Goal: Find specific page/section: Find specific page/section

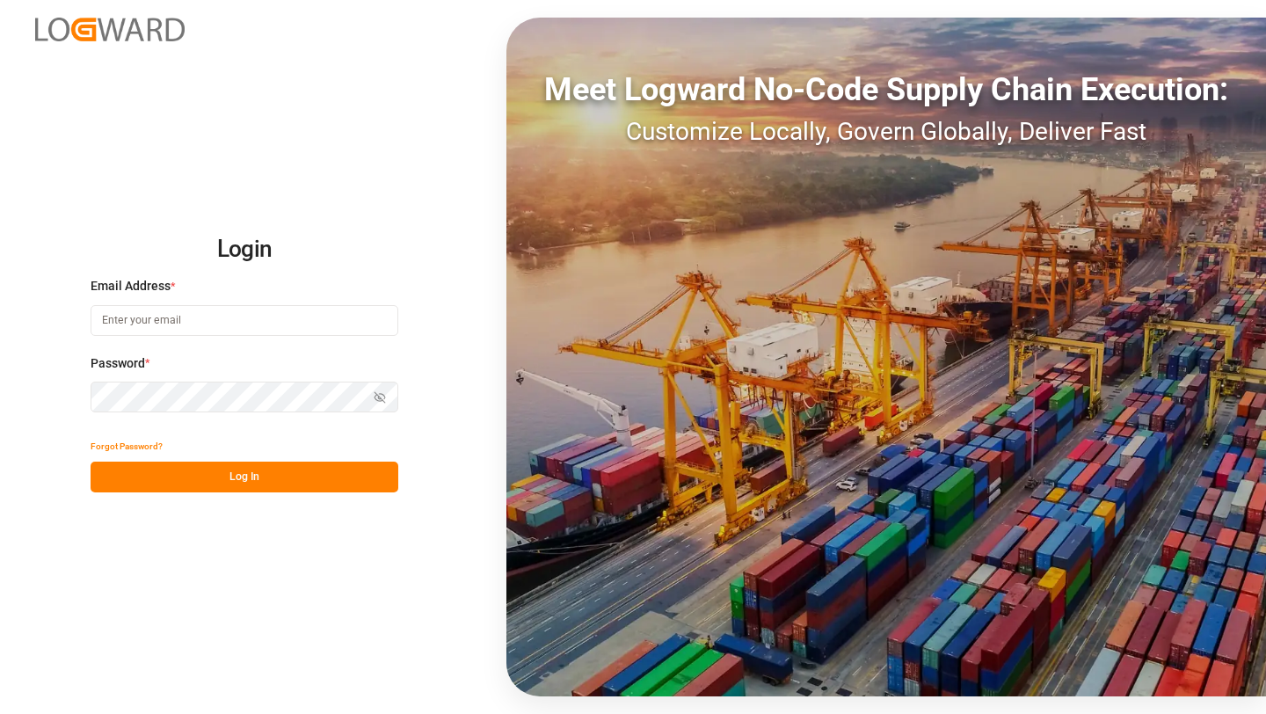
click at [308, 321] on input at bounding box center [245, 320] width 308 height 31
click at [0, 713] on com-1password-button at bounding box center [0, 714] width 0 height 0
type input "saurabh.rawat@logward.com"
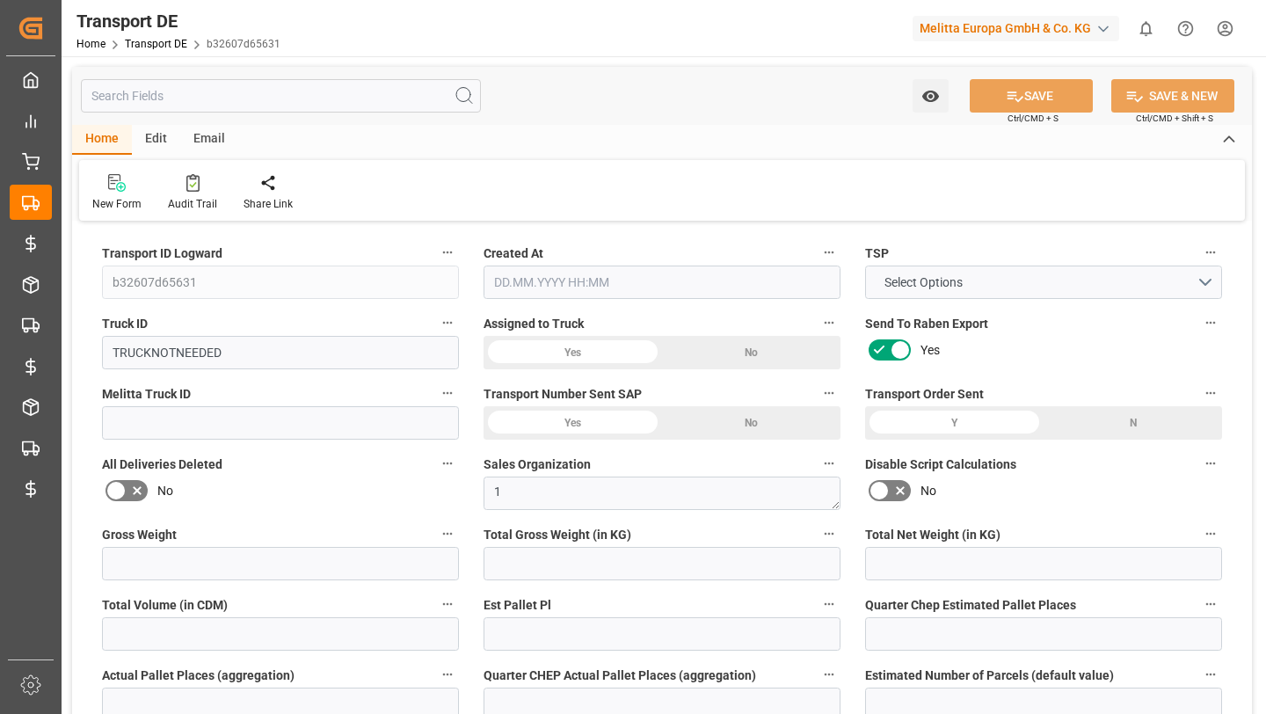
type input "0"
type input "584.384"
type input "479.482"
type input "0"
type input "1"
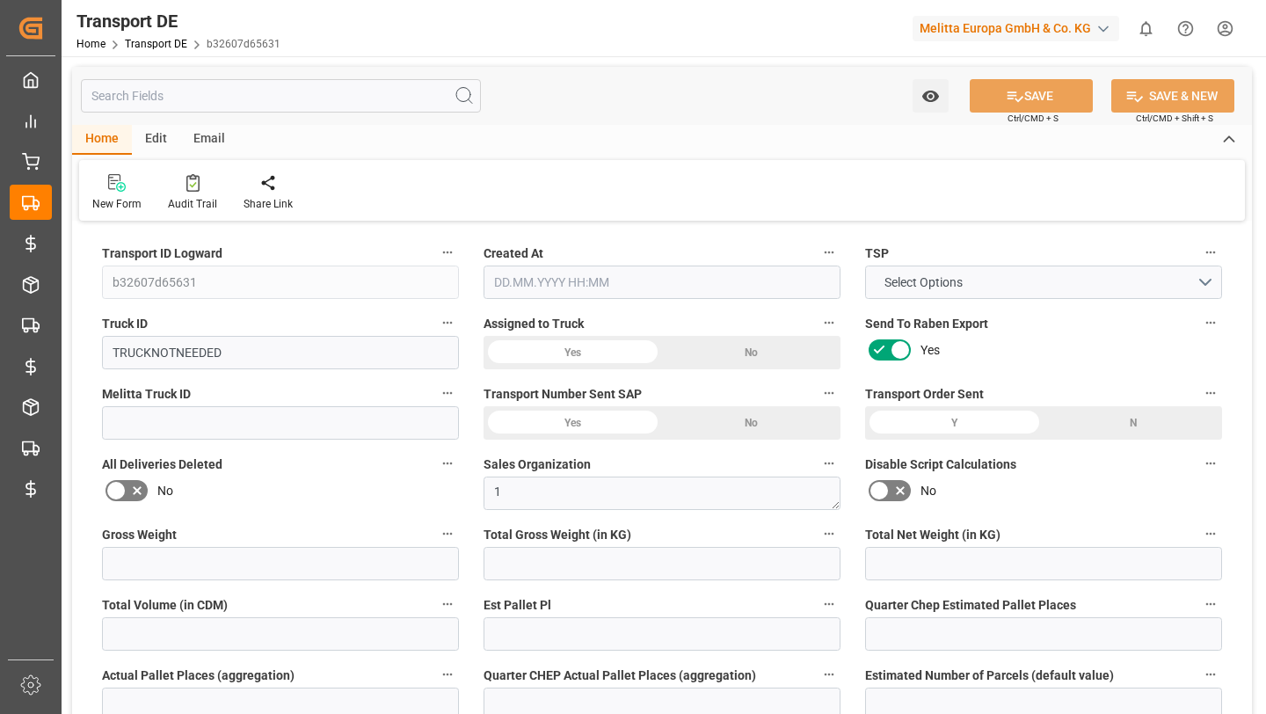
type input "0"
type input "4"
type input "0"
type input "1"
type input "0"
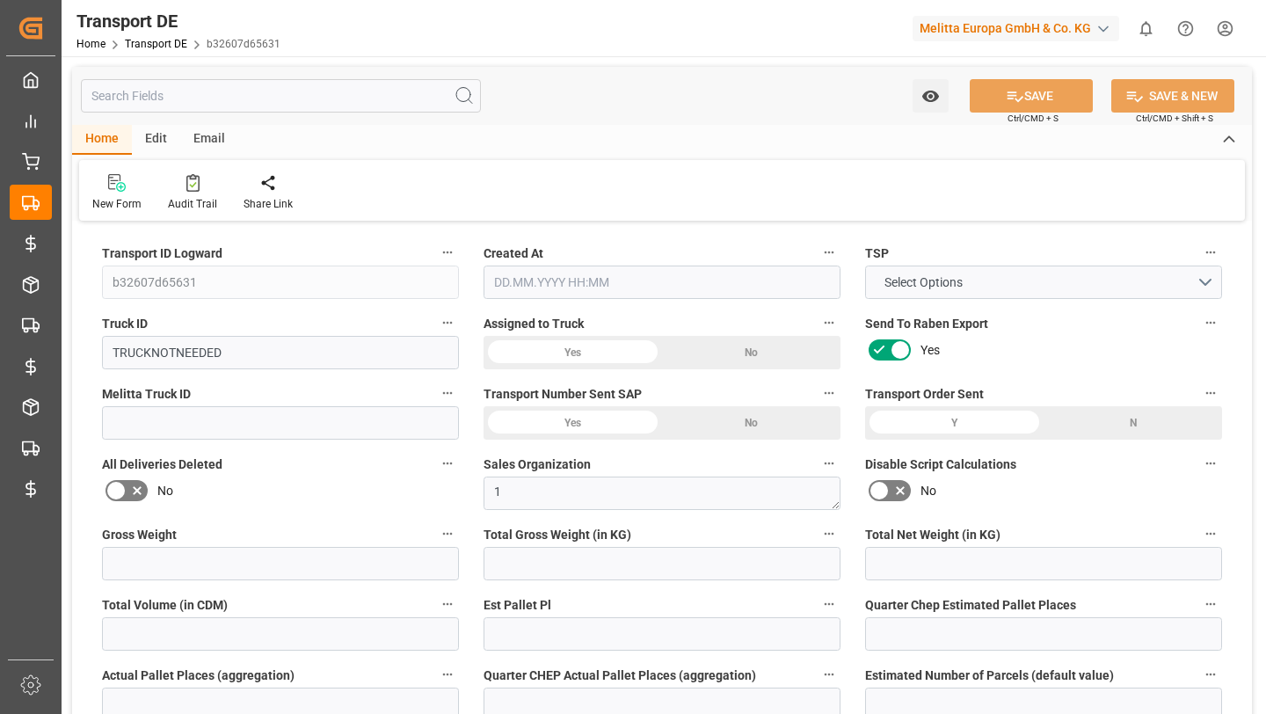
type input "0"
type input "110"
type input "0"
type input "163.41"
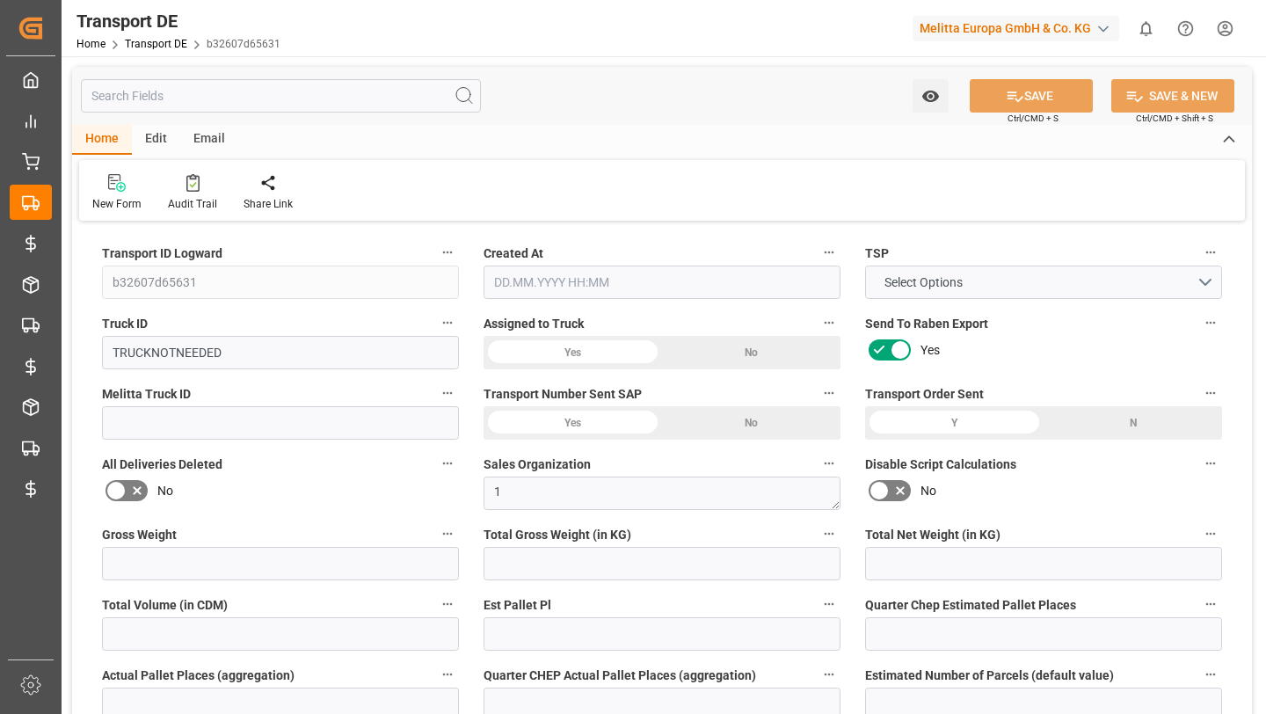
type input "163.41"
type input "161.8739"
type input "99"
type input "0"
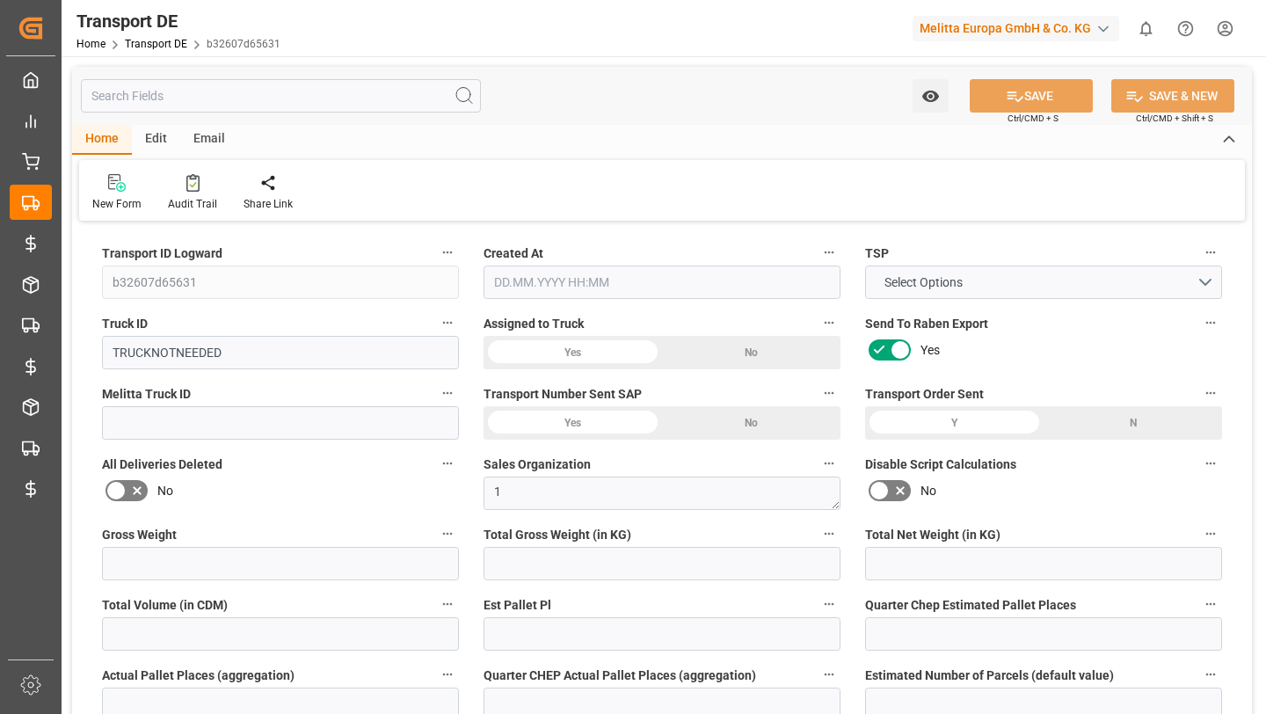
type input "0"
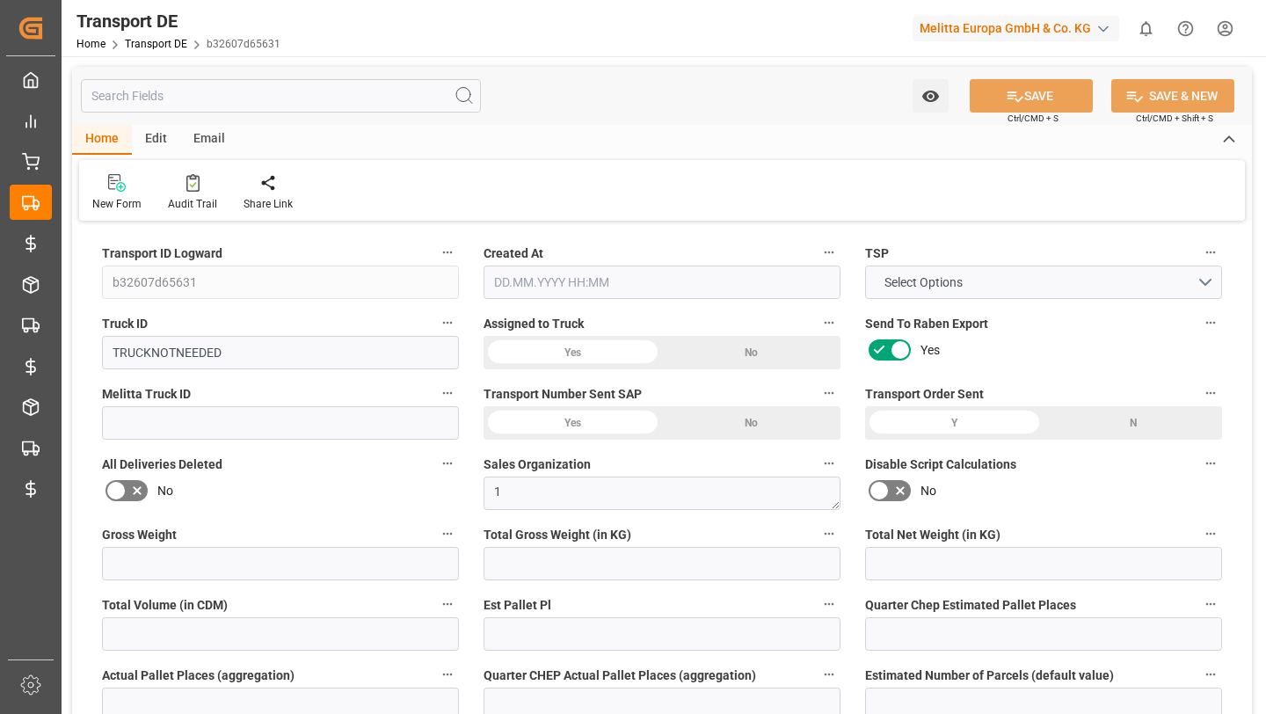
type input "0"
type input "-1.5361"
type input "0"
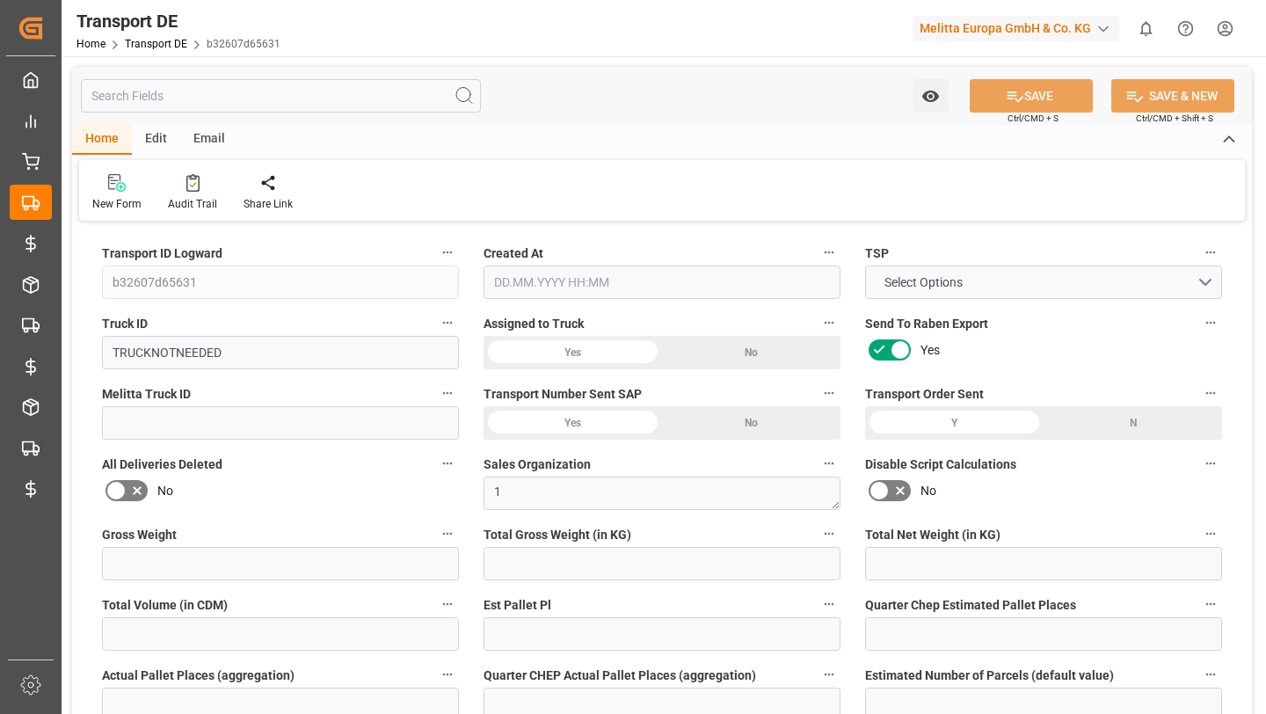
type input "0"
type input "584.384"
type input "2800"
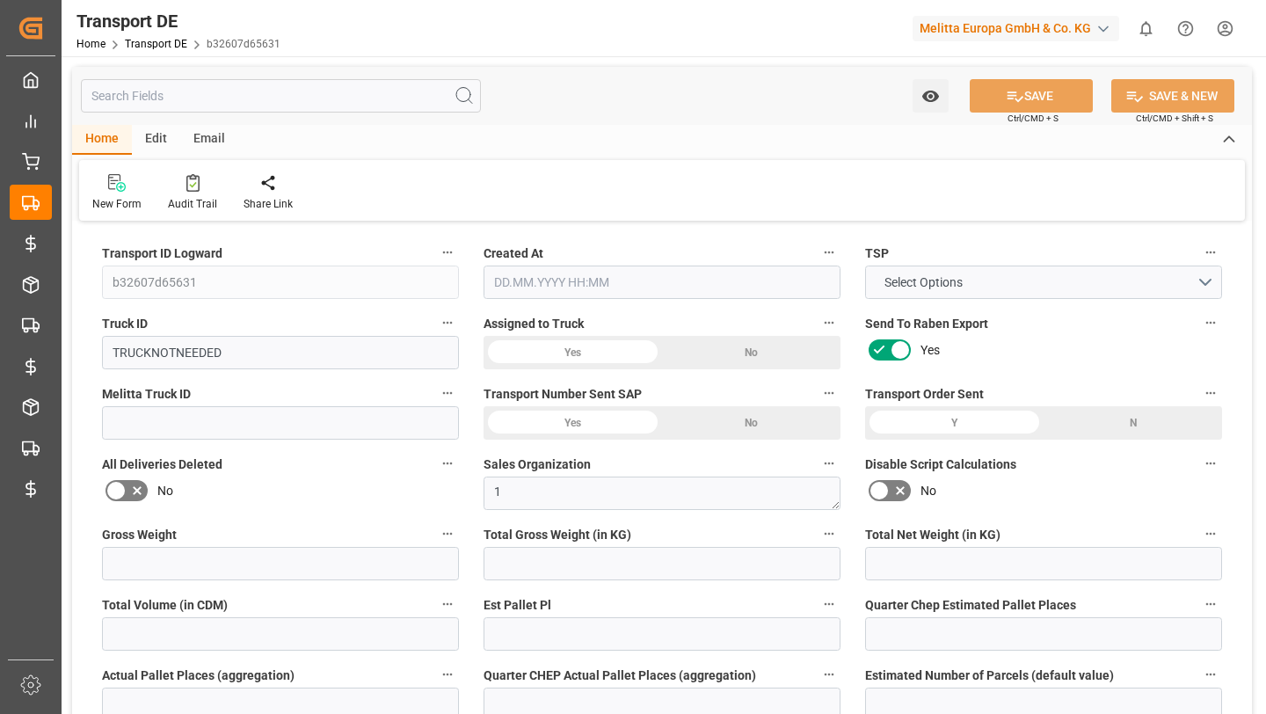
type input "21"
type input "80"
type input "0"
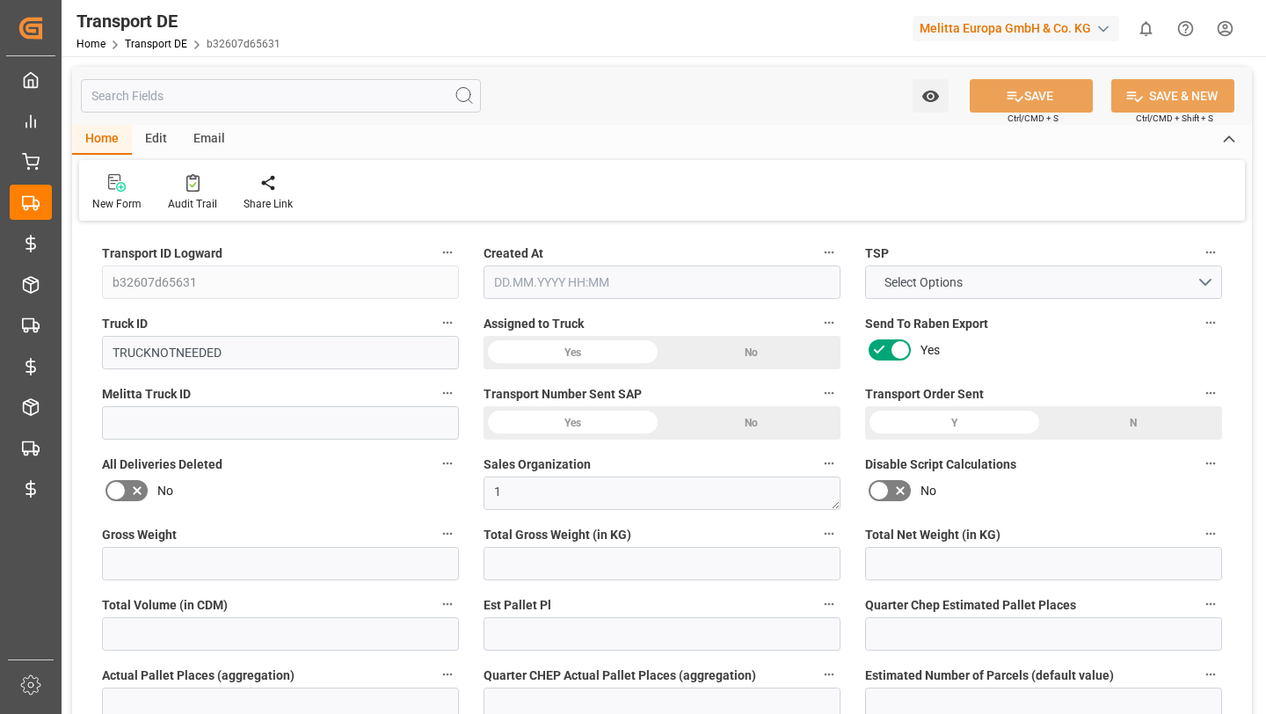
type input "0"
type input "1"
type input "0"
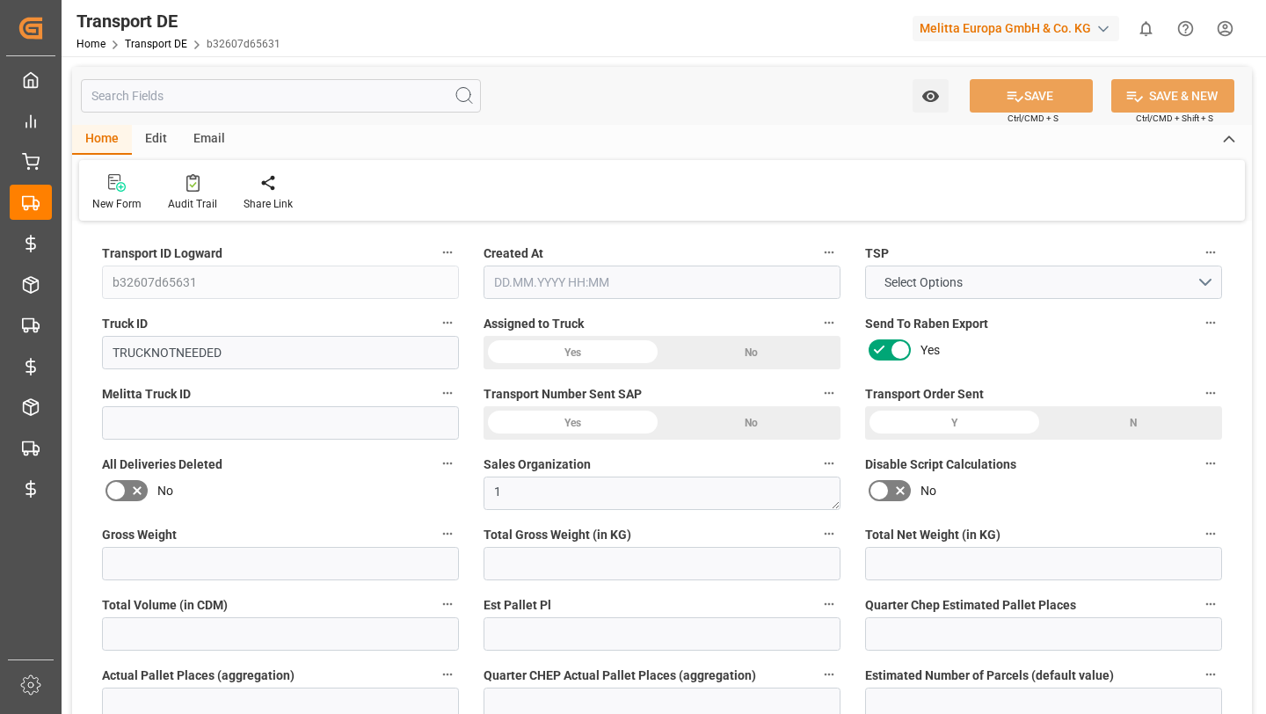
type input "0"
type input "110"
type input "161.8739"
type input "19.08.2025 08:09"
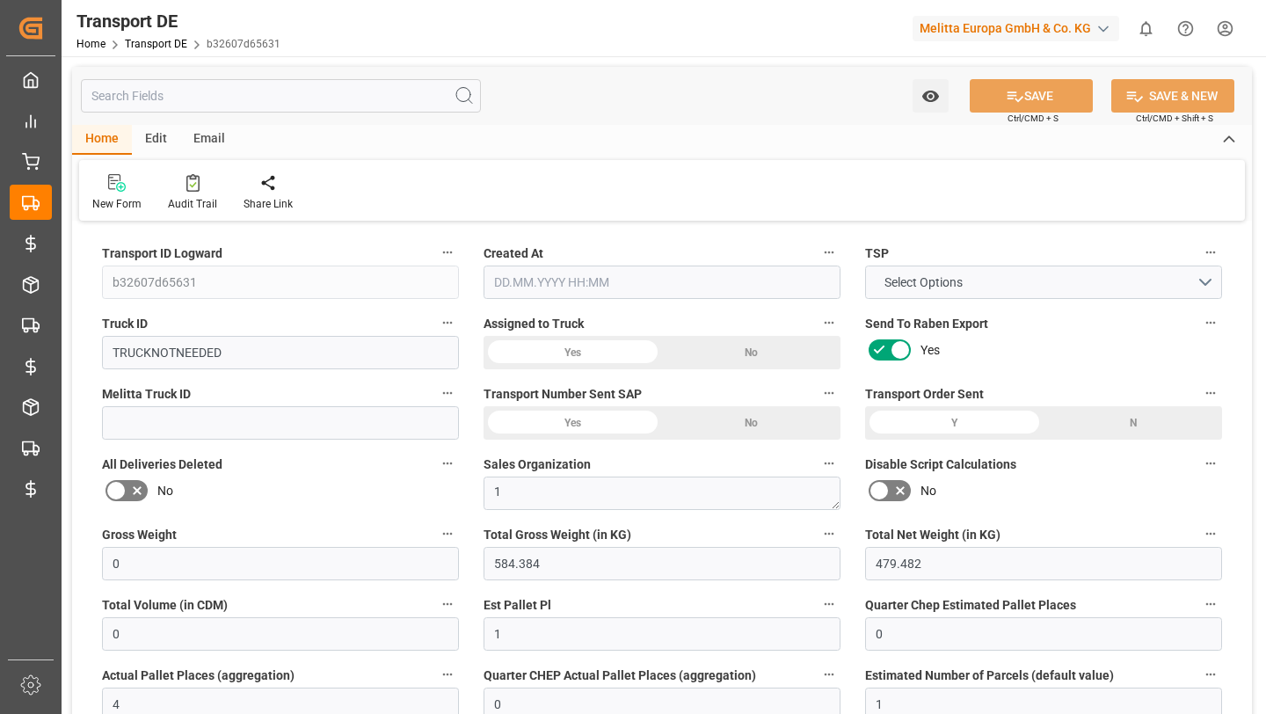
type input "05.08.2025"
type input "[DATE]"
type input "05.08.2025"
type input "0"
type input "1021.972"
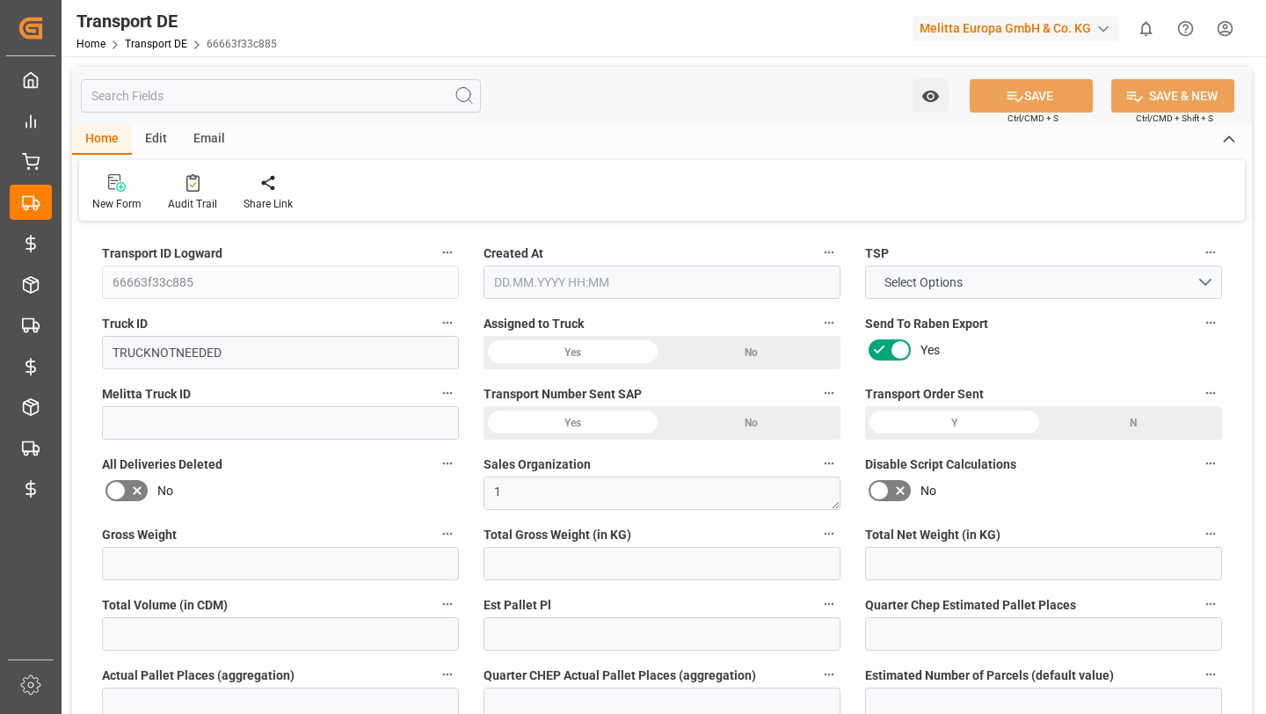
type input "703.041"
type input "0"
type input "1"
type input "0"
type input "14"
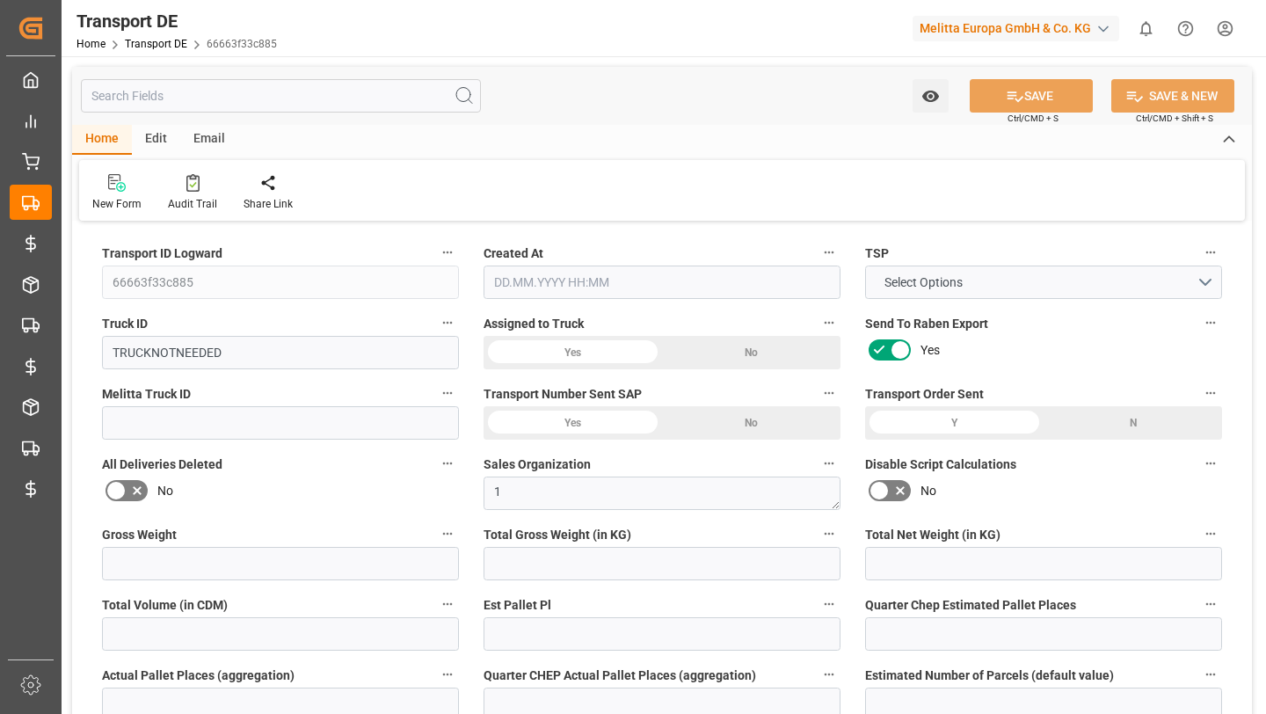
type input "0"
type input "1"
type input "0"
type input "2"
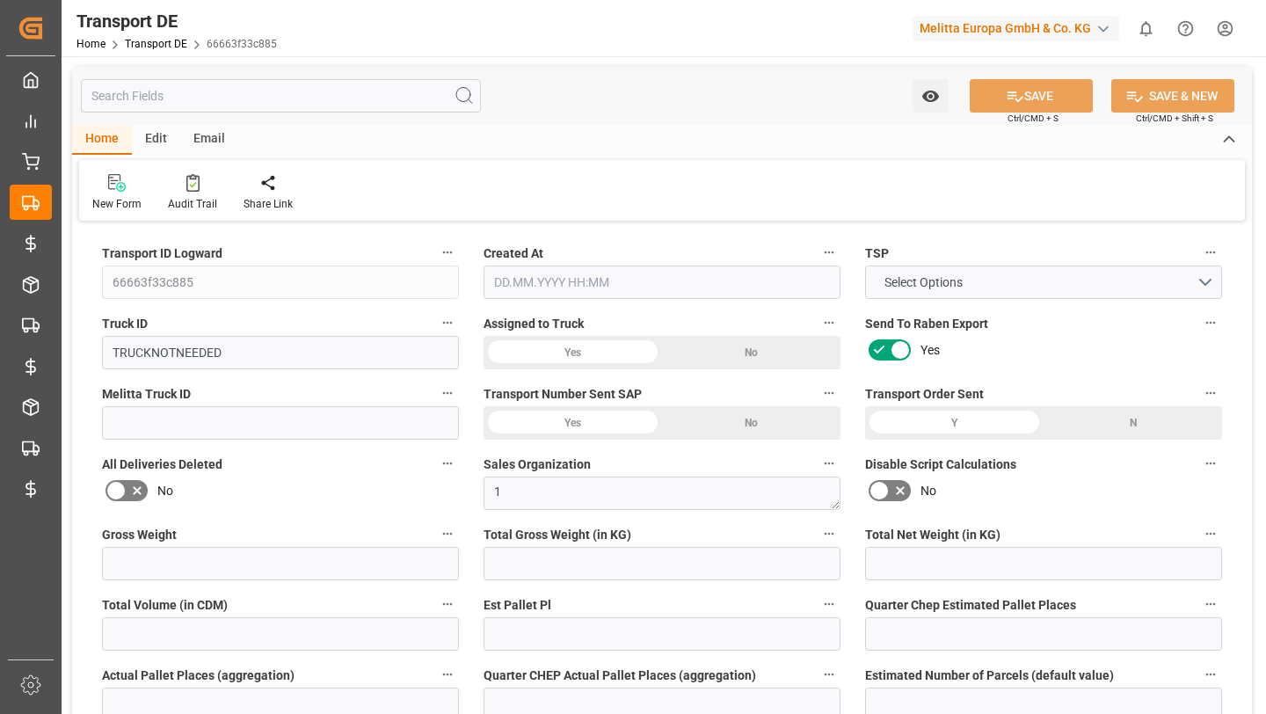
type input "1745"
type input "0"
type input "311"
type input "308.0766"
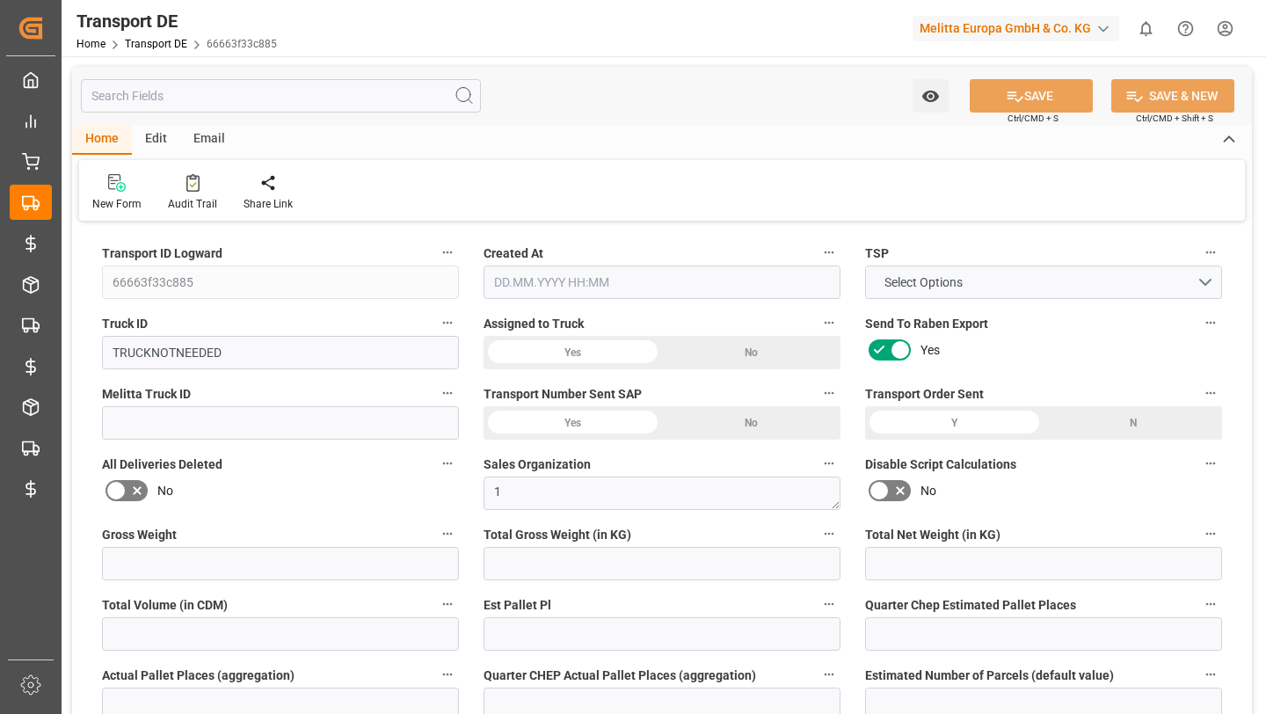
type input "46"
type input "0"
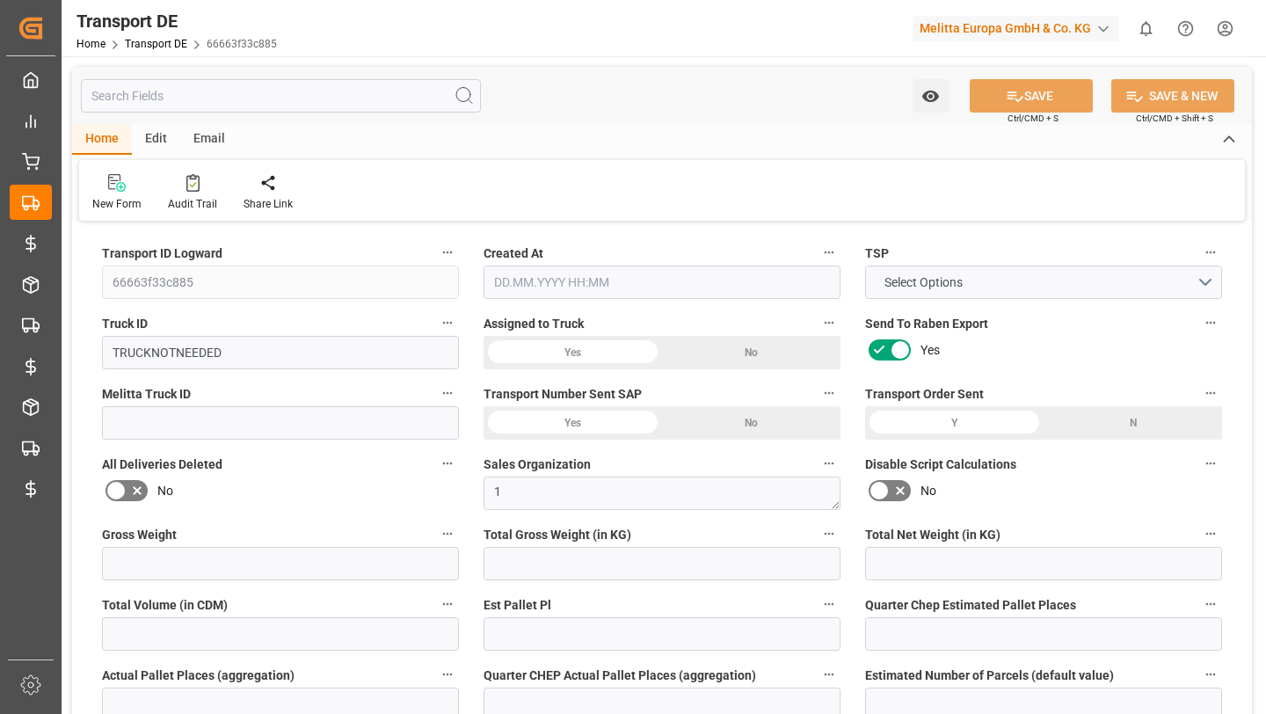
type input "0"
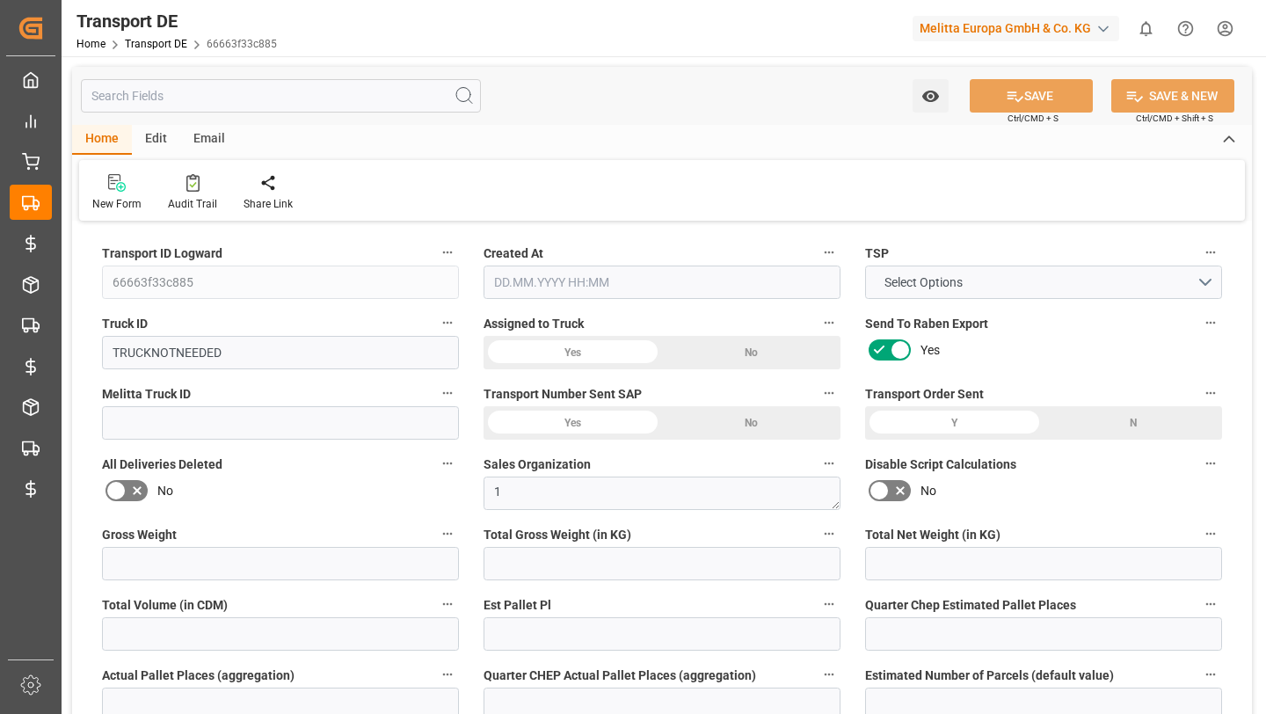
type input "0"
type input "-2.9234"
type input "0"
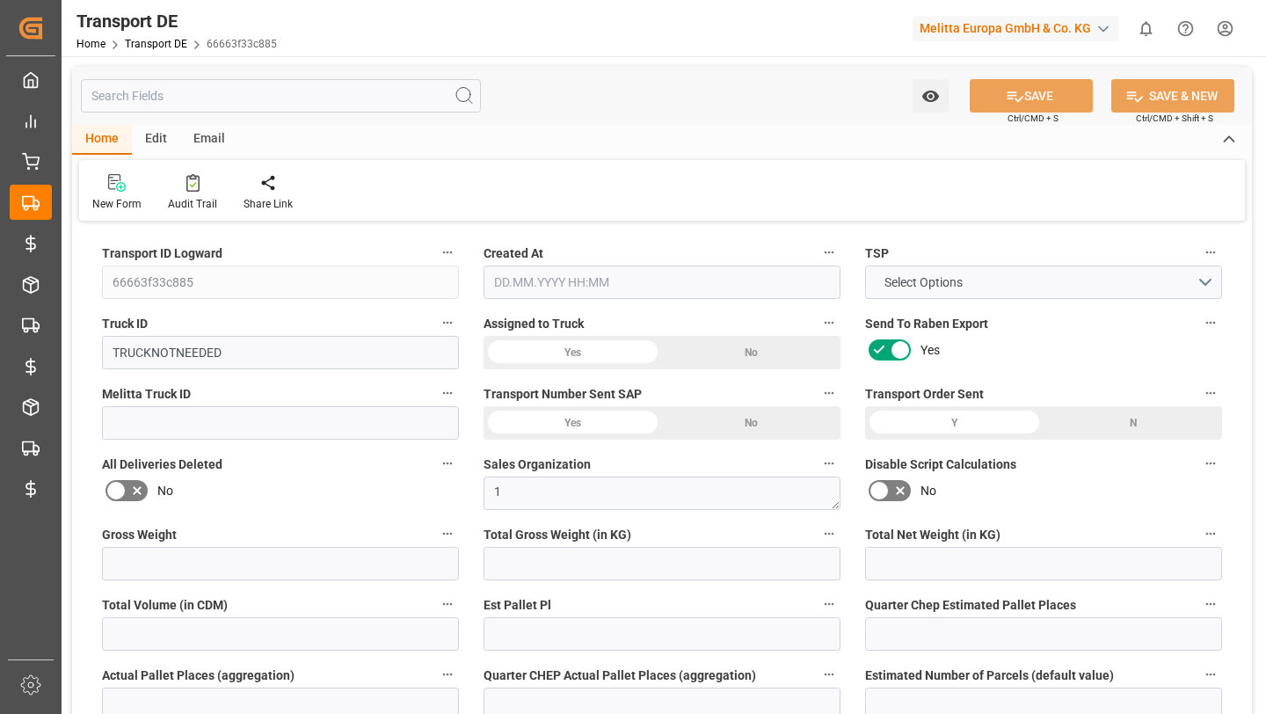
type input "0"
type input "1021.972"
type input "2800"
type input "21"
type input "80"
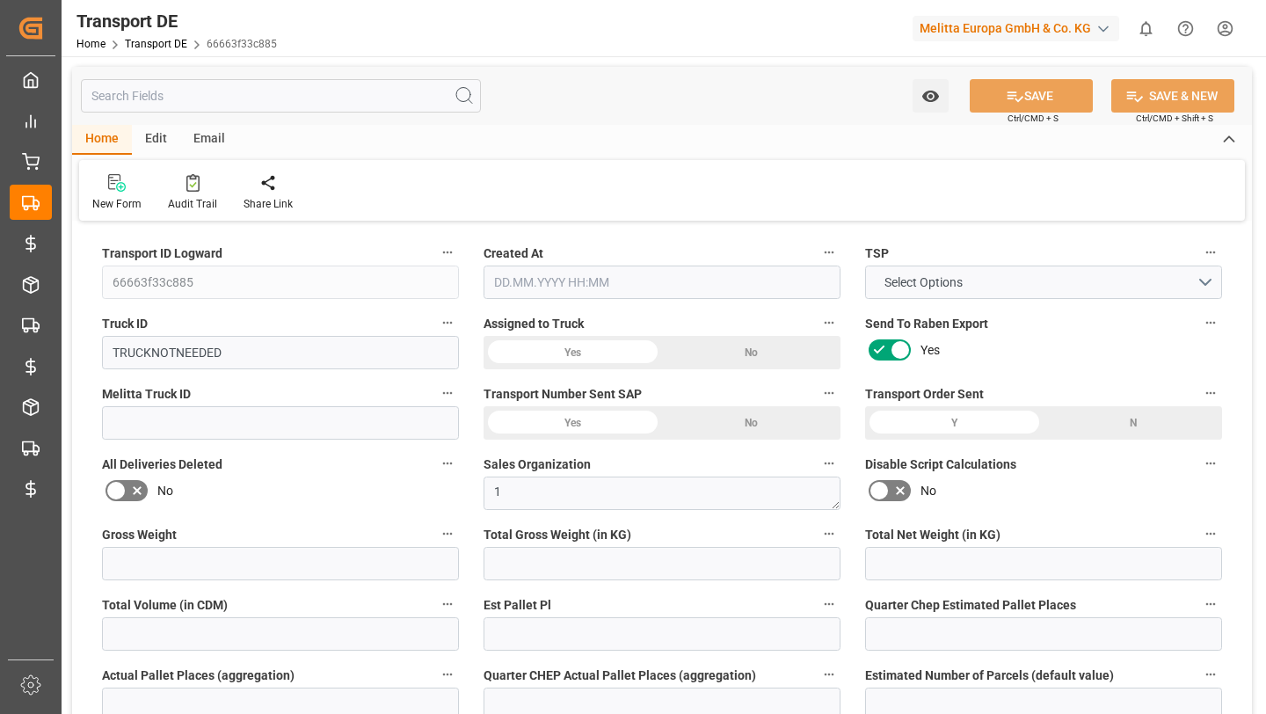
type input "0"
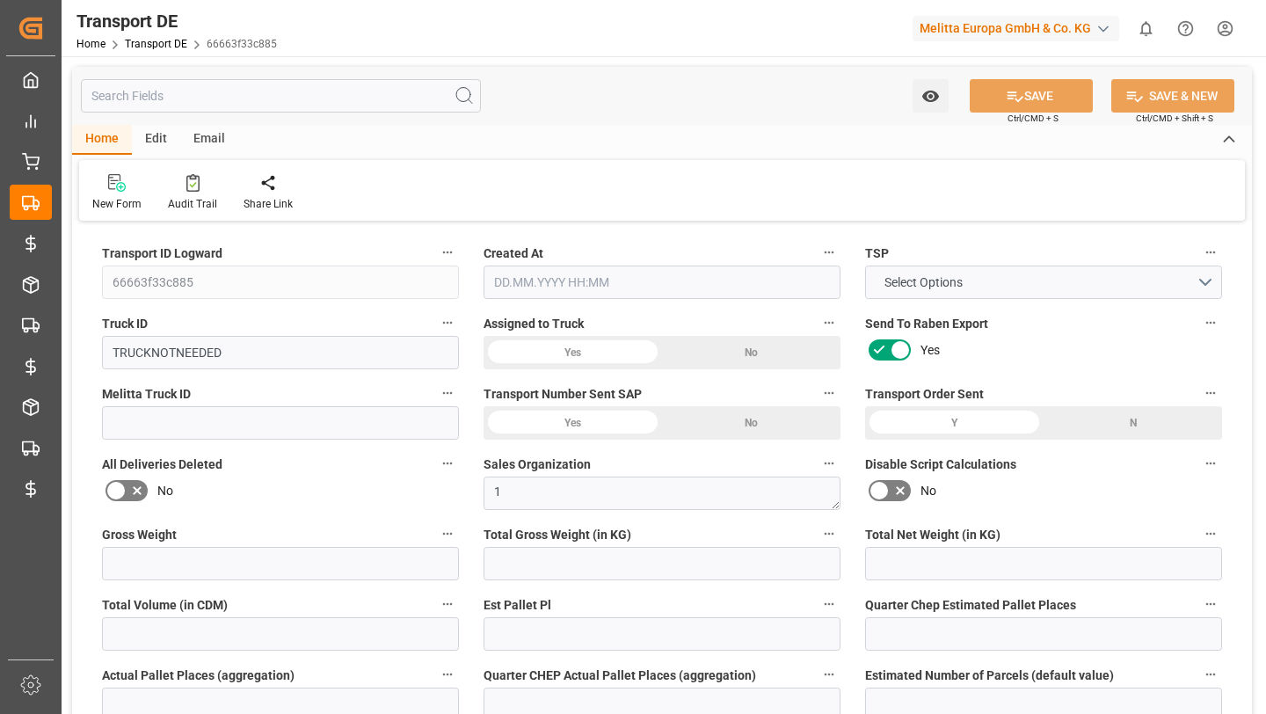
type input "0"
type input "1"
type input "0"
type input "1967"
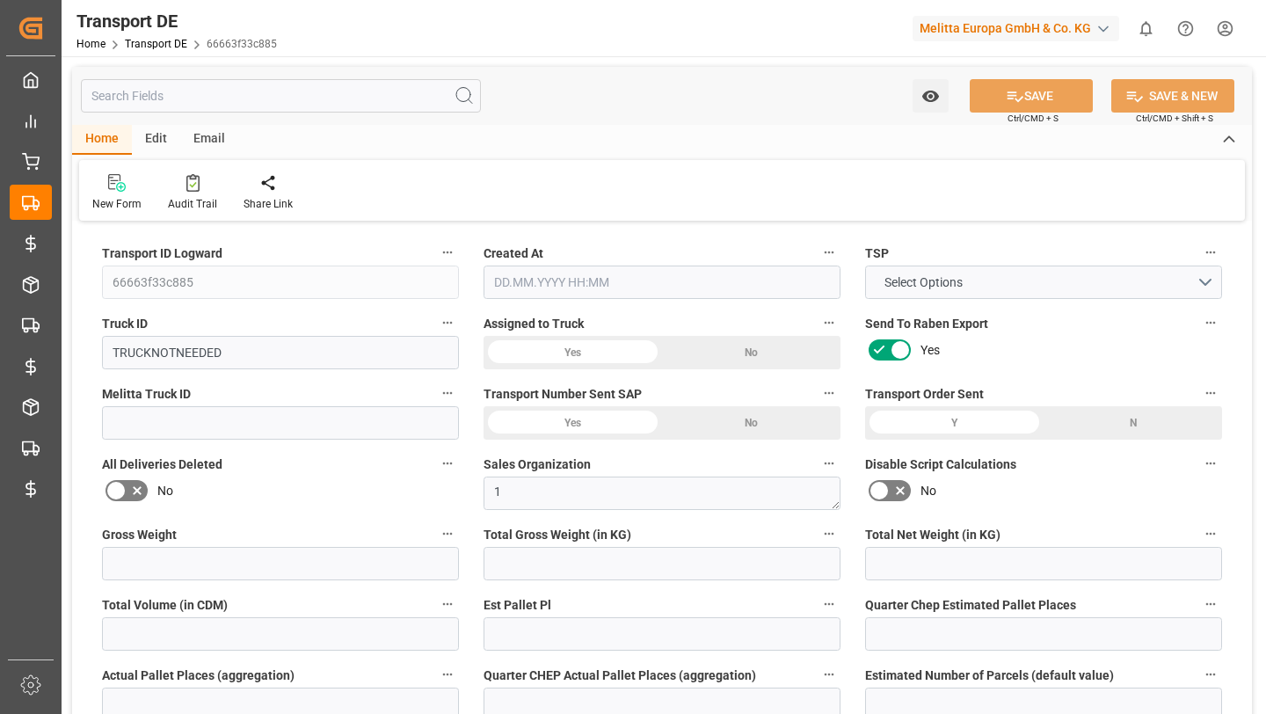
type input "308.0766"
type input "[DATE] 07:05"
type input "[DATE]"
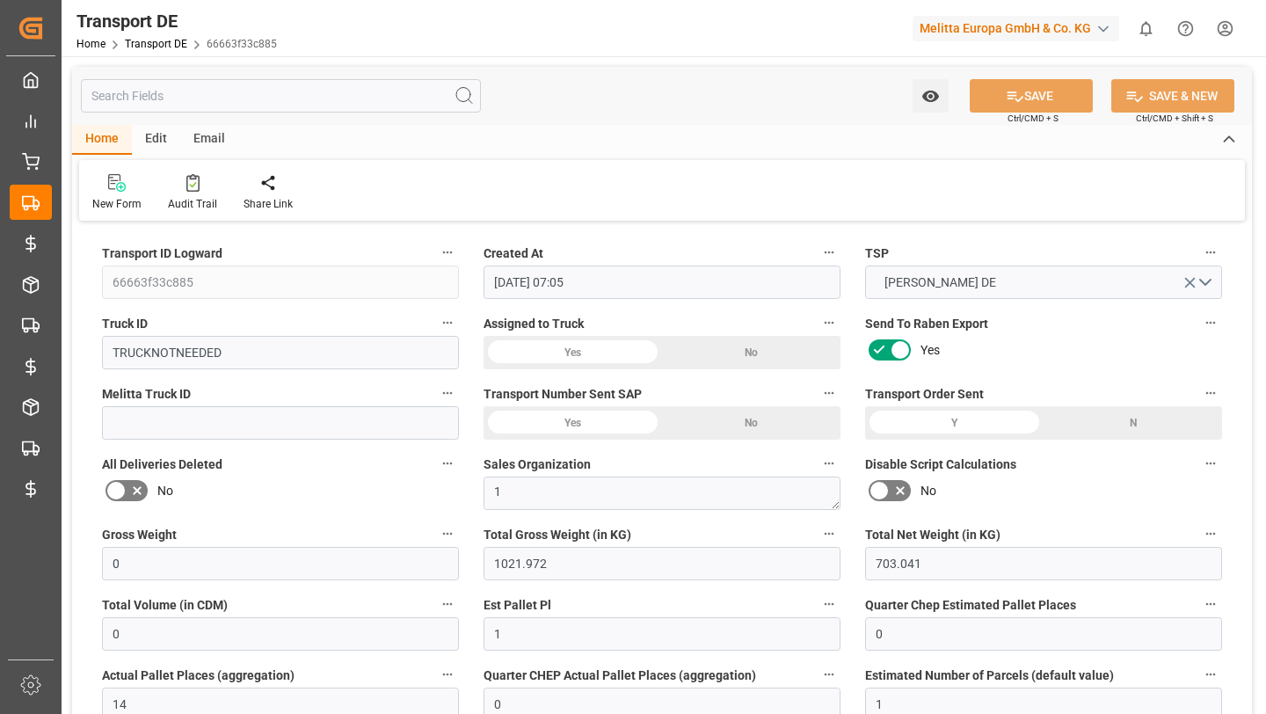
type input "[DATE]"
click at [183, 185] on div at bounding box center [192, 182] width 49 height 18
type input "0"
type input "1021.972"
type input "703.041"
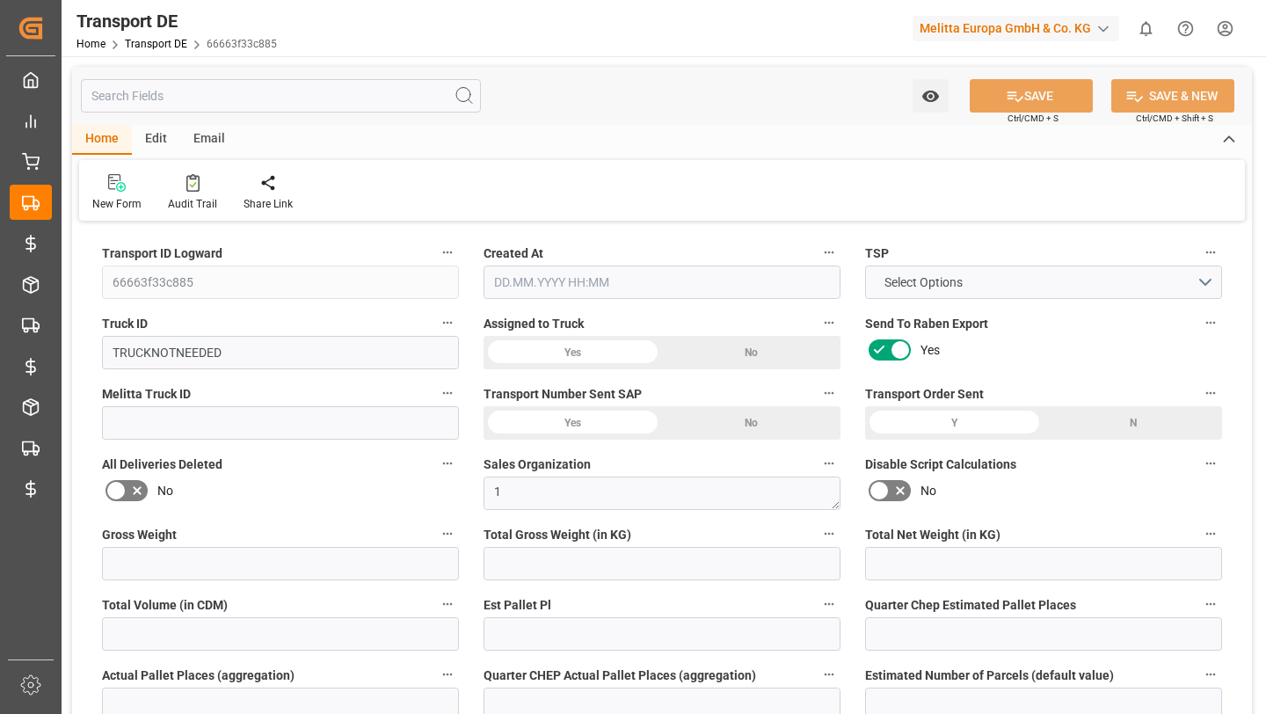
type input "0"
type input "1"
type input "0"
type input "14"
type input "0"
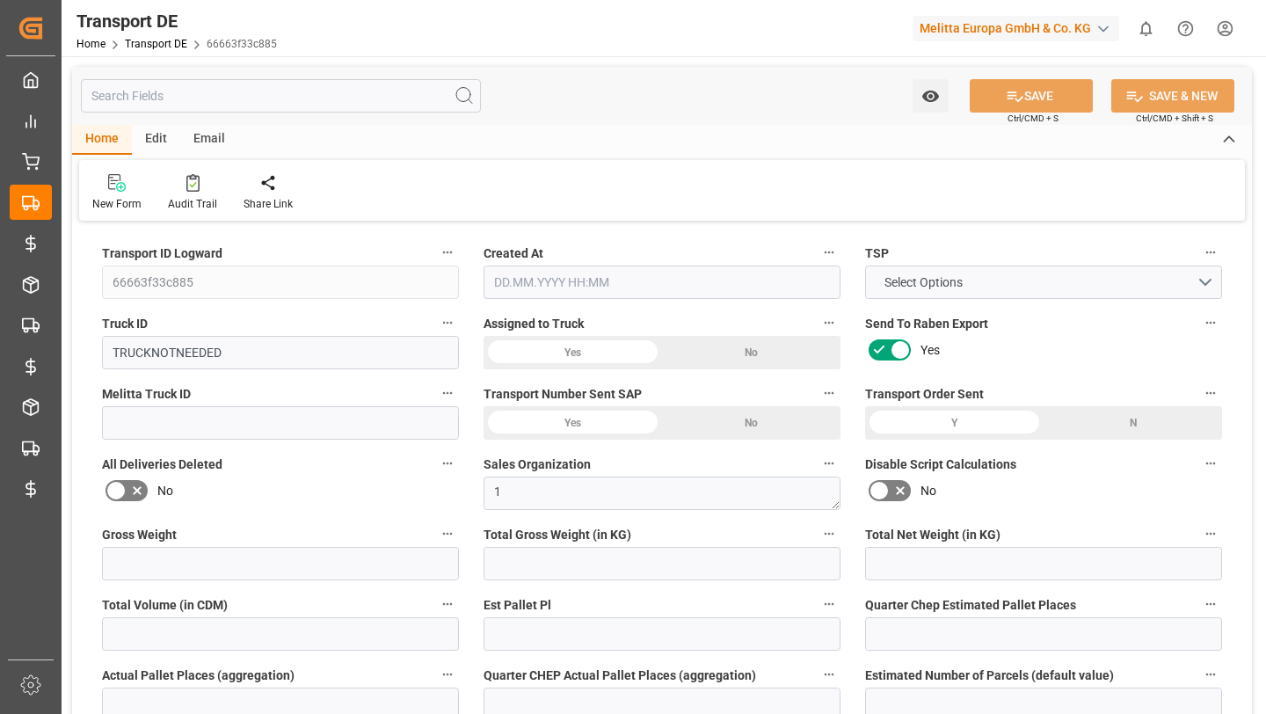
type input "1"
type input "0"
type input "2"
type input "1745"
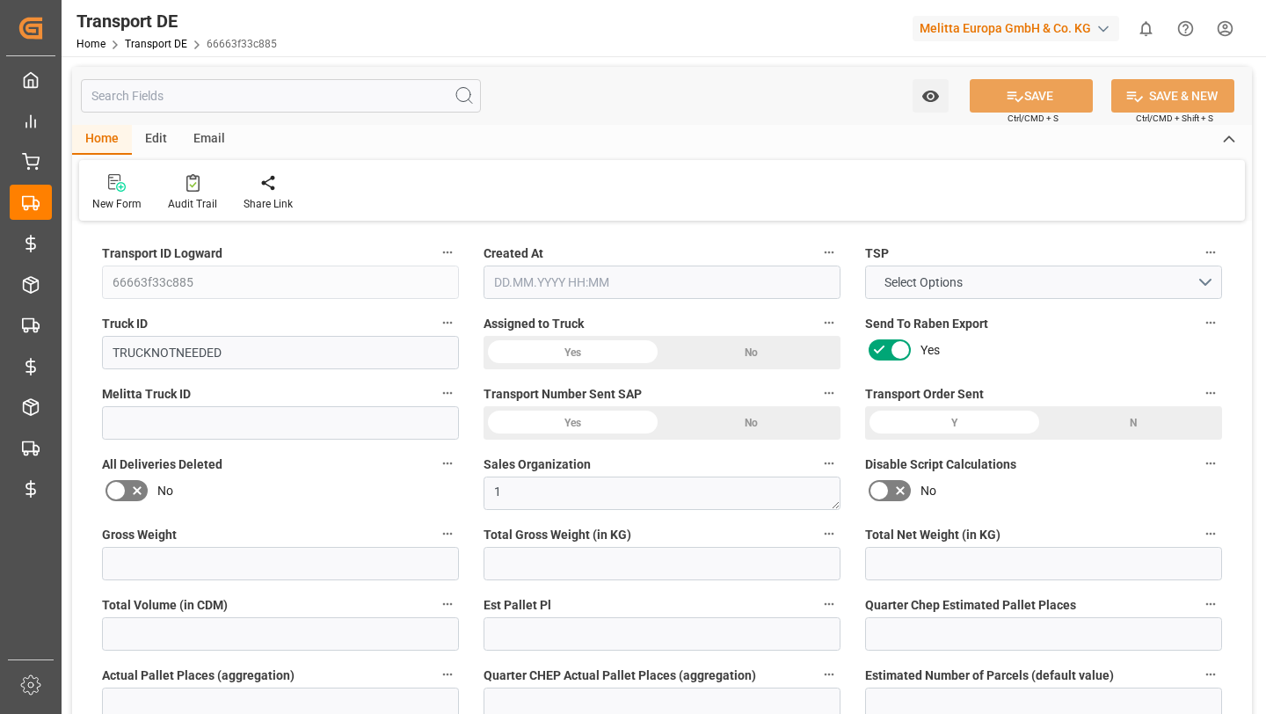
type input "0"
type input "311"
type input "308.0766"
type input "46"
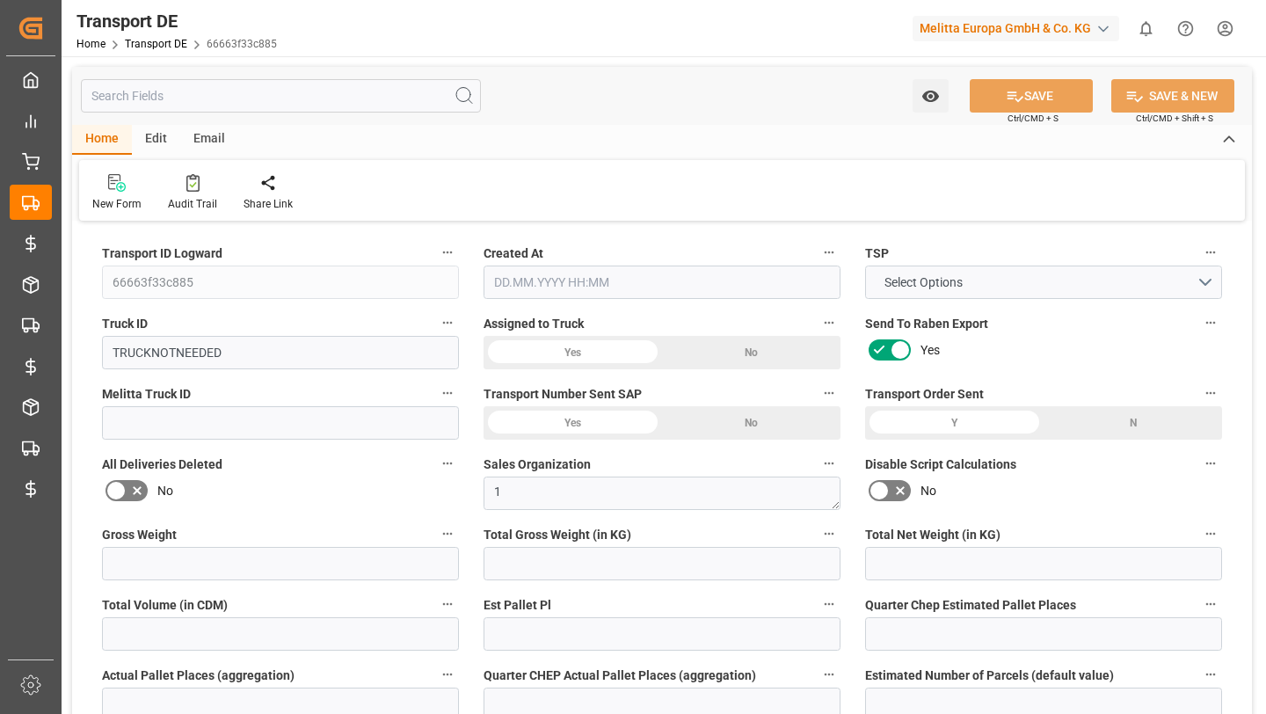
type input "0"
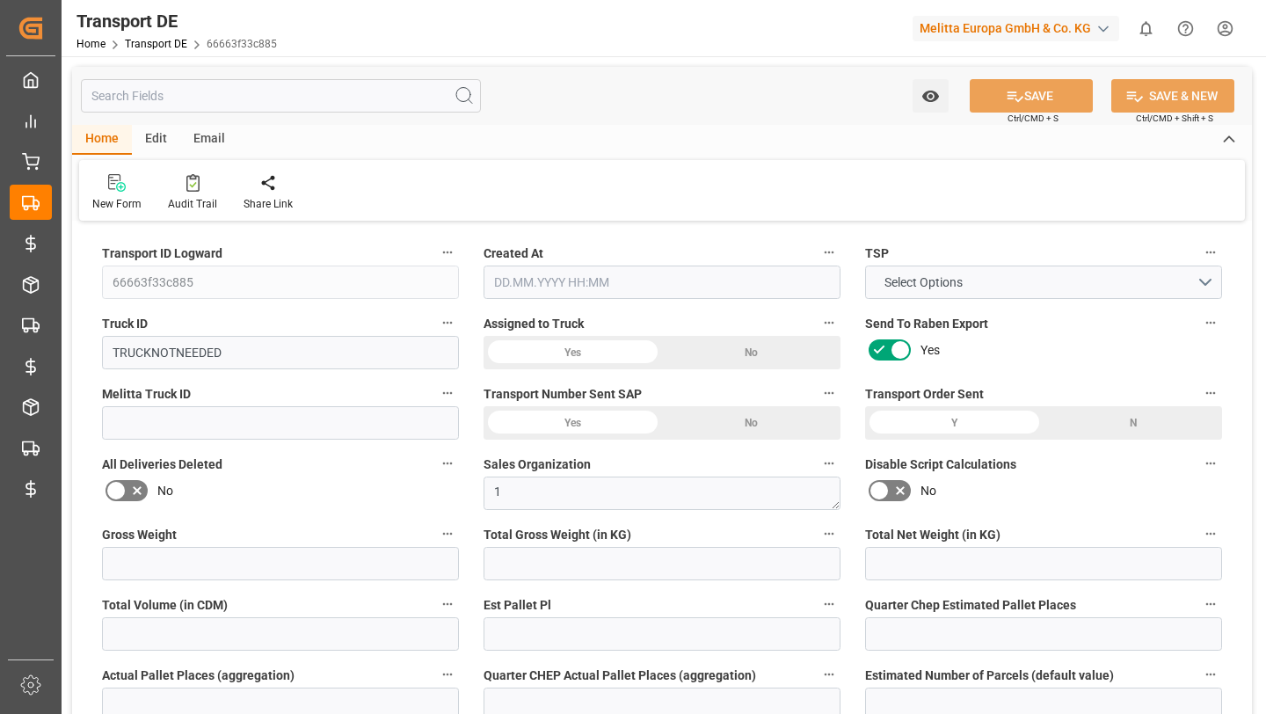
type input "0"
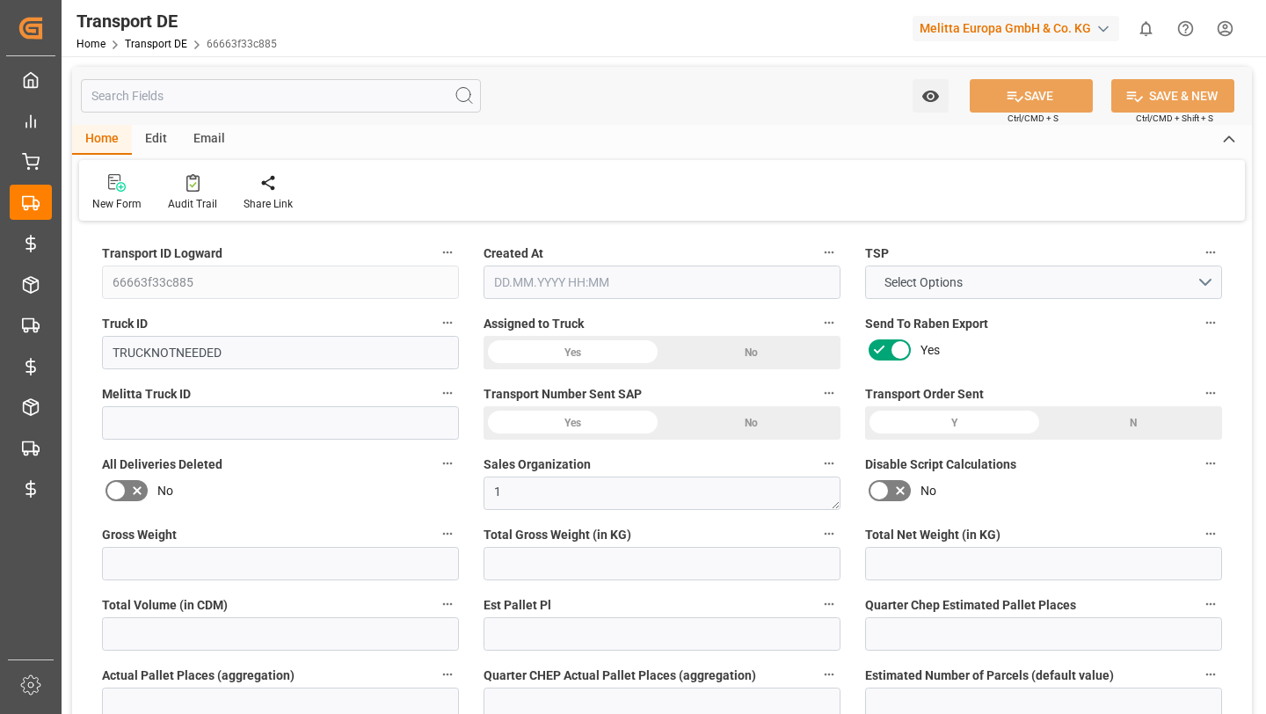
type input "-2.9234"
type input "0"
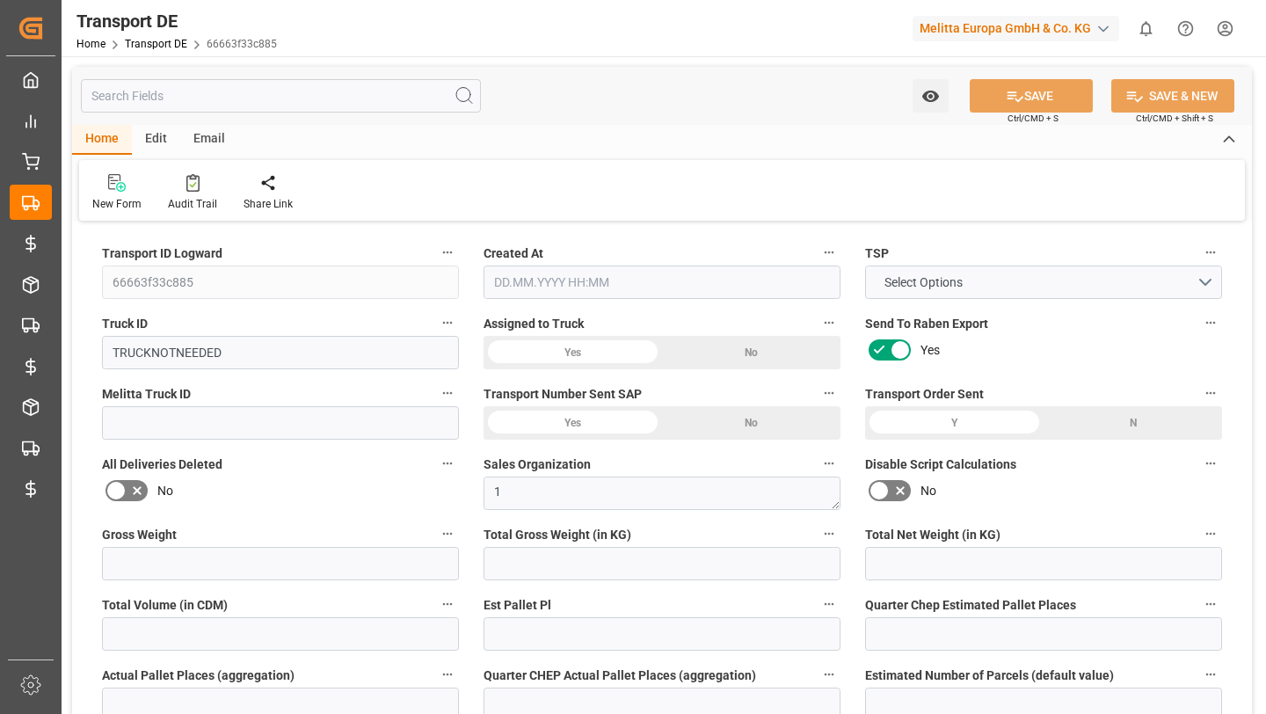
type input "1021.972"
type input "2800"
type input "21"
type input "80"
type input "0"
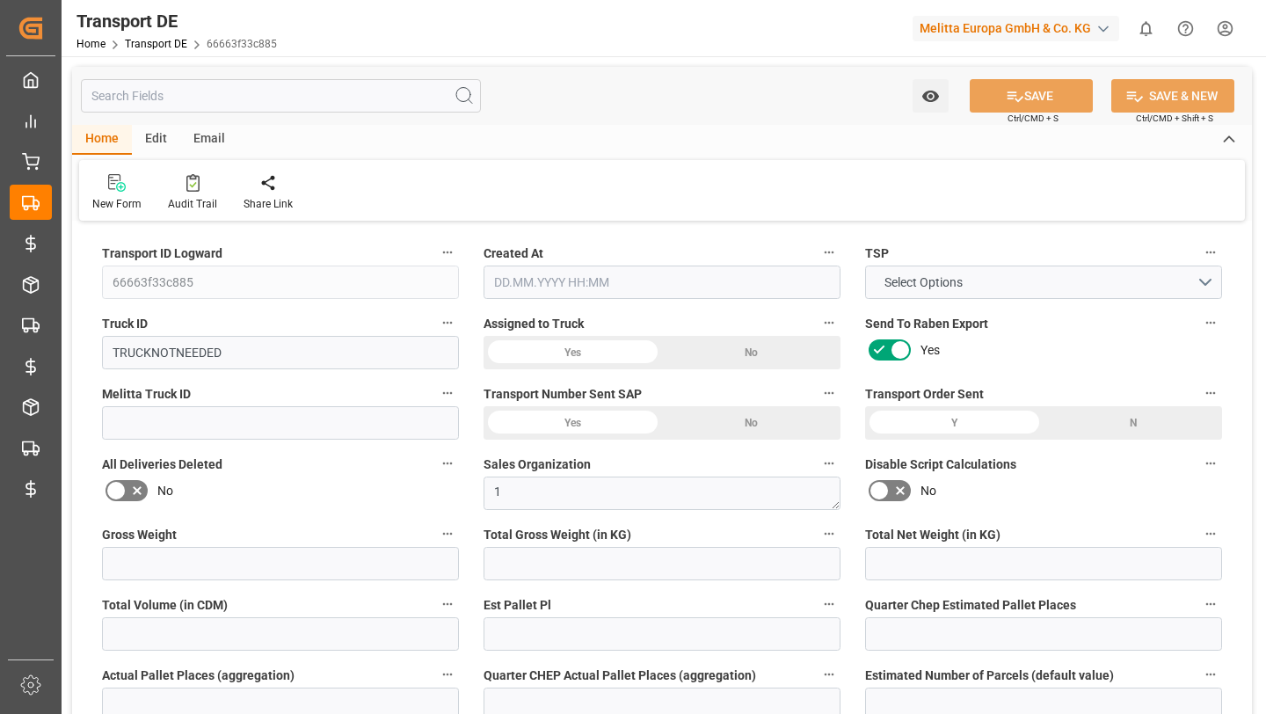
type input "0"
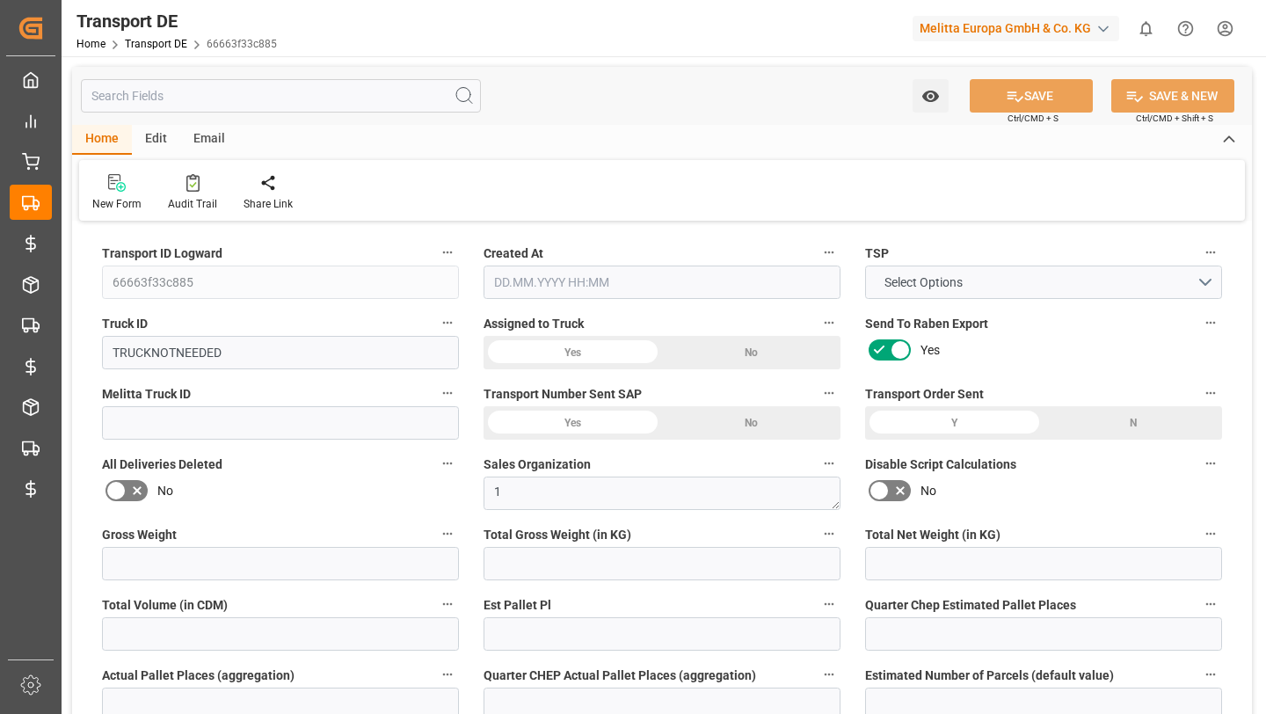
type input "1"
type input "0"
type input "1967"
type input "308.0766"
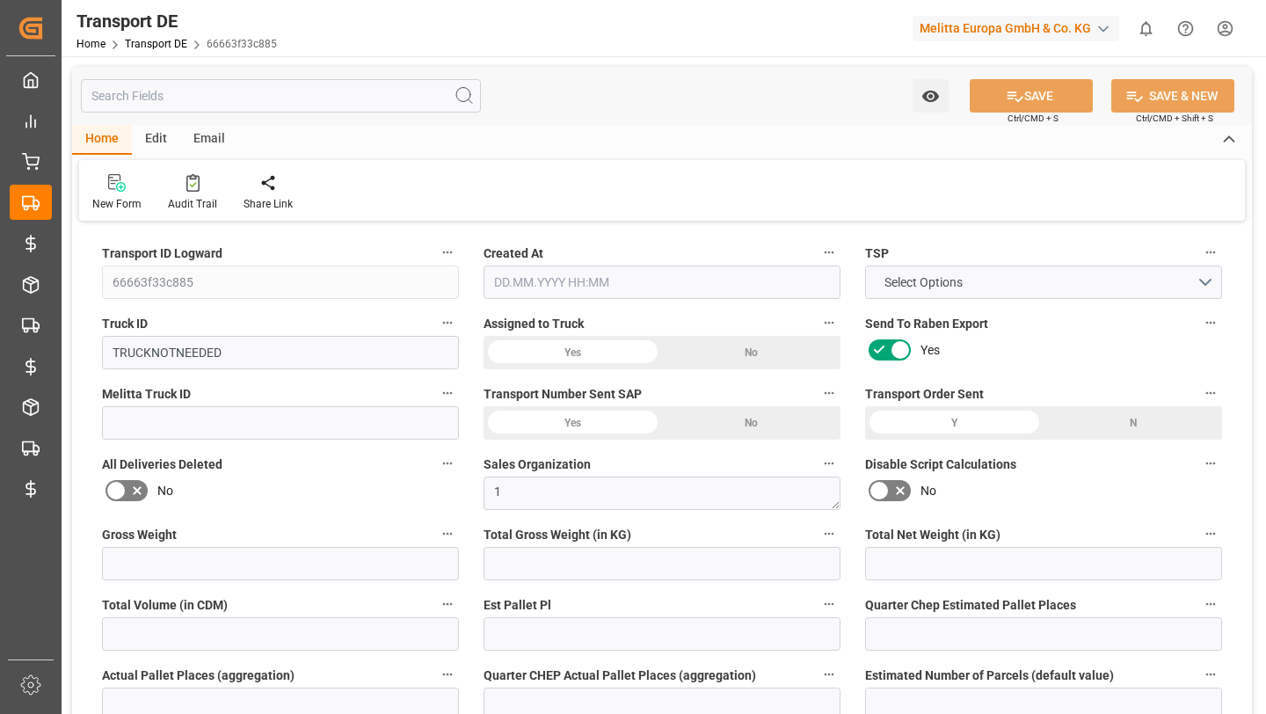
type input "308.0766"
type input "[DATE] 07:05"
type input "[DATE]"
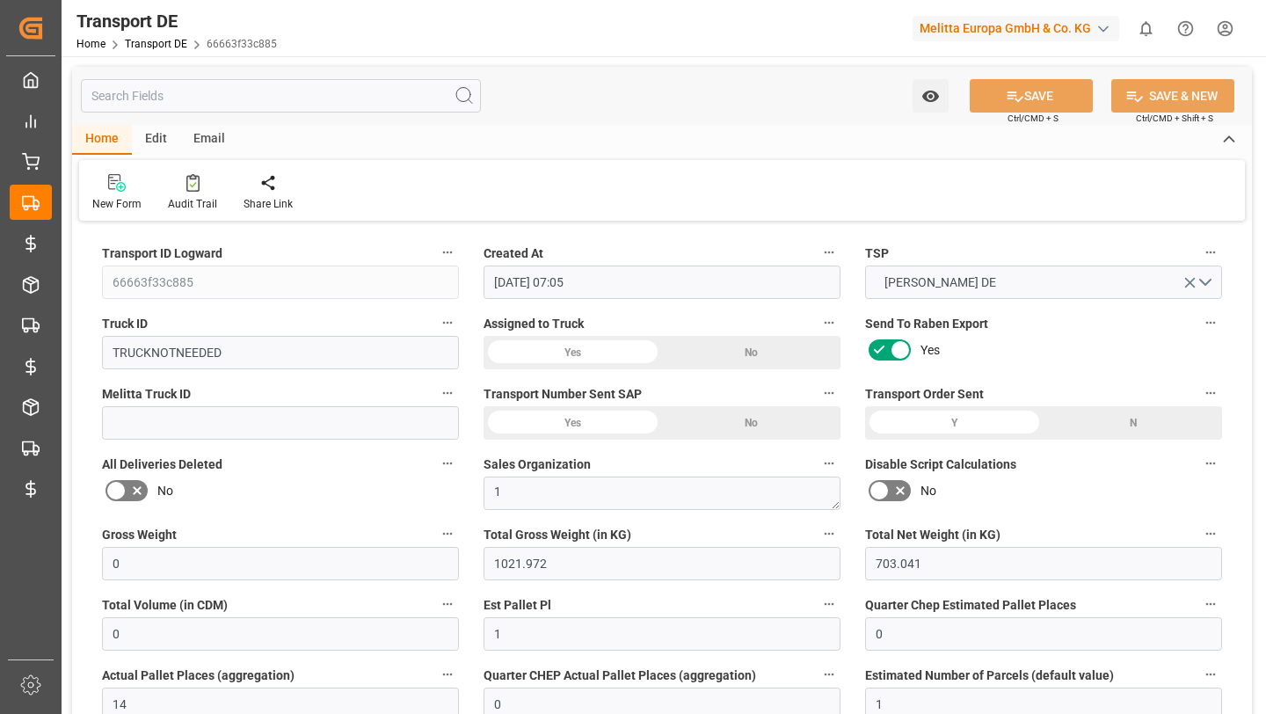
click at [300, 89] on input "text" at bounding box center [281, 95] width 400 height 33
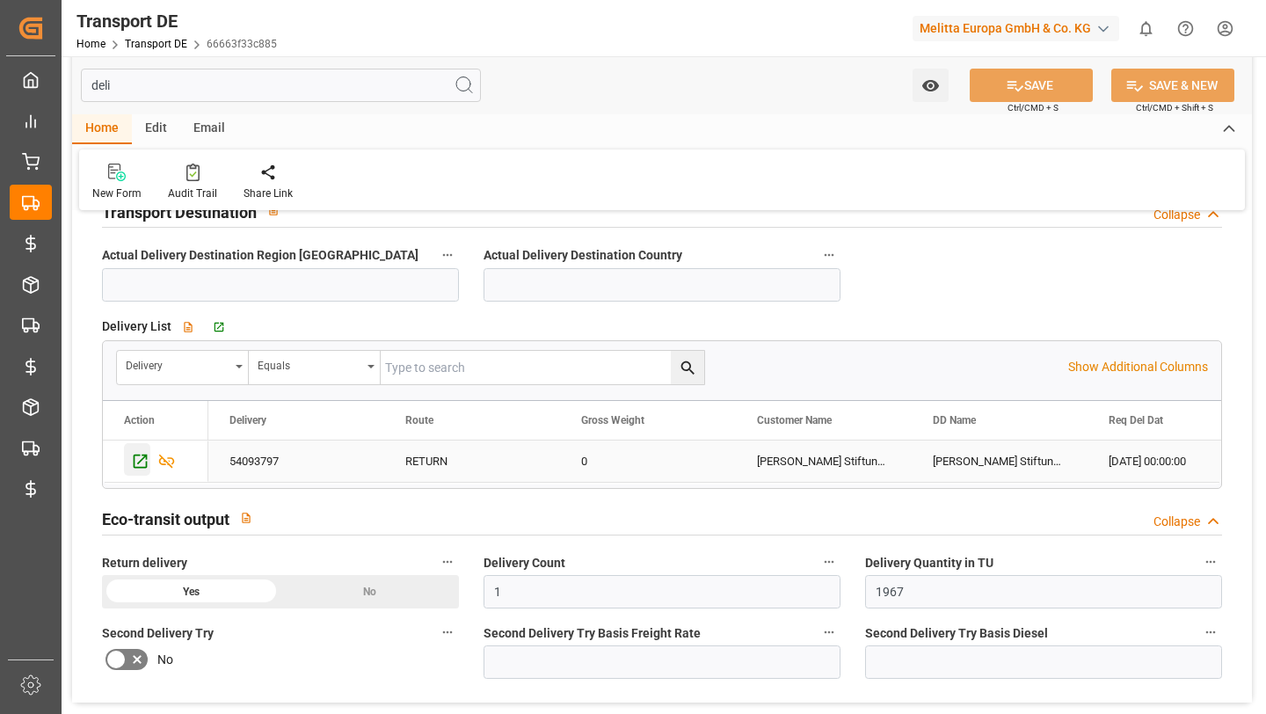
type input "deli"
click at [140, 467] on icon "Press SPACE to select this row." at bounding box center [141, 461] width 14 height 14
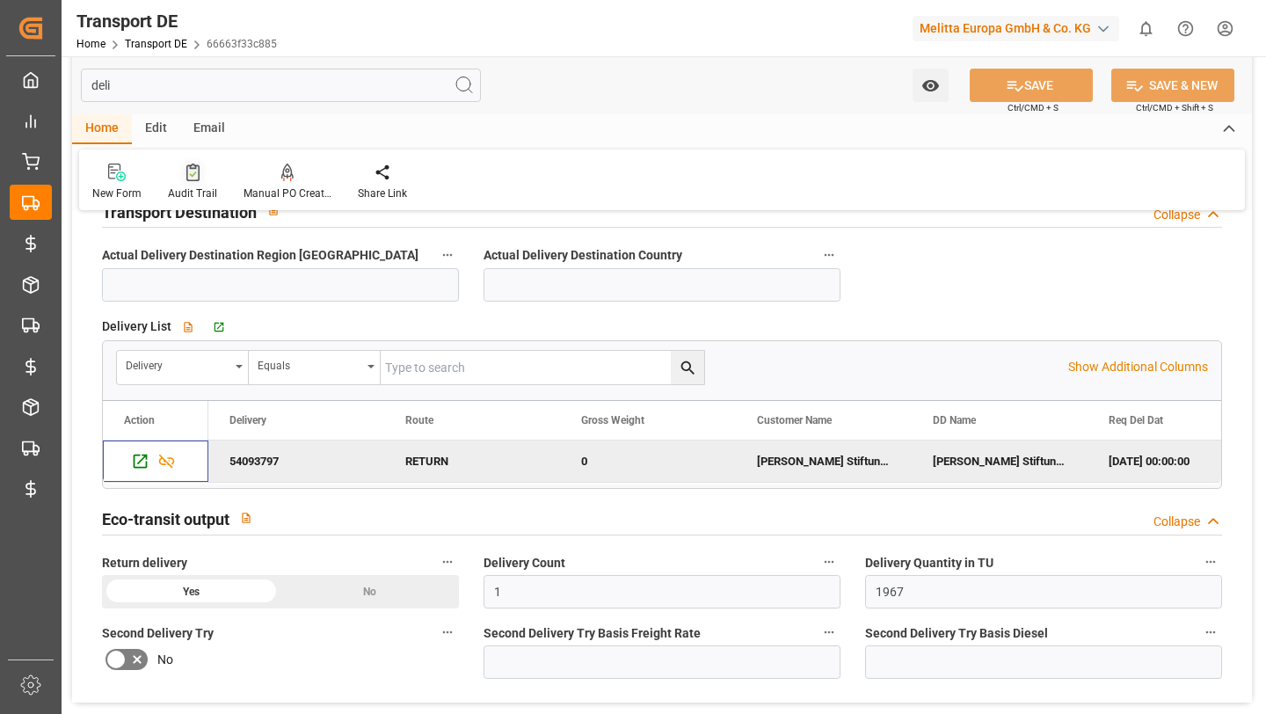
click at [186, 178] on icon at bounding box center [192, 173] width 13 height 18
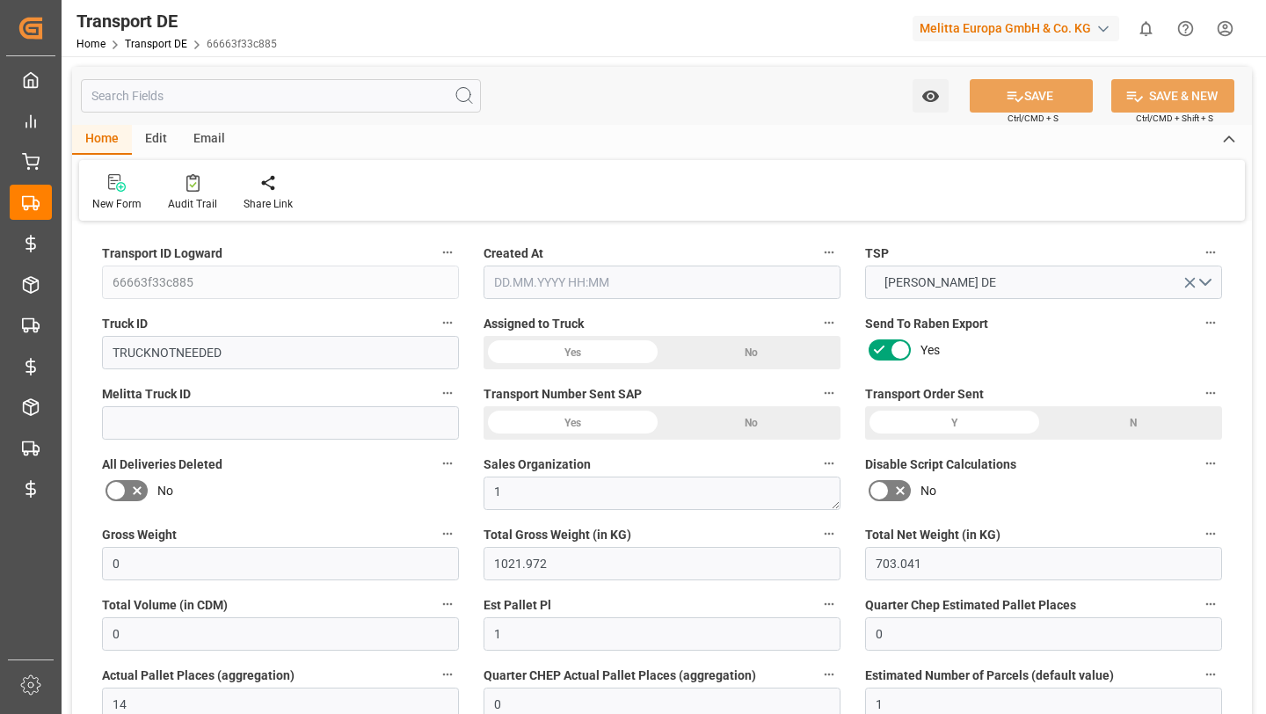
type input "[DATE] 07:05"
type input "[DATE]"
click at [280, 91] on input "text" at bounding box center [281, 95] width 400 height 33
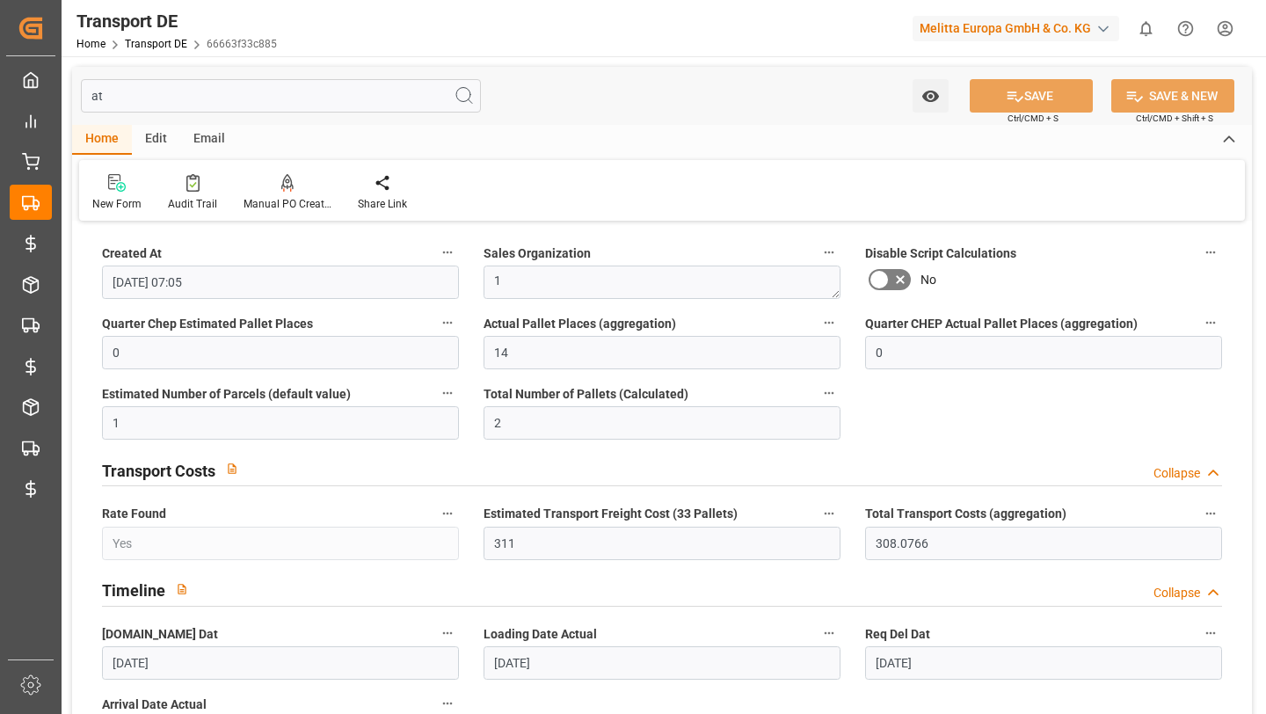
type input "a"
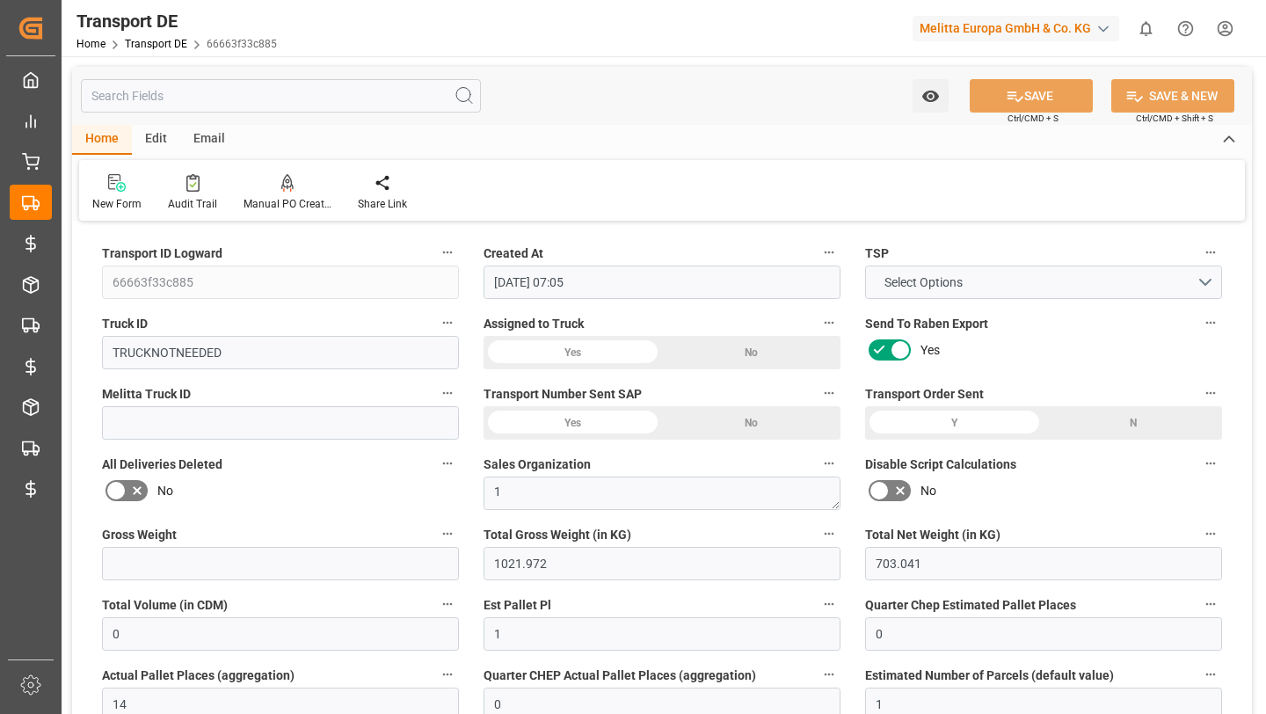
type input "a"
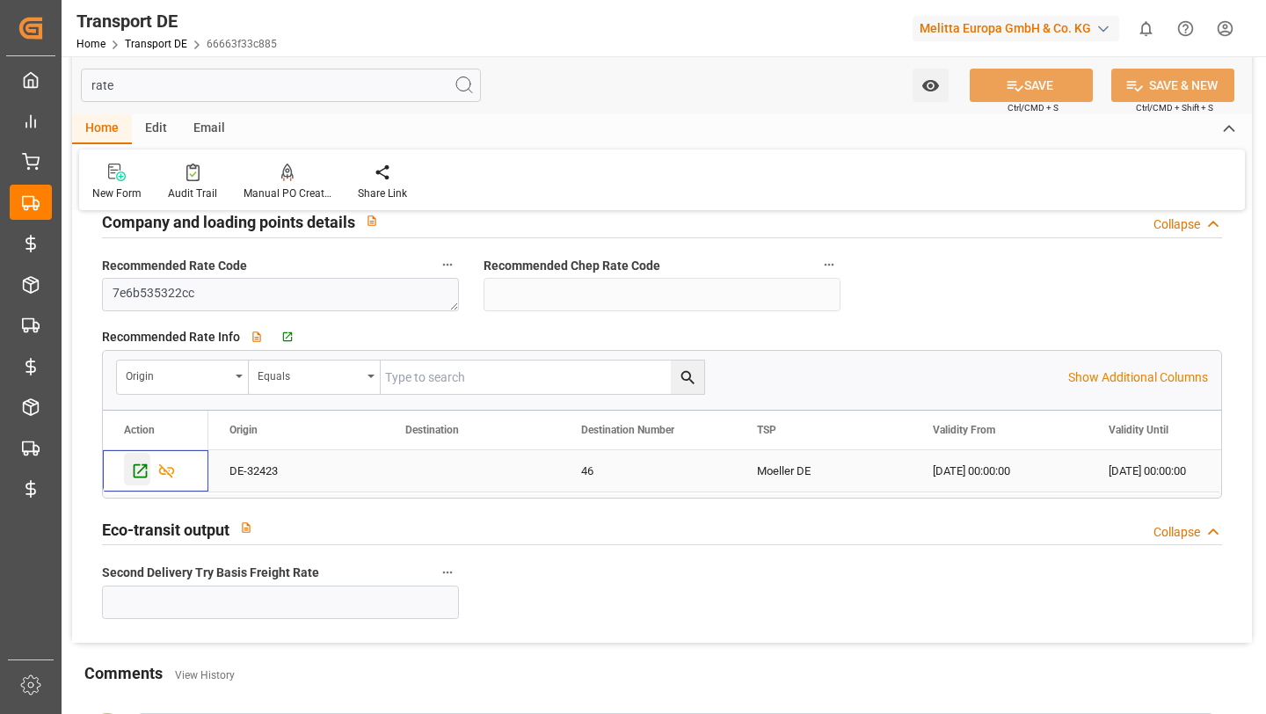
click at [135, 482] on div "Press SPACE to select this row." at bounding box center [137, 469] width 26 height 33
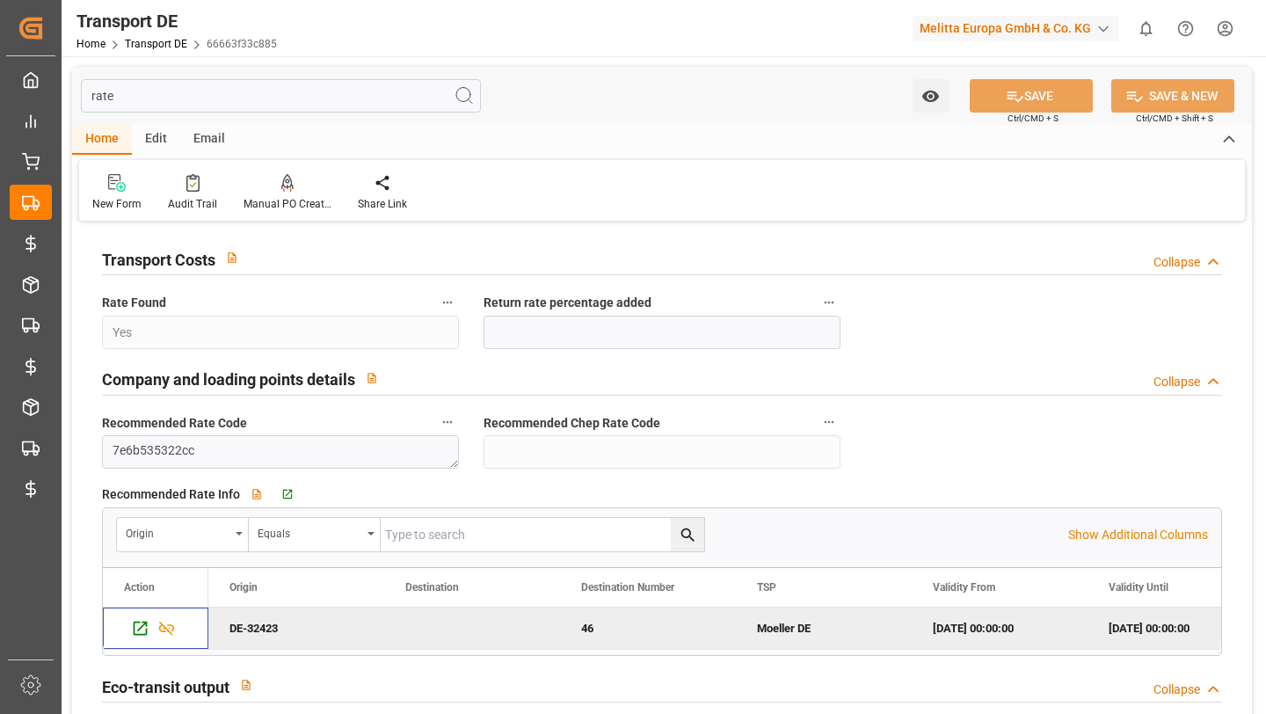
click at [307, 113] on div "rate Watch Option SAVE Ctrl/CMD + S SAVE & NEW Ctrl/CMD + Shift + S" at bounding box center [662, 96] width 1180 height 58
click at [256, 98] on input "rate" at bounding box center [281, 95] width 400 height 33
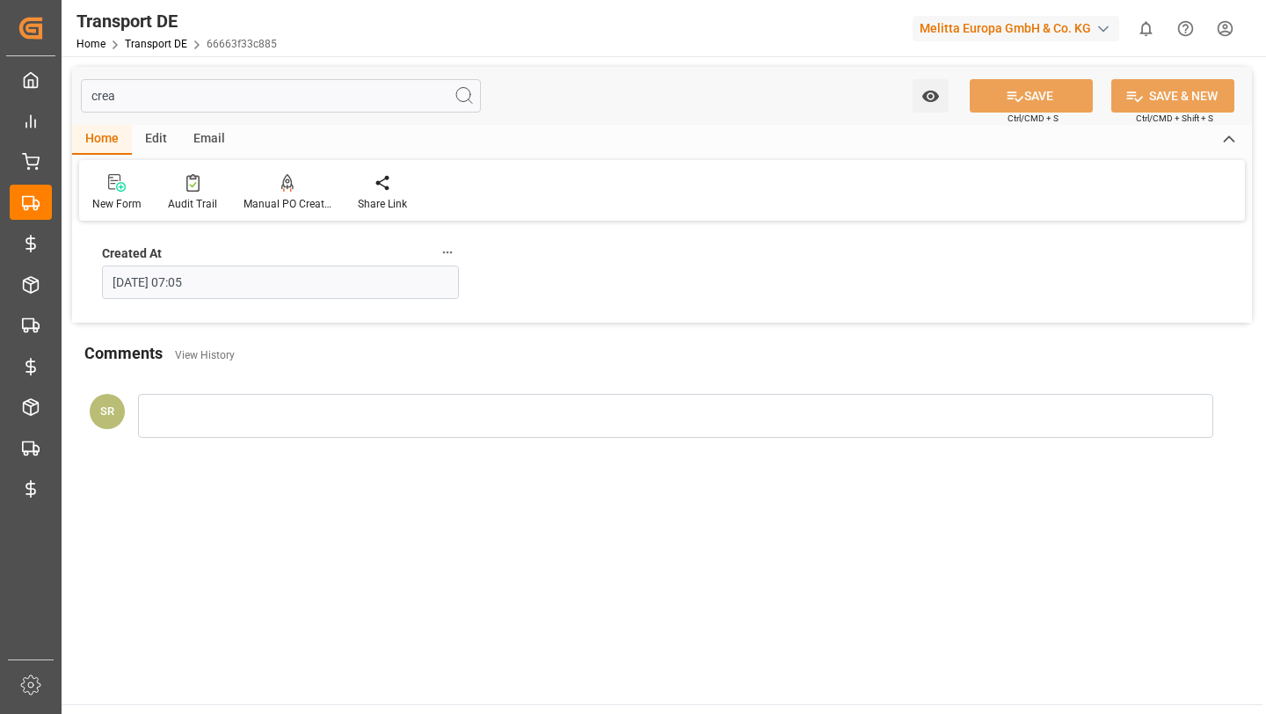
type input "creat"
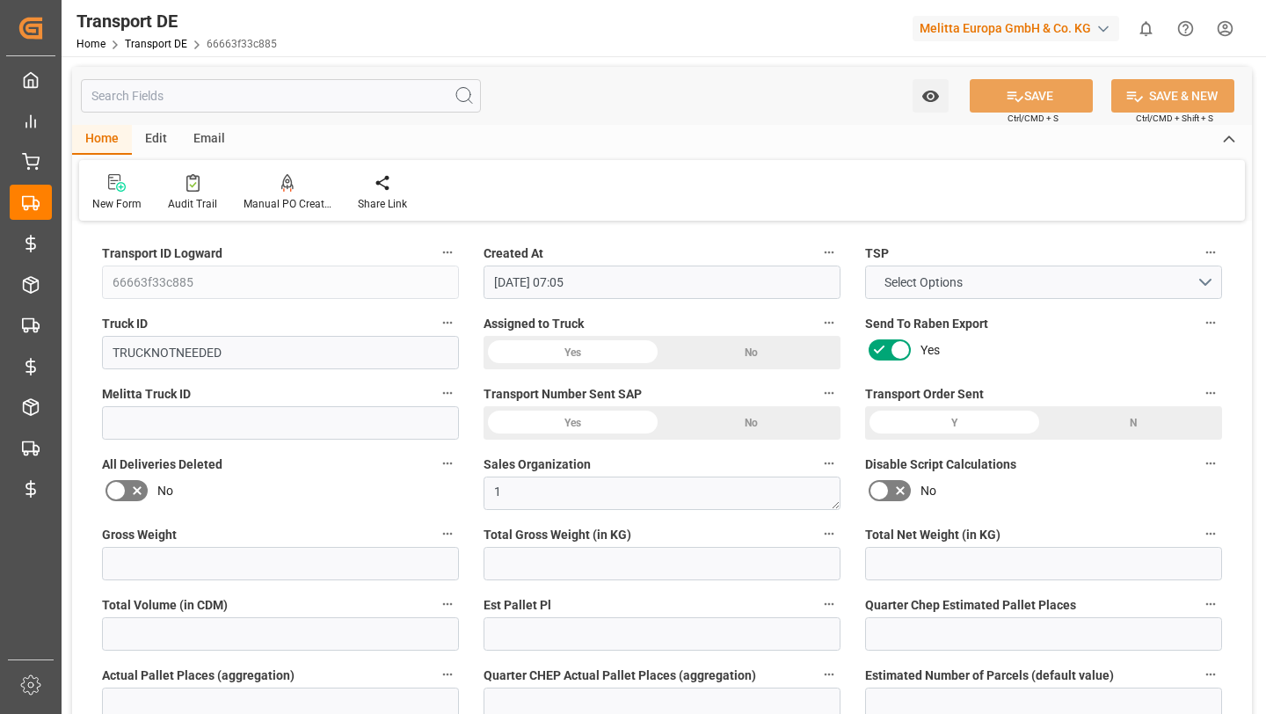
type input "0"
type input "1021.972"
type input "703.041"
type input "0"
type input "1"
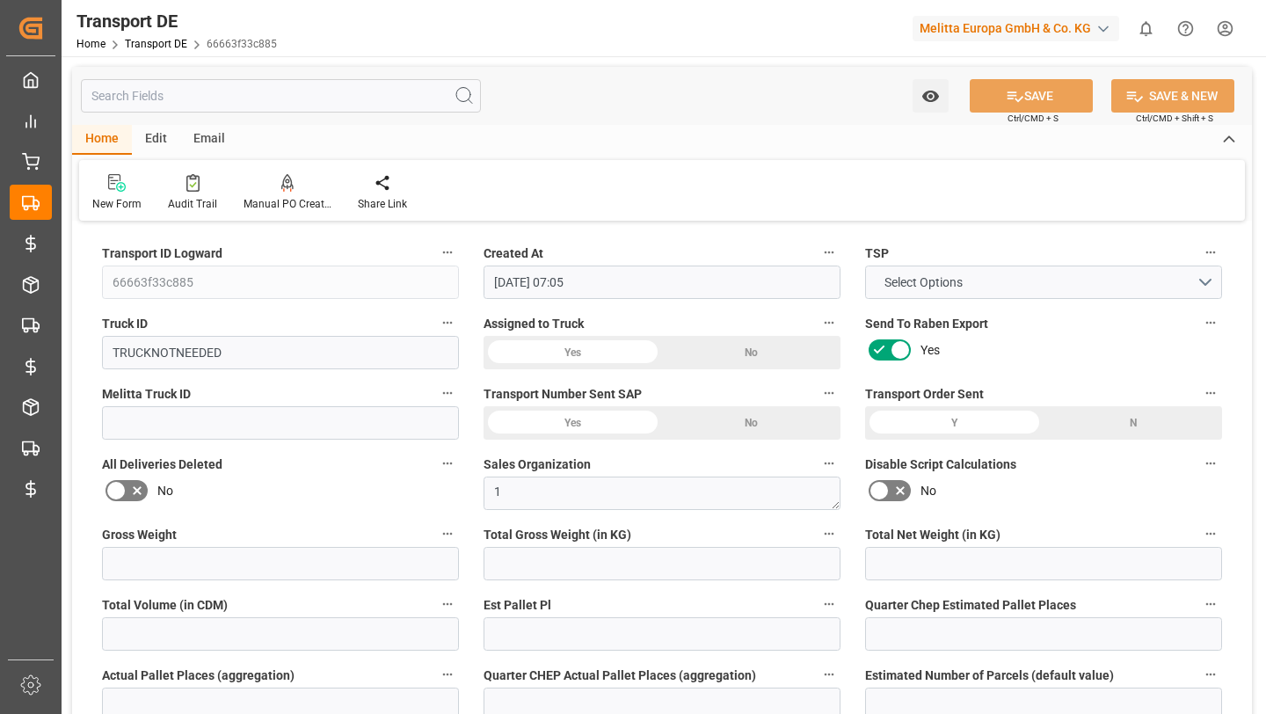
type input "0"
type input "14"
type input "0"
type input "1"
type input "0"
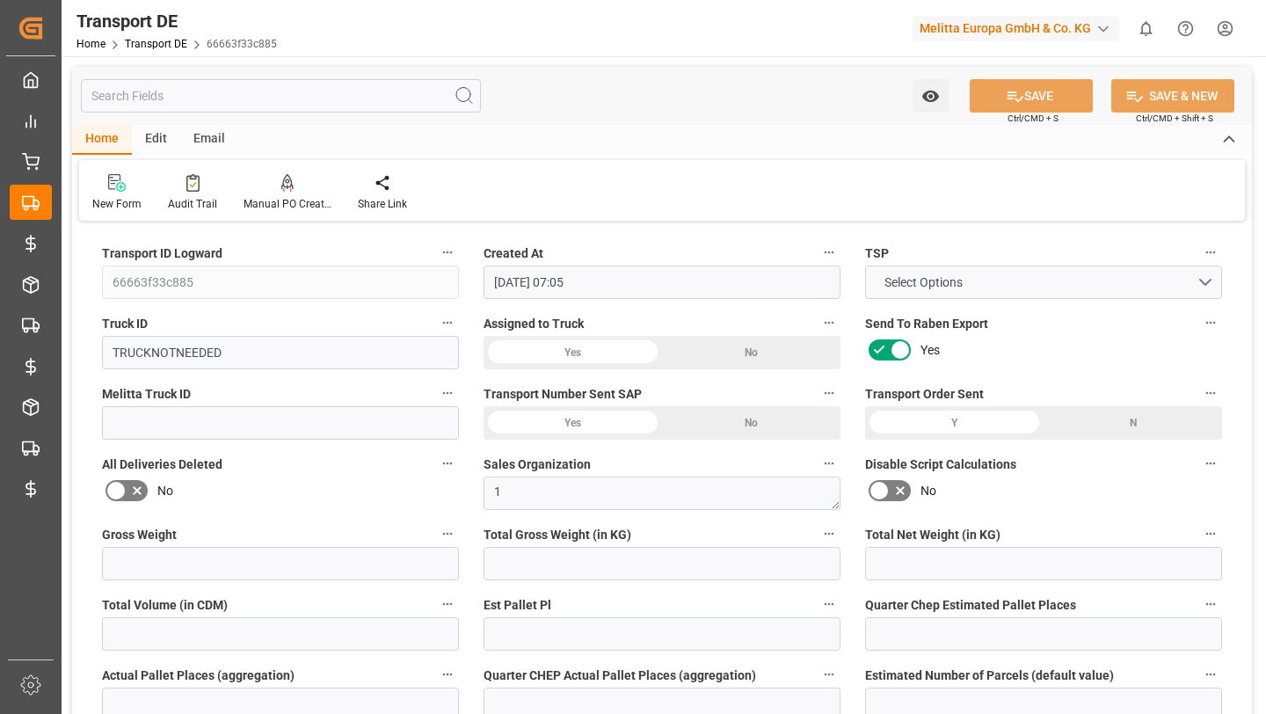
type input "0"
type input "2"
type input "1745"
type input "0"
type input "311"
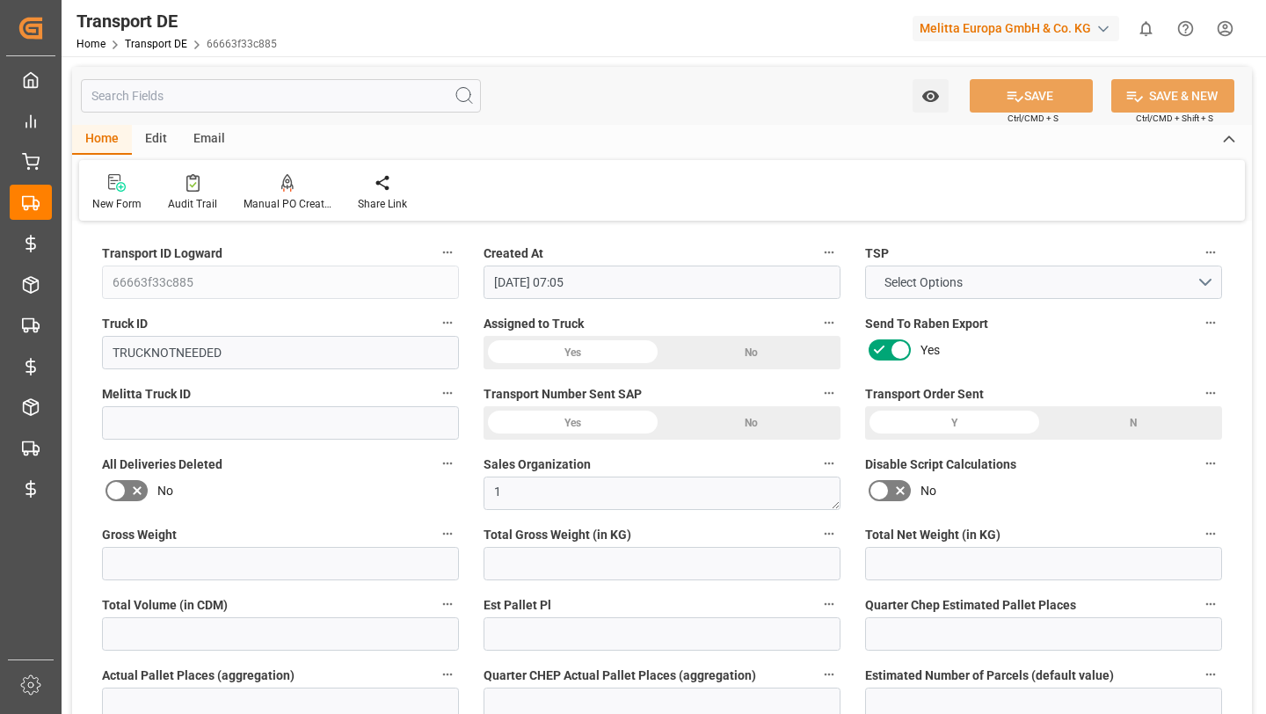
type input "311"
type input "308.0766"
type input "46"
type input "0"
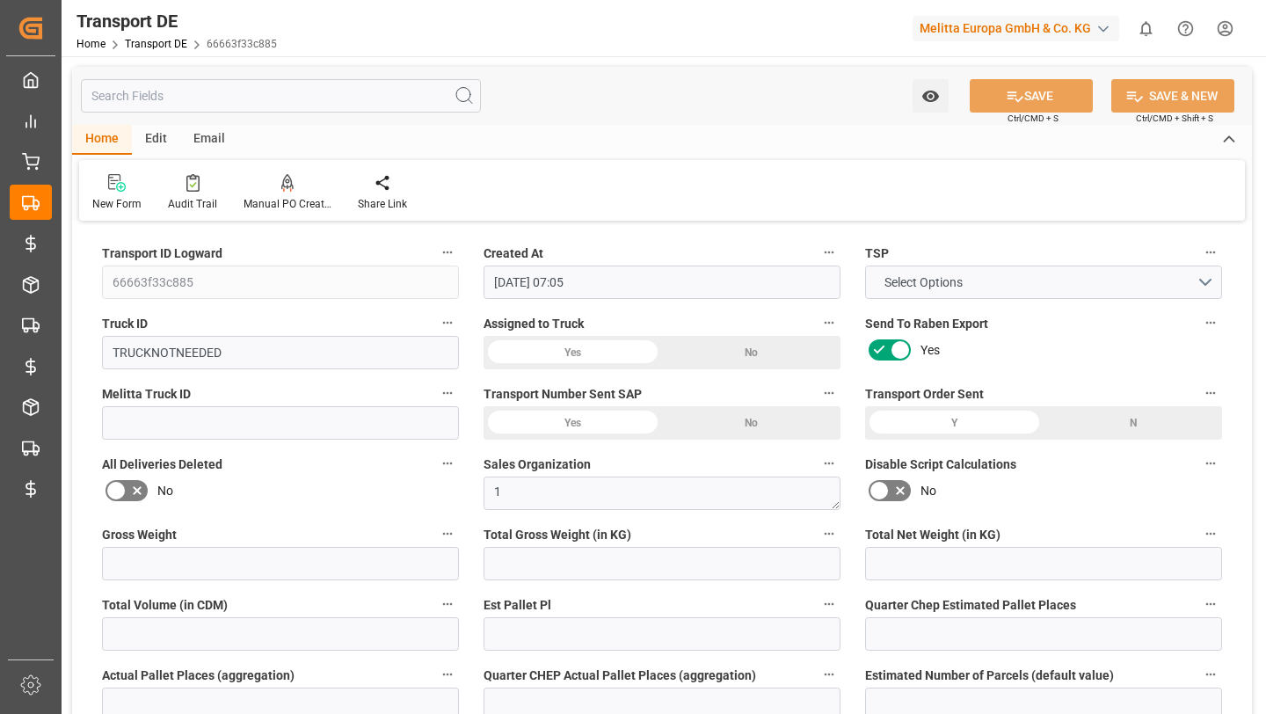
type input "0"
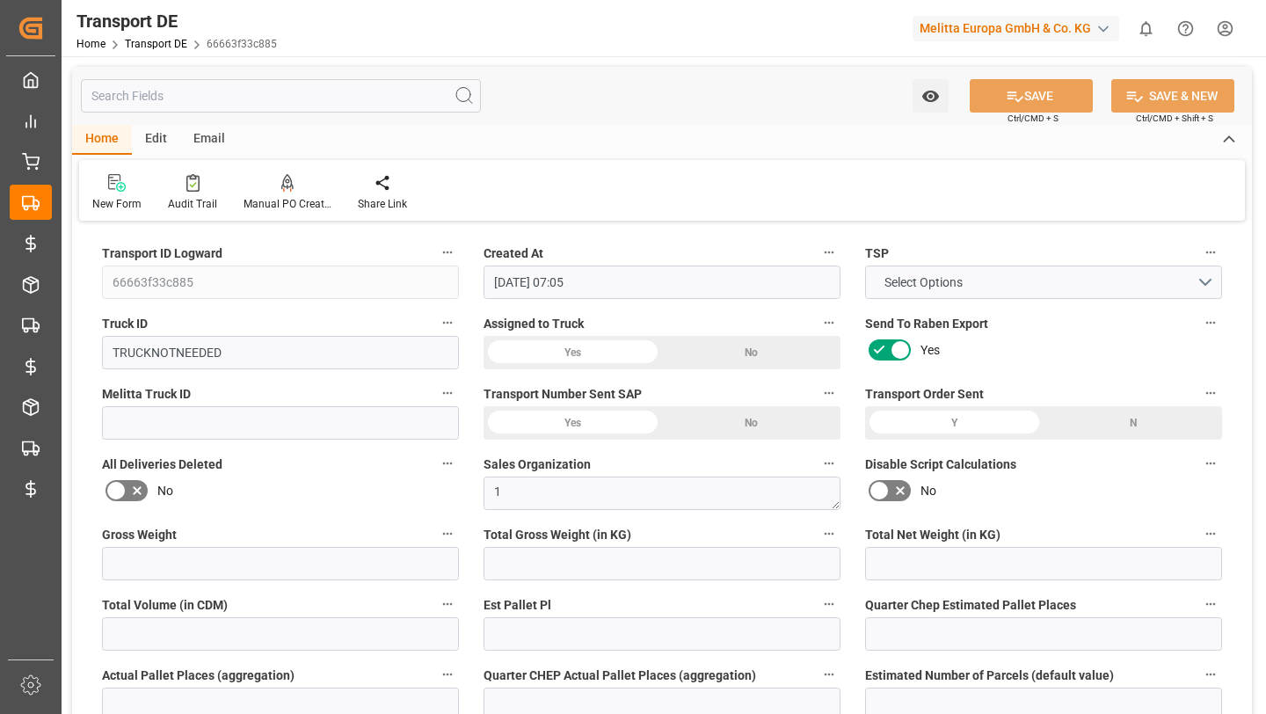
type input "0"
type input "-2.9234"
type input "0"
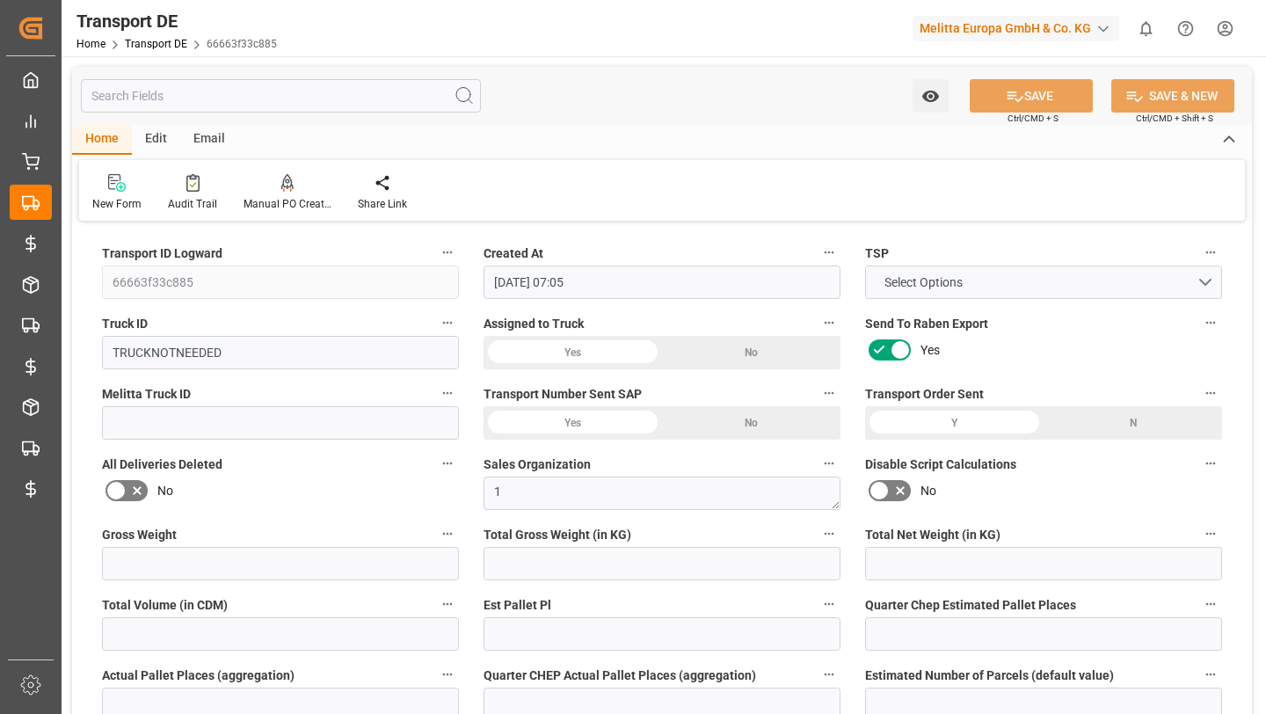
type input "0"
type input "1021.972"
type input "2800"
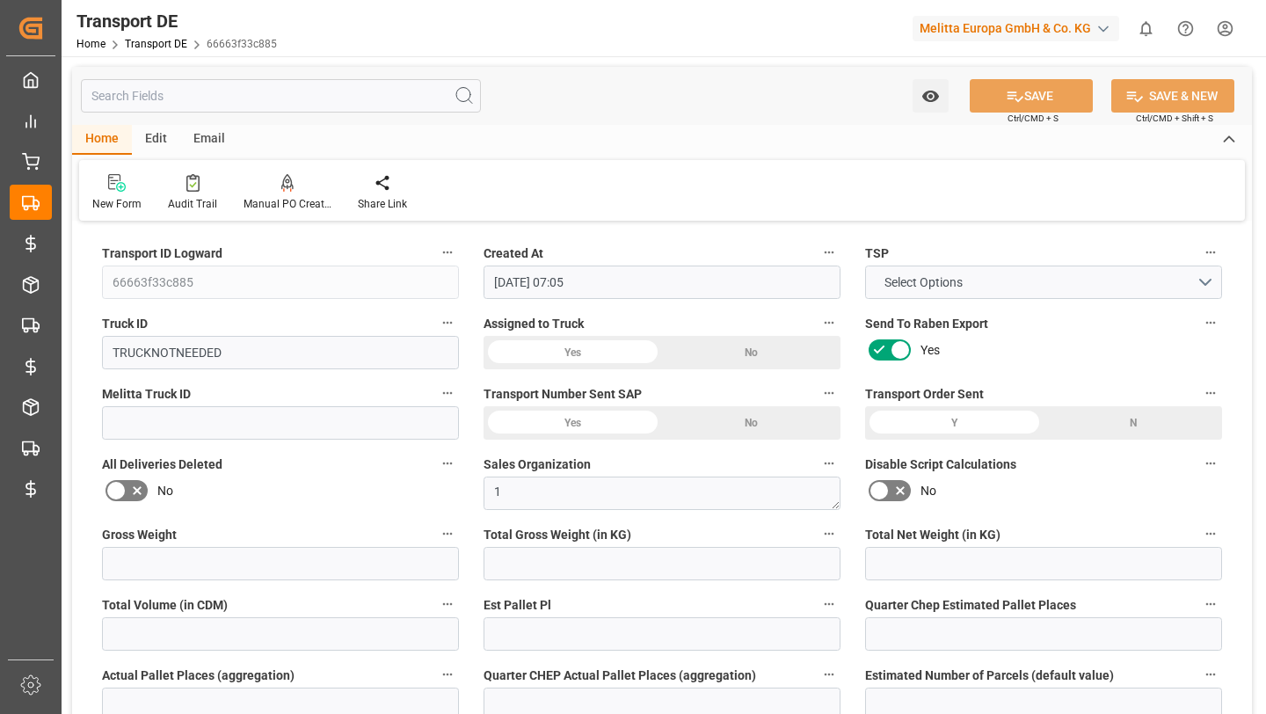
type input "21"
type input "80"
type input "0"
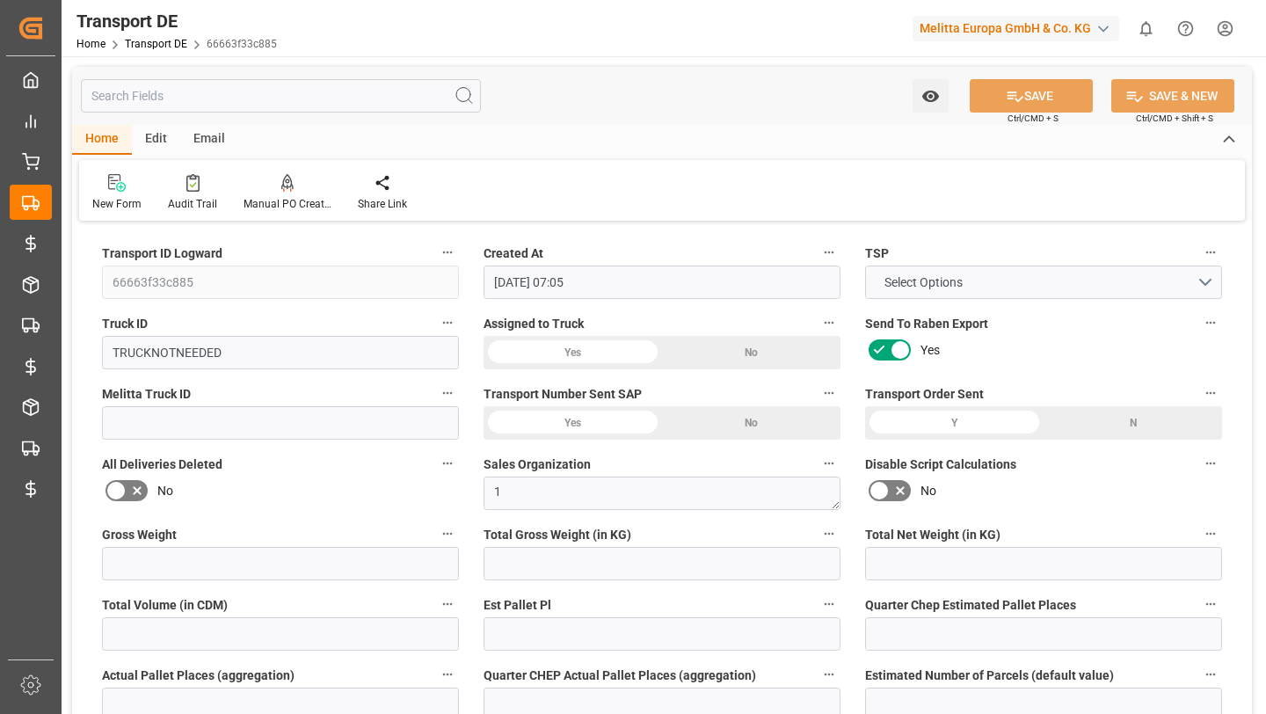
type input "0"
type input "1"
type input "0"
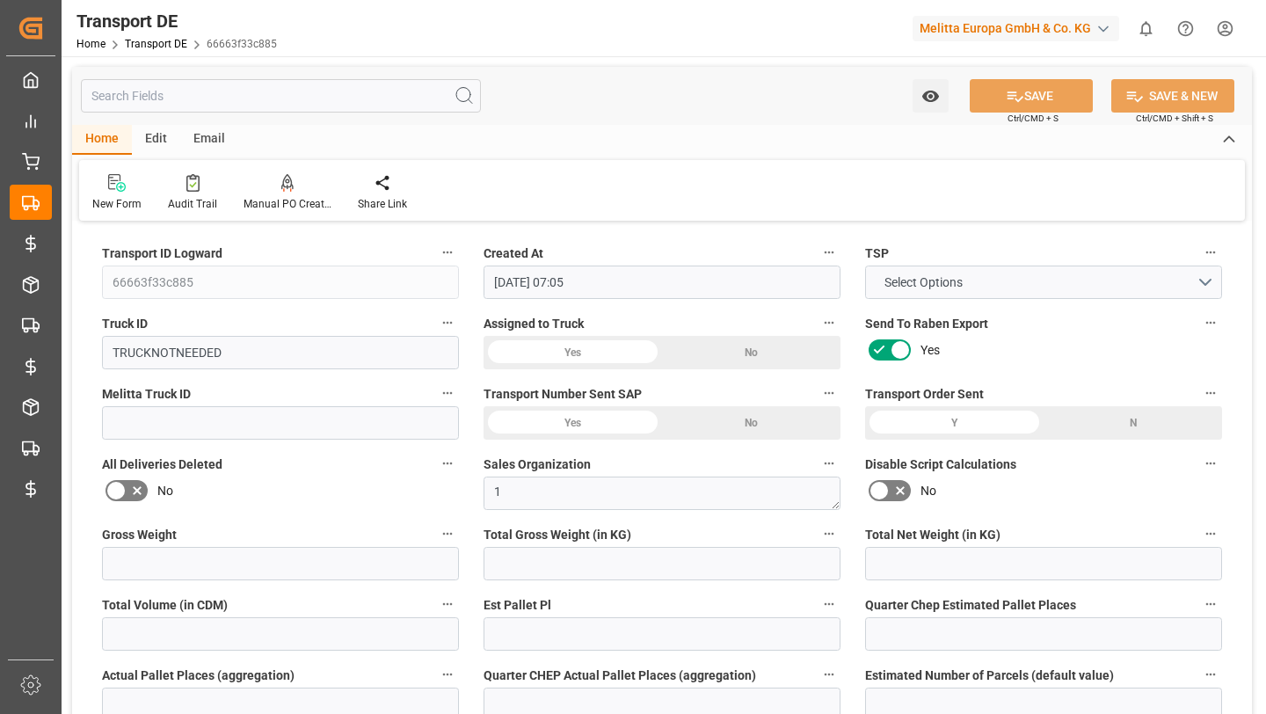
type input "0"
type input "1967"
type input "308.0766"
type input "[DATE]"
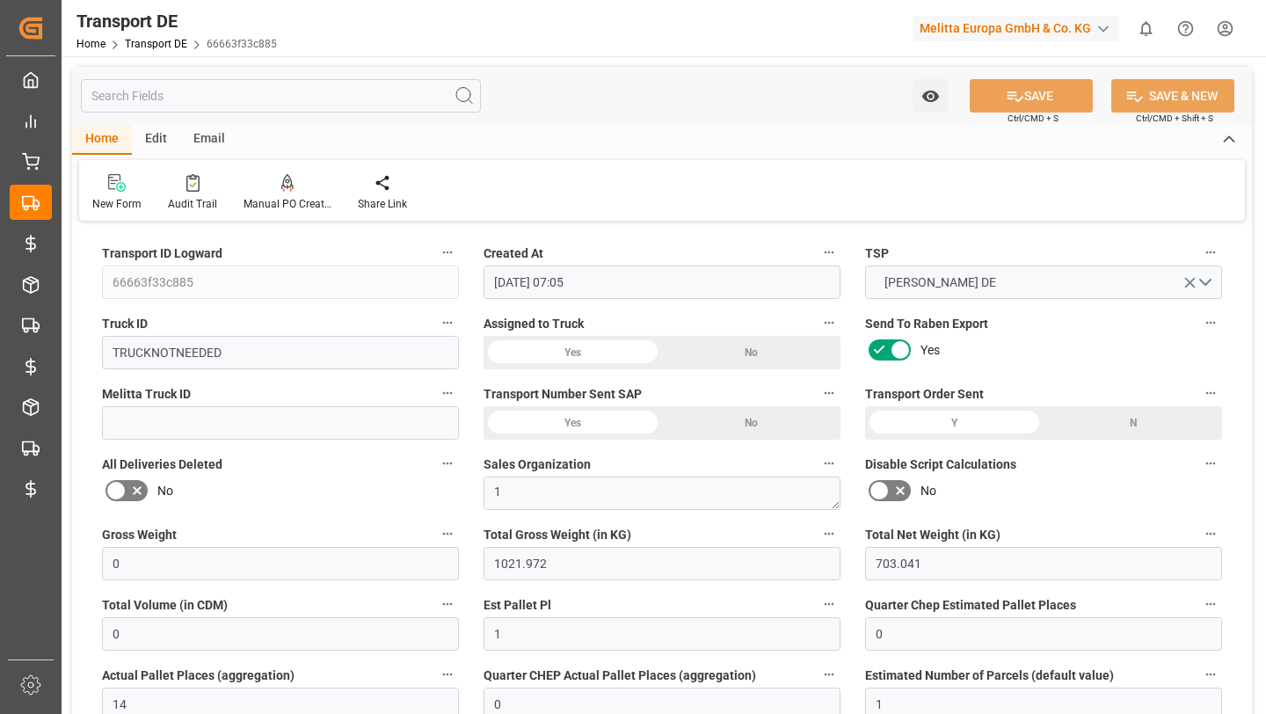
type input "[DATE]"
click at [515, 80] on div "Watch Option SAVE Ctrl/CMD + S SAVE & NEW Ctrl/CMD + Shift + S" at bounding box center [662, 96] width 1180 height 58
click at [357, 88] on input "text" at bounding box center [281, 95] width 400 height 33
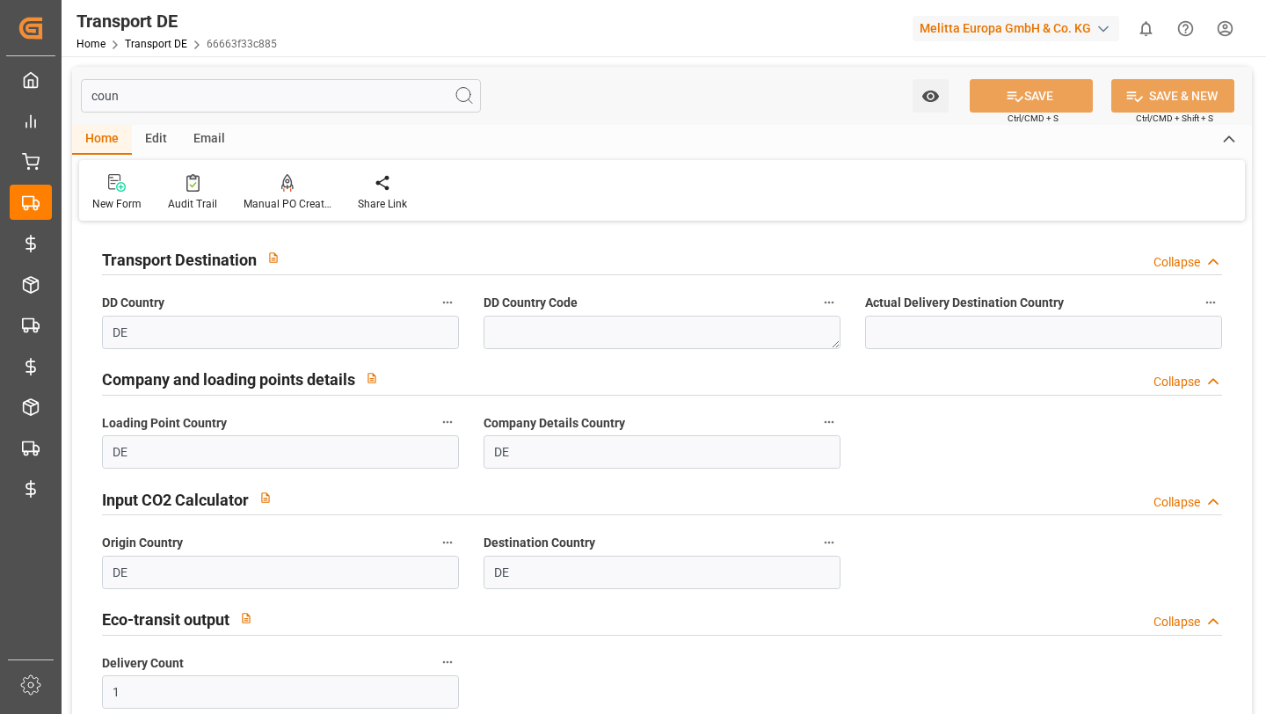
type input "count"
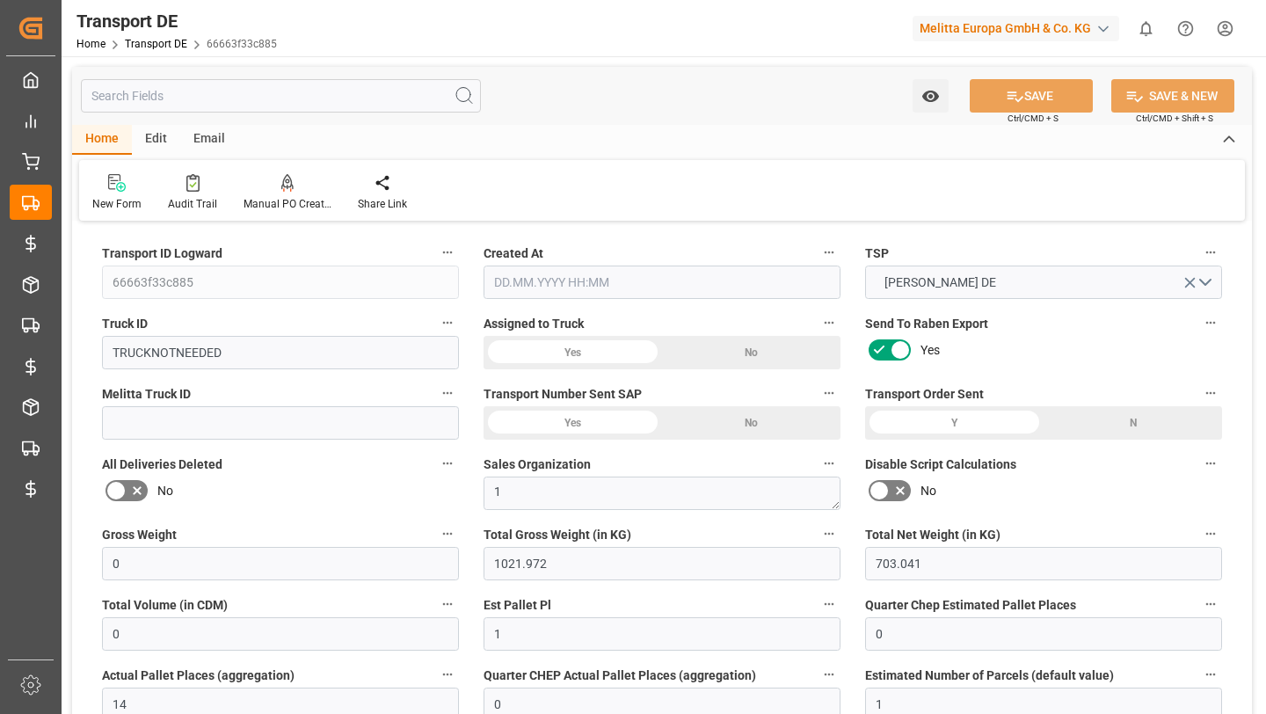
type input "[DATE] 07:05"
type input "[DATE]"
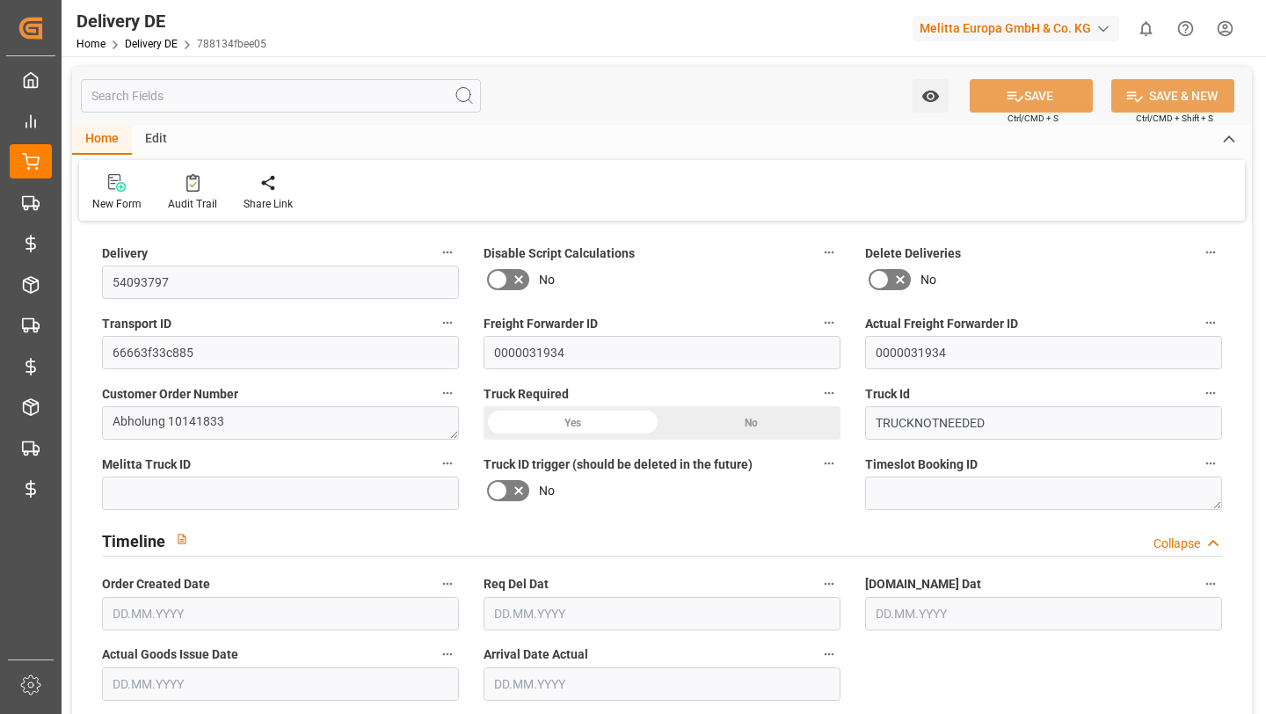
type input "0"
type input "1"
type input "14"
type input "703.041"
type input "0"
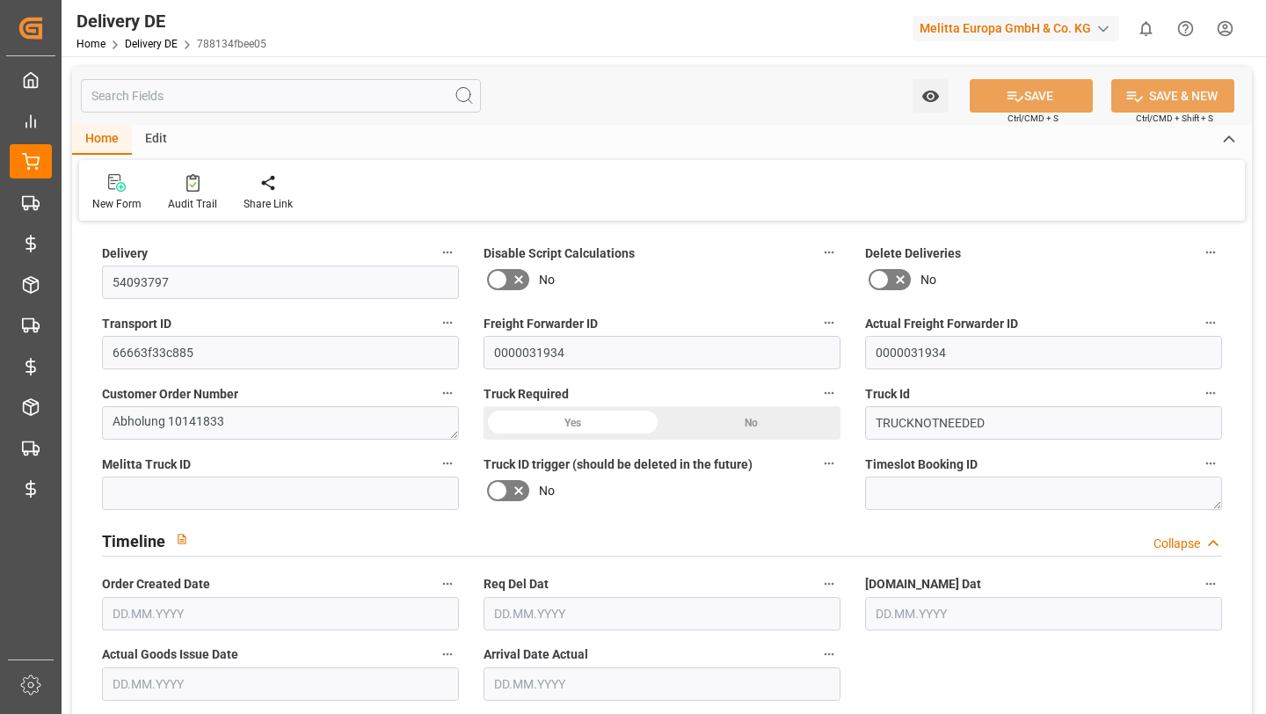
type input "0"
type input "[DATE]"
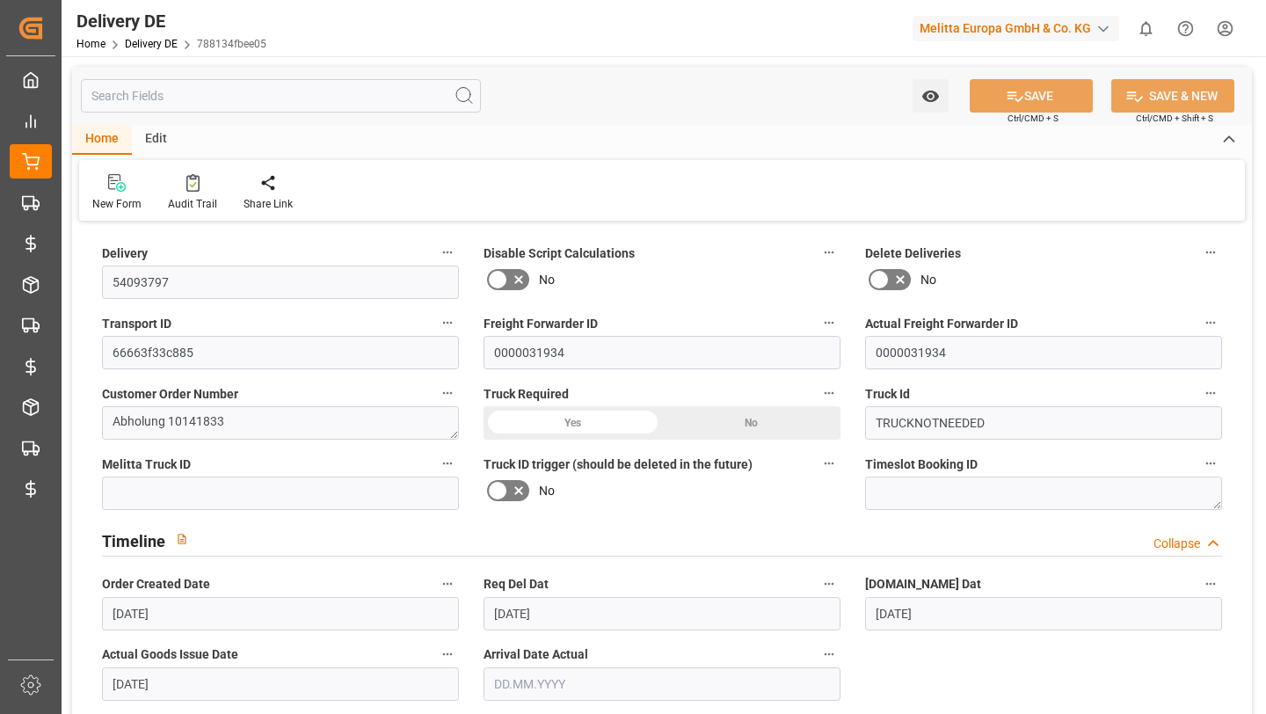
click at [225, 80] on input "text" at bounding box center [281, 95] width 400 height 33
click at [192, 197] on div "Audit Trail" at bounding box center [192, 204] width 49 height 16
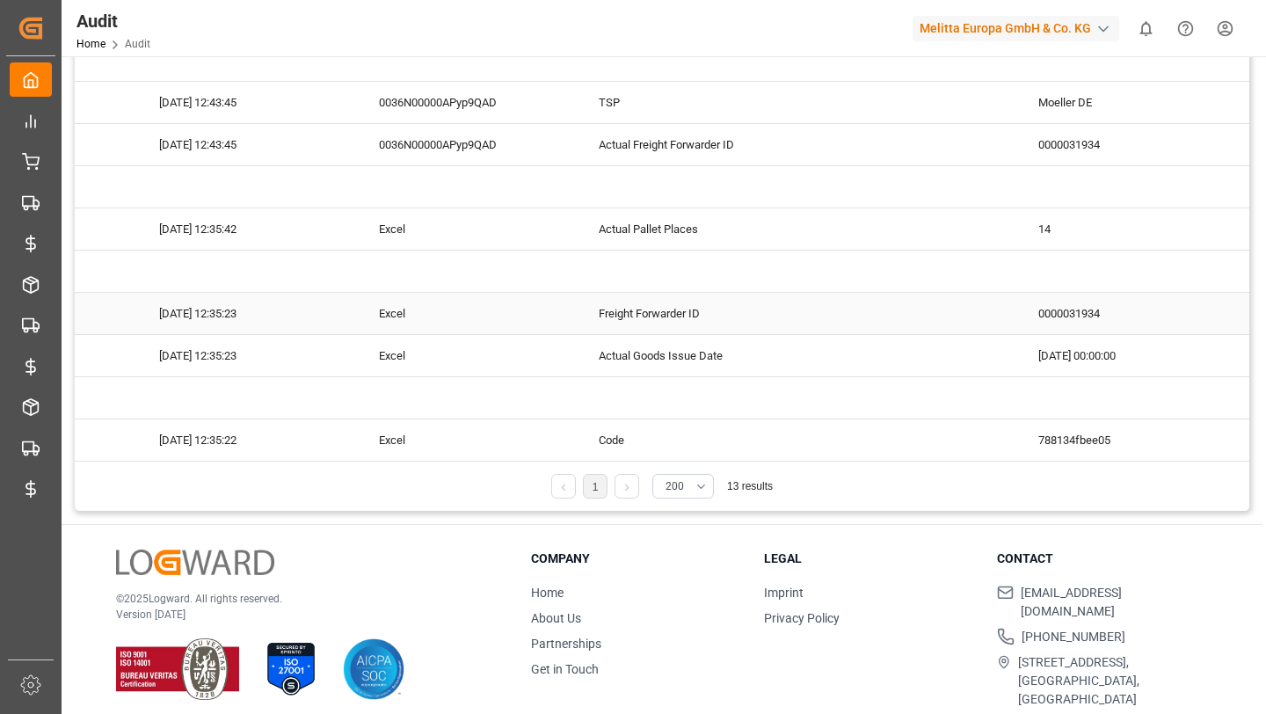
scroll to position [0, 188]
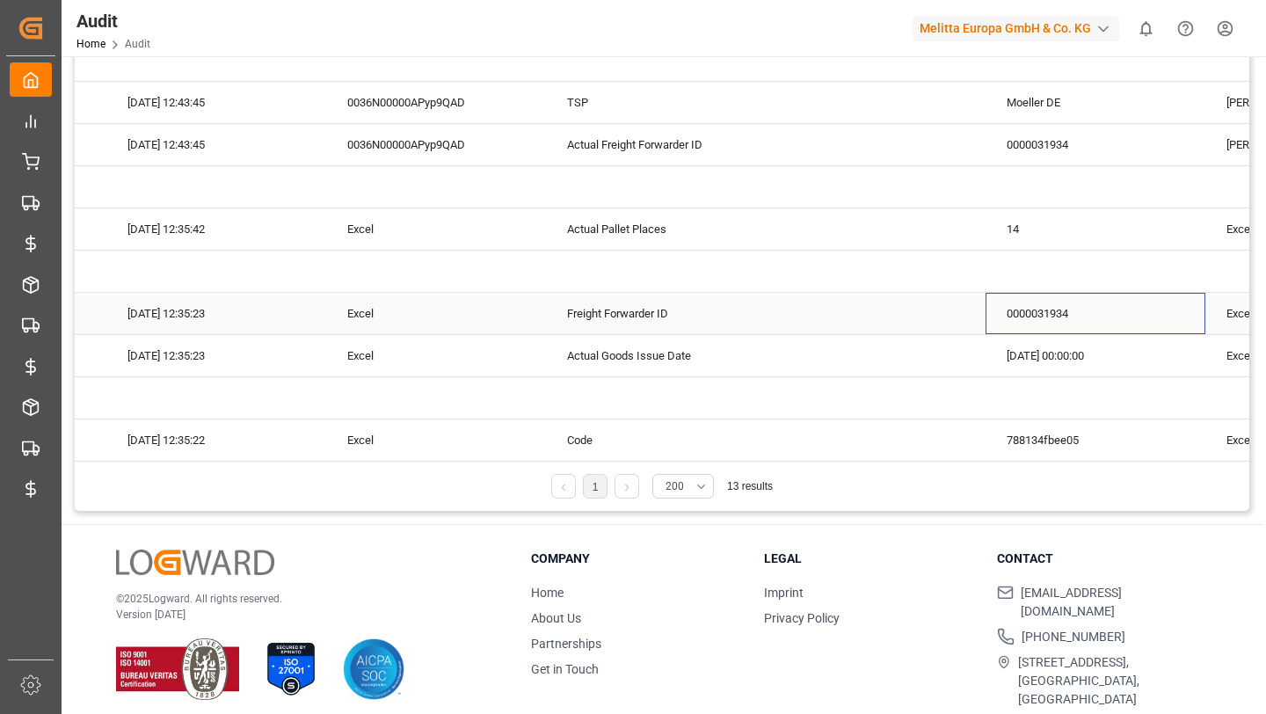
click at [1019, 308] on div "0000031934" at bounding box center [1096, 313] width 220 height 41
click at [1066, 329] on span "Copy" at bounding box center [1112, 322] width 124 height 33
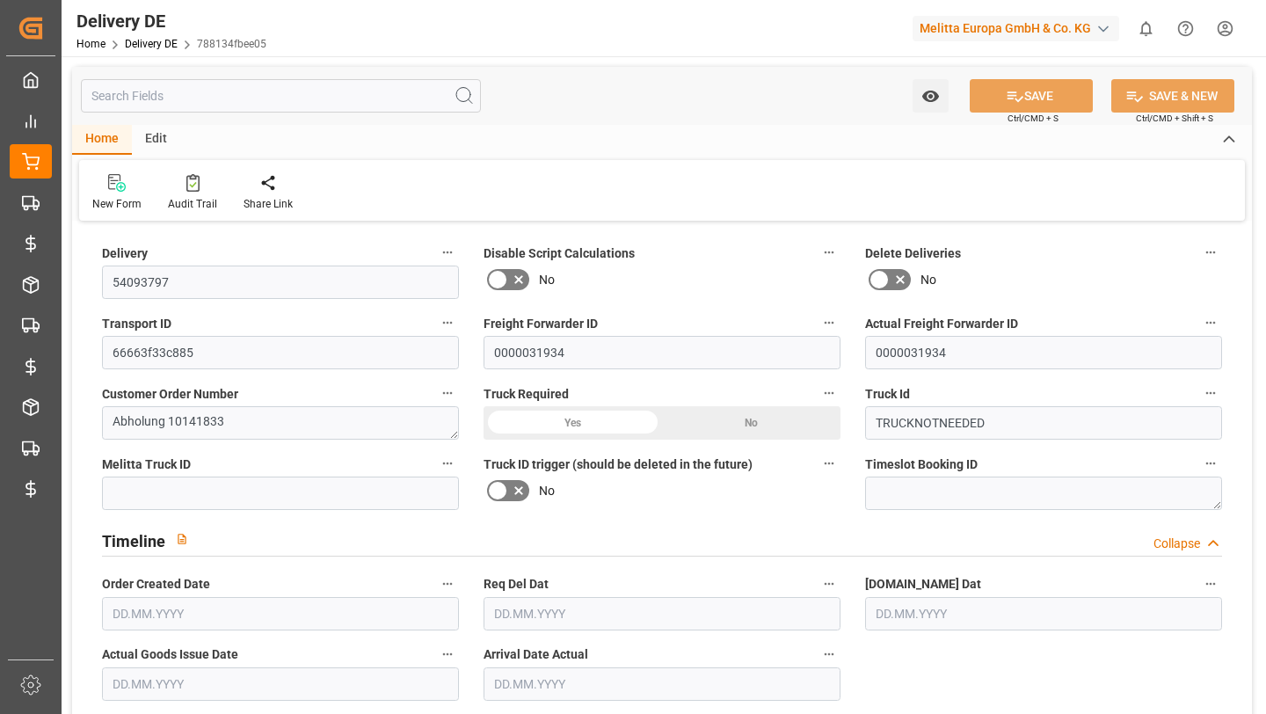
type input "19.08.2025"
type input "07.08.2025"
type input "19.08.2025"
click at [289, 111] on input "text" at bounding box center [281, 95] width 400 height 33
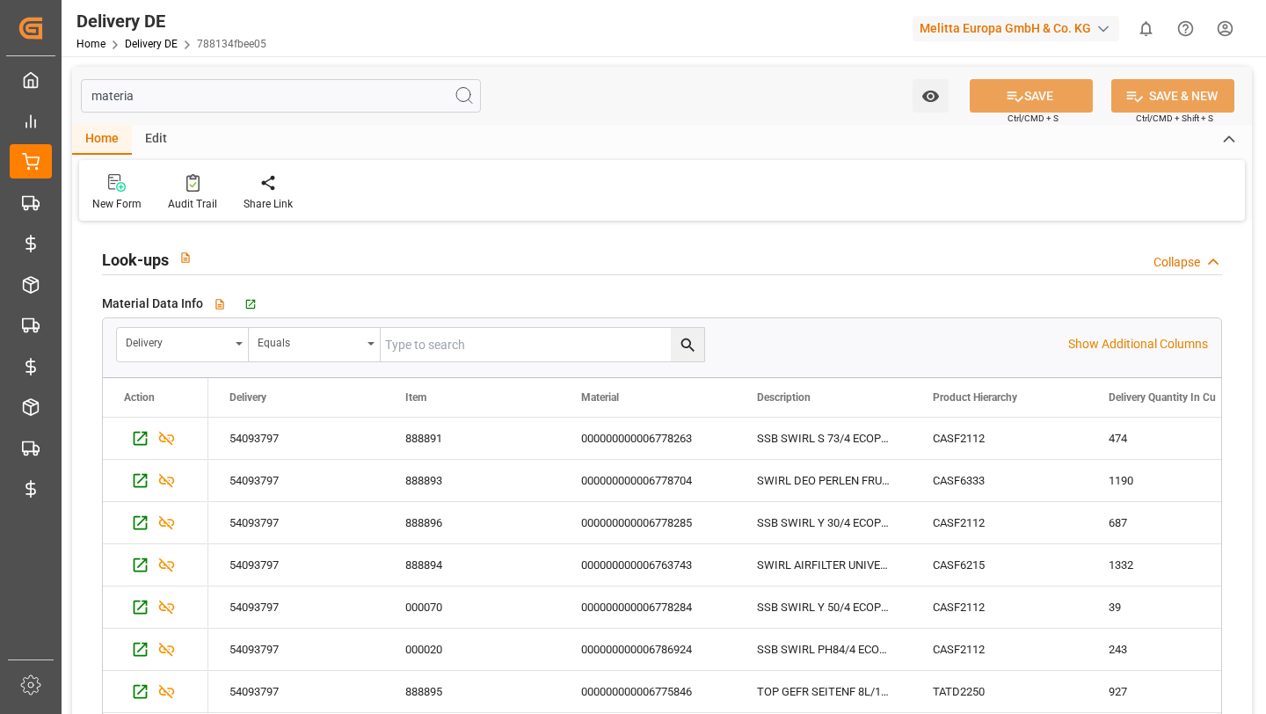
type input "material"
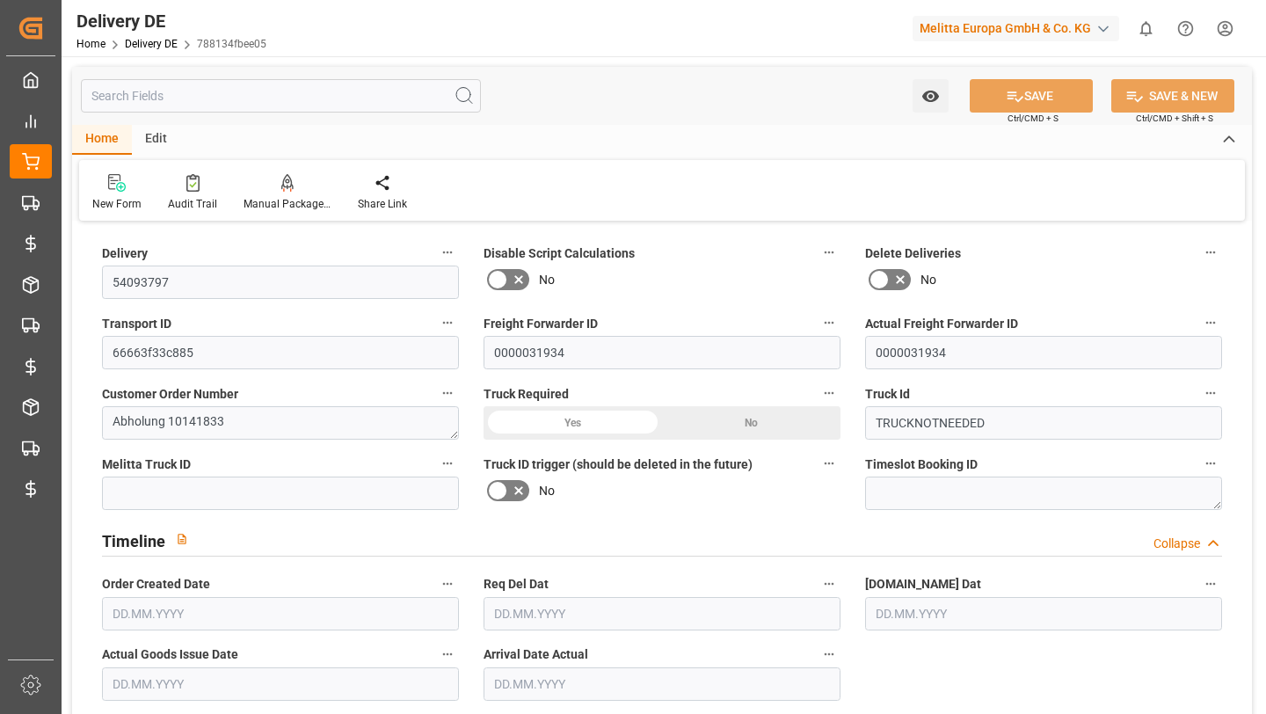
type input "0"
type input "1"
type input "14"
type input "703.041"
type input "0"
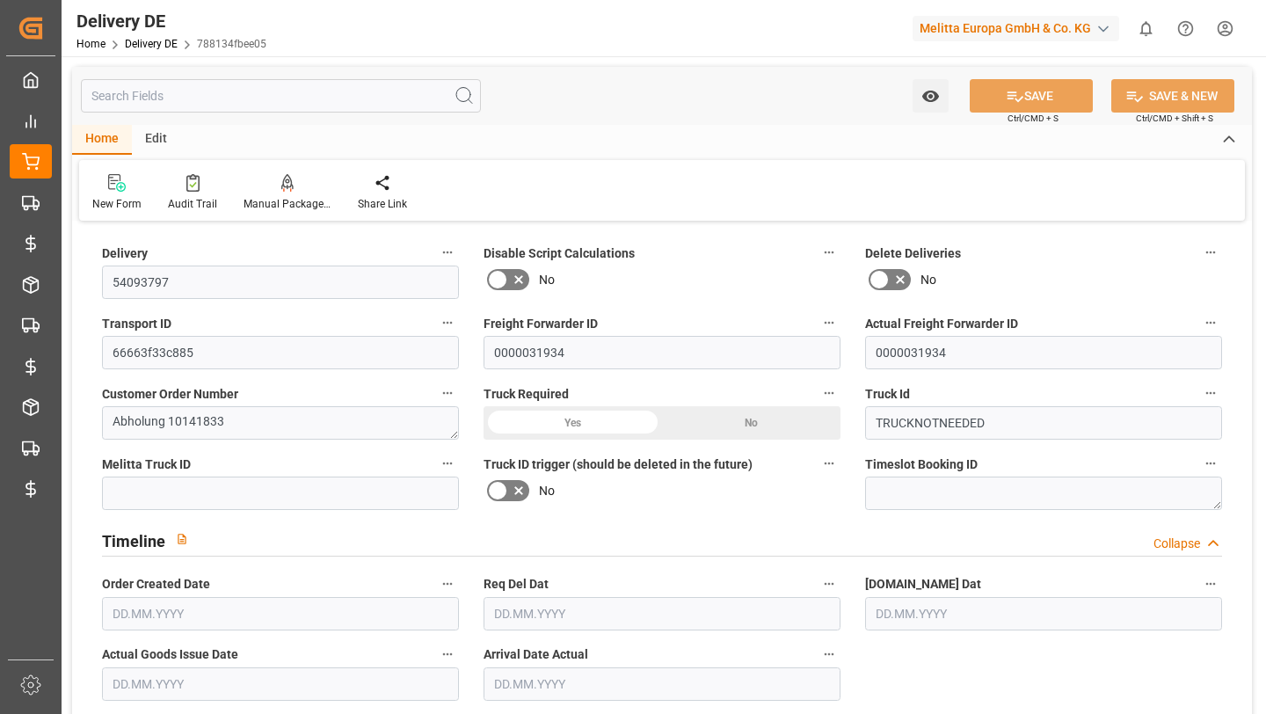
type input "0"
type input "[DATE]"
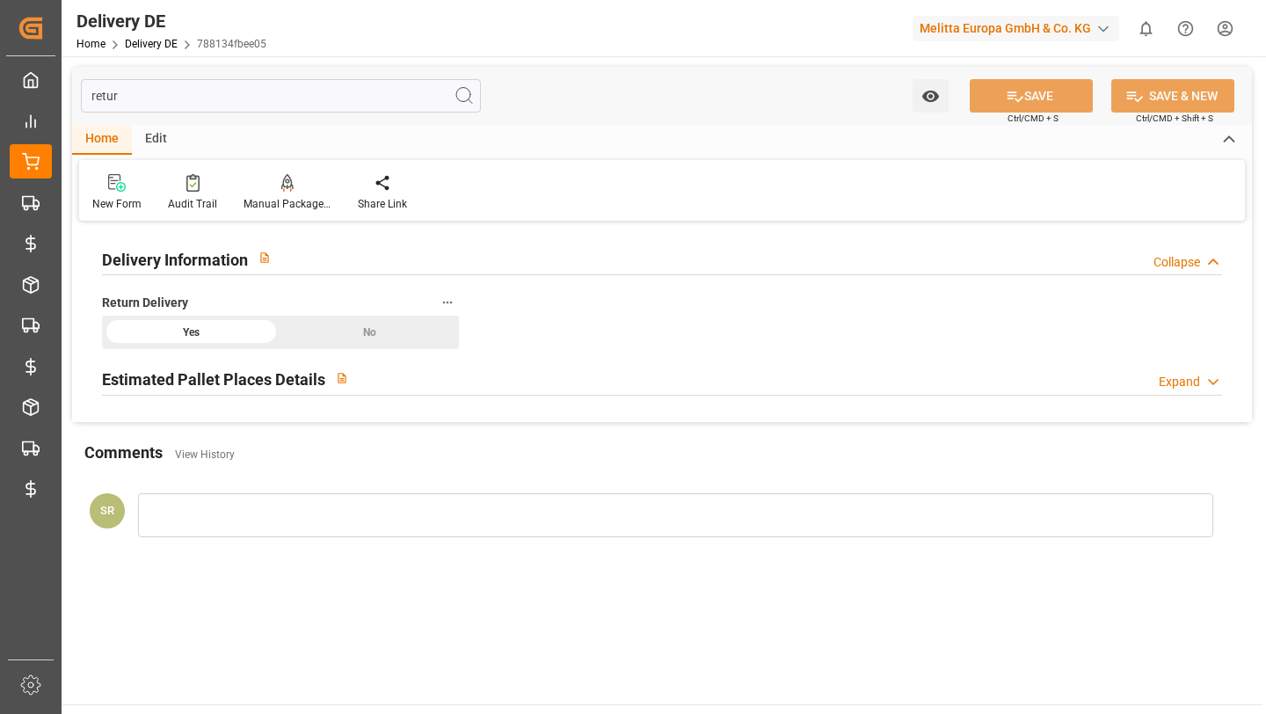
type input "return"
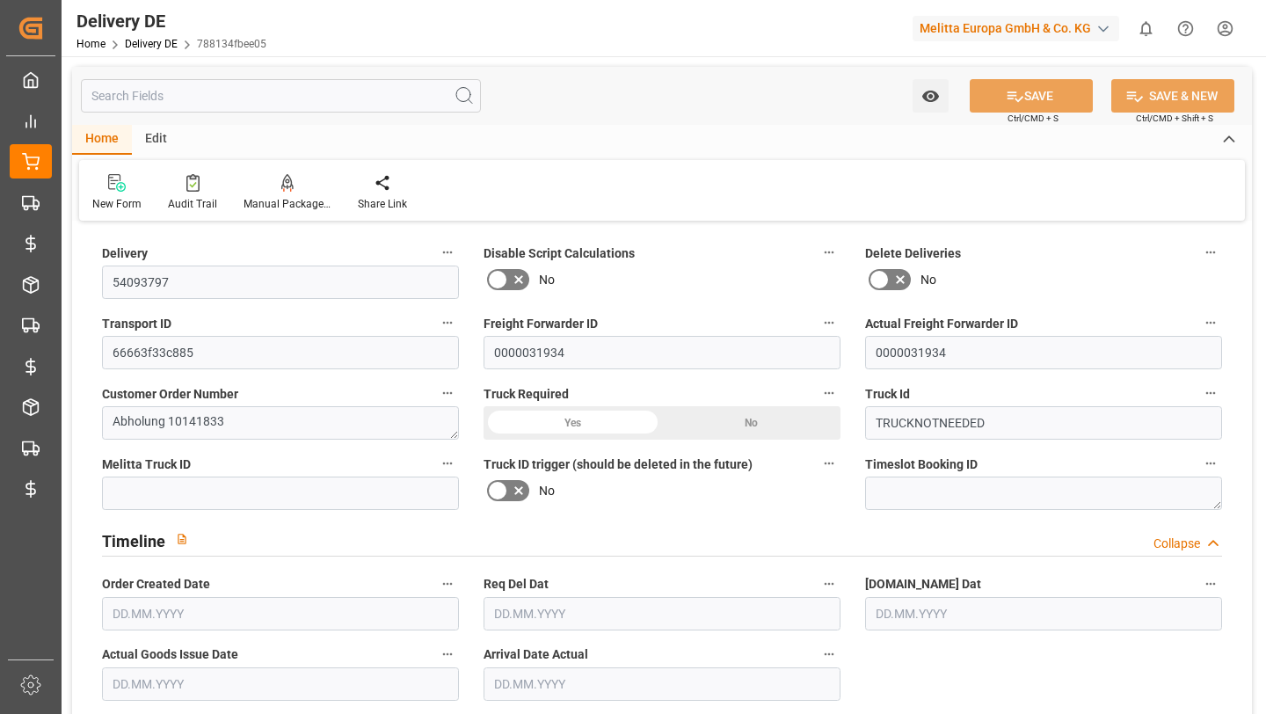
type input "[DATE]"
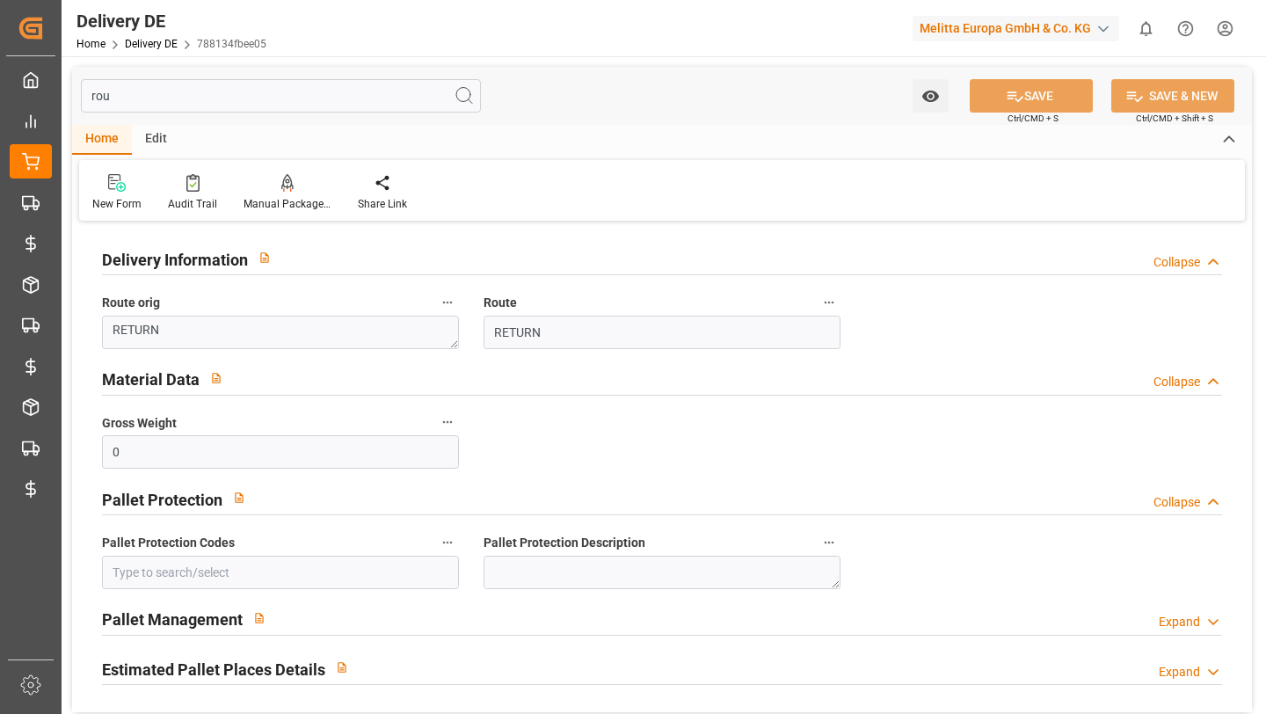
type input "rout"
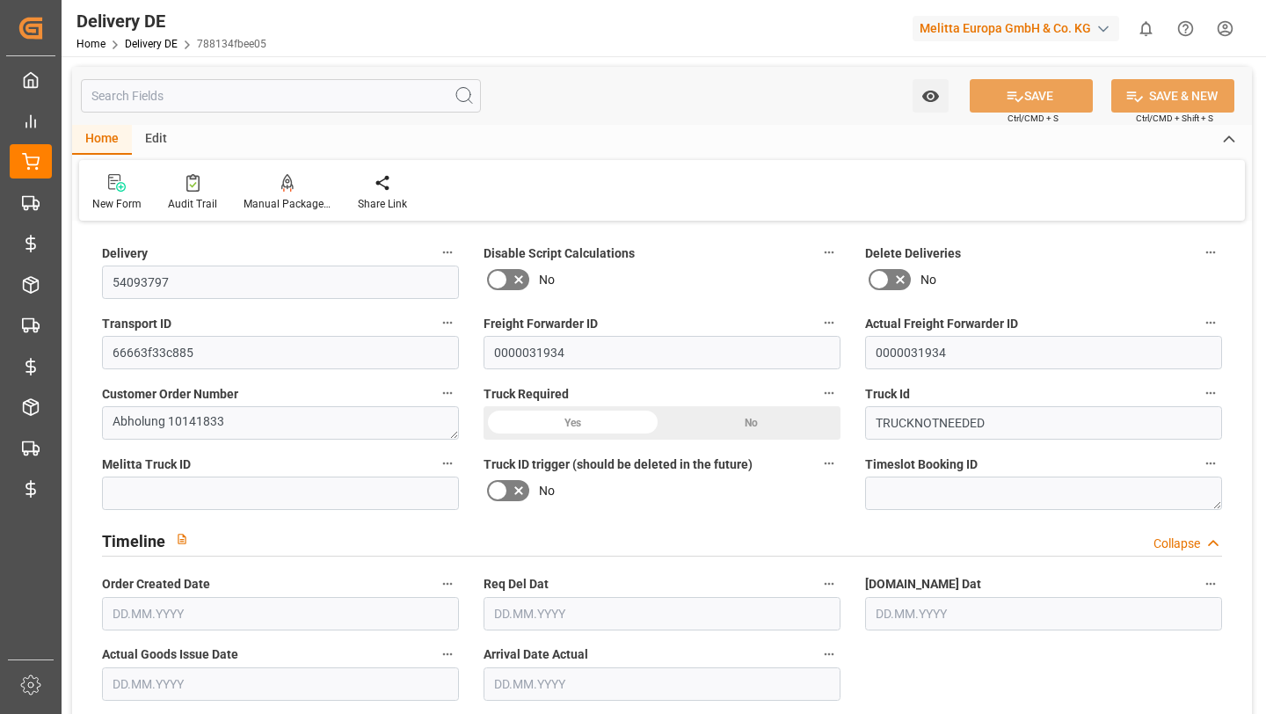
type input "0"
type input "1"
type input "14"
type input "703.041"
type input "0"
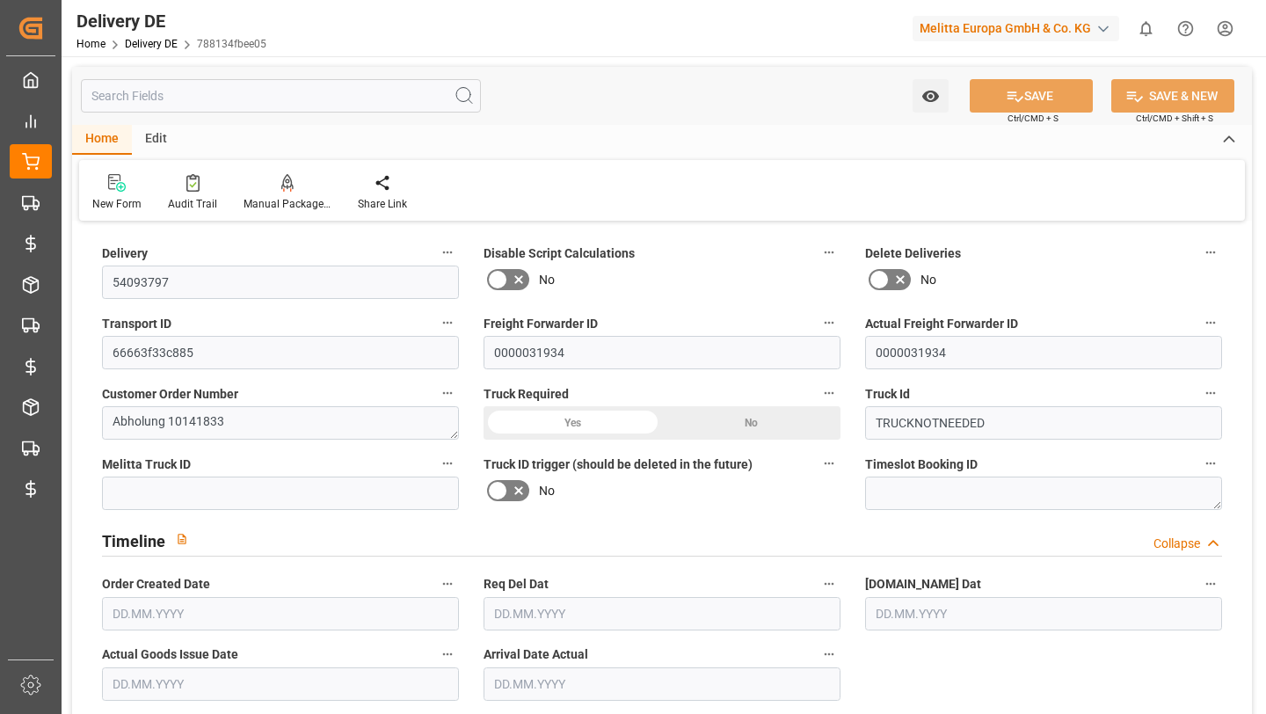
type input "0"
type input "[DATE]"
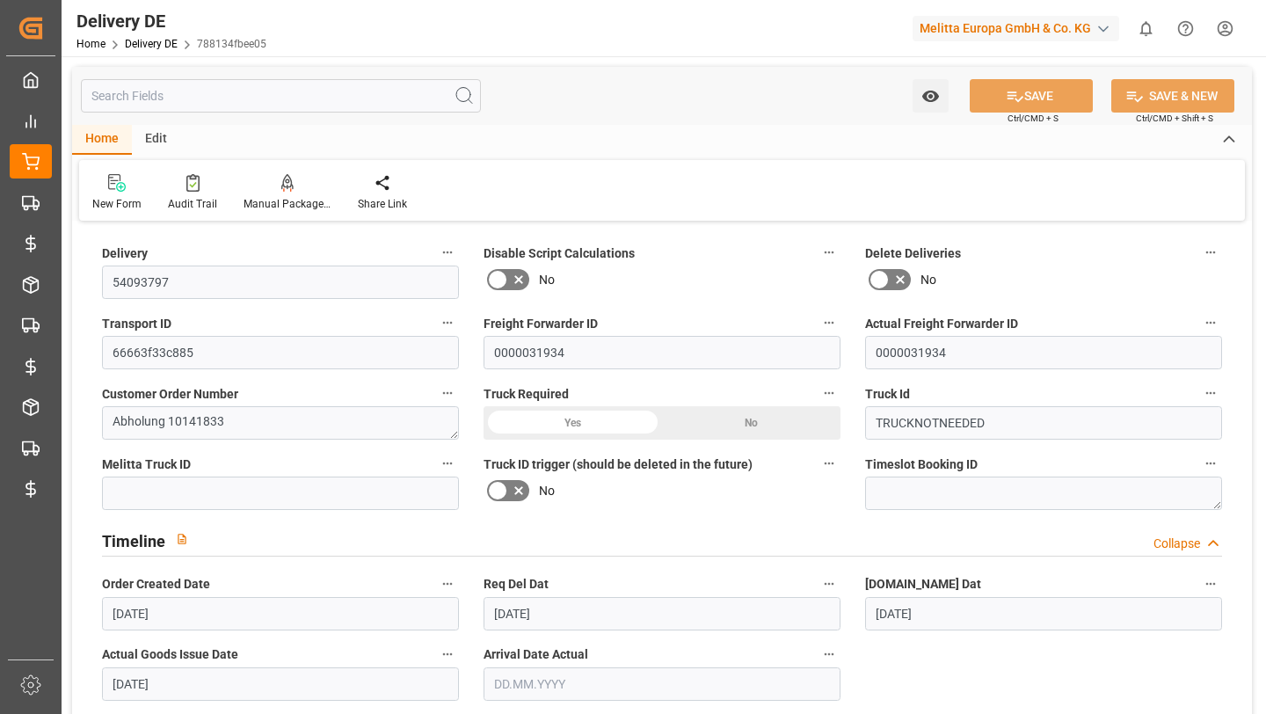
click at [401, 85] on input "text" at bounding box center [281, 95] width 400 height 33
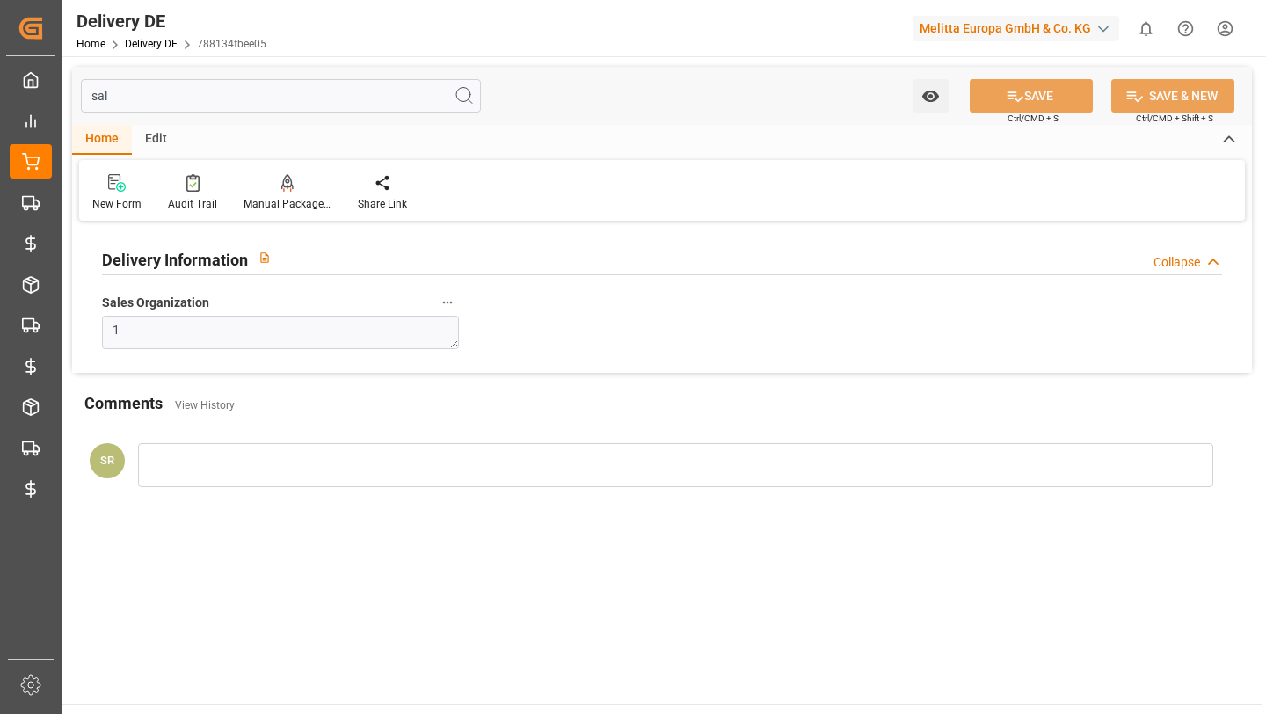
type input "sale"
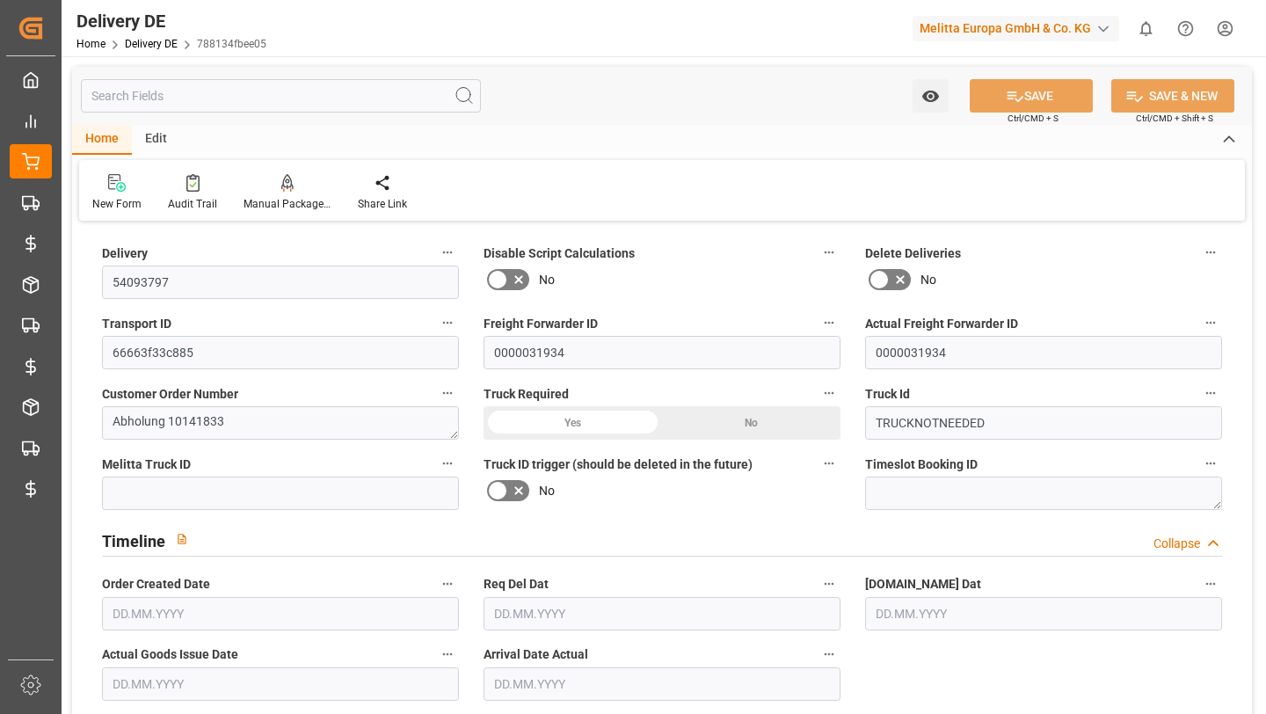
type input "0"
type input "1"
type input "14"
type input "703.041"
type input "0"
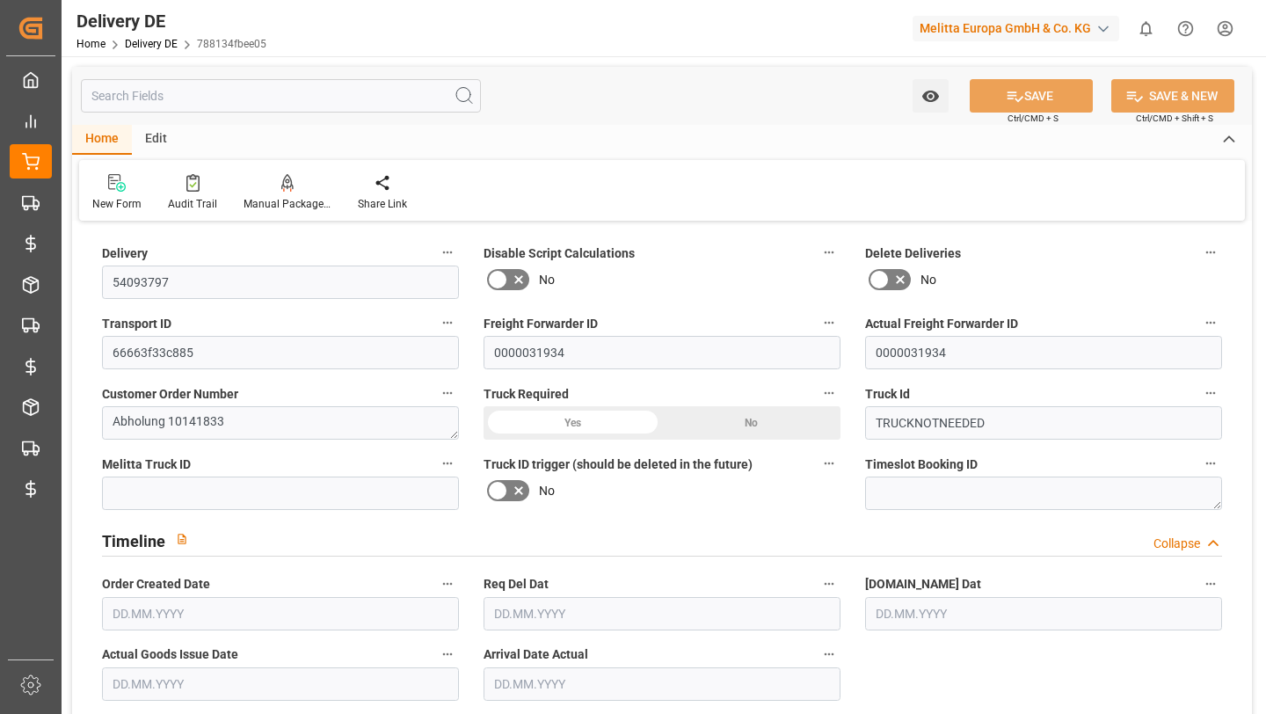
type input "0"
type input "[DATE]"
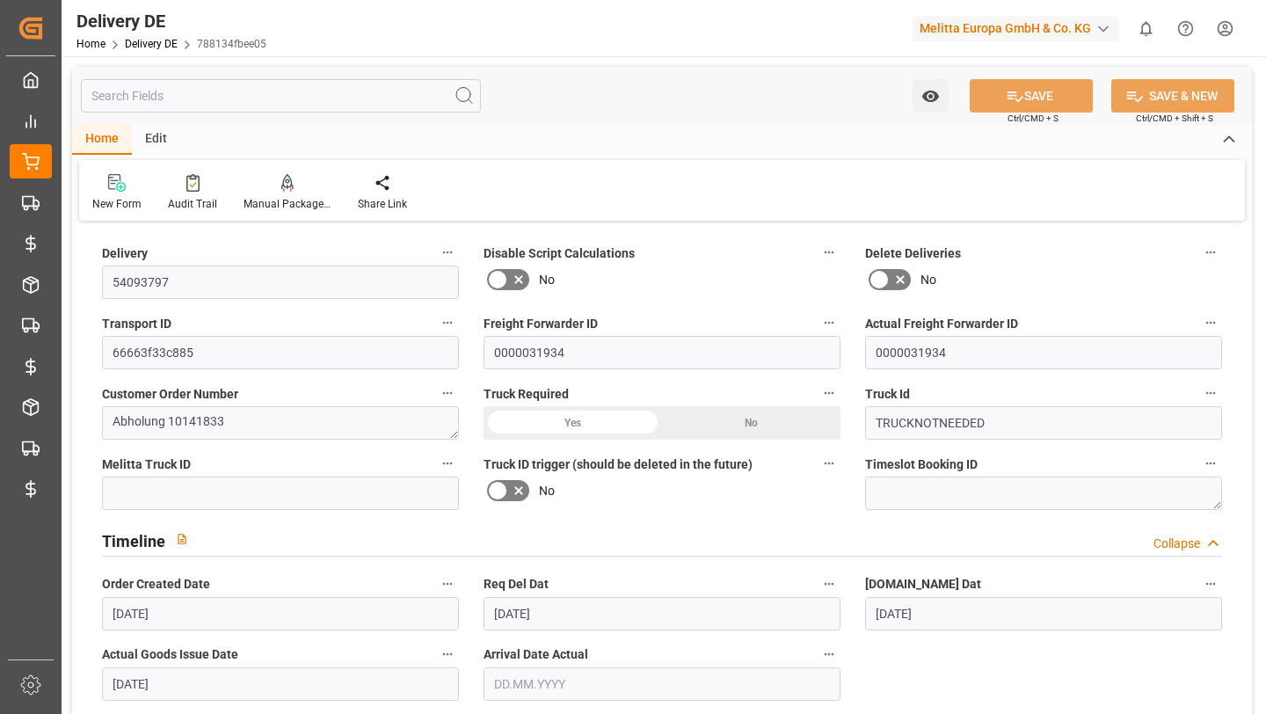
click at [611, 126] on div "Home Edit" at bounding box center [662, 140] width 1180 height 30
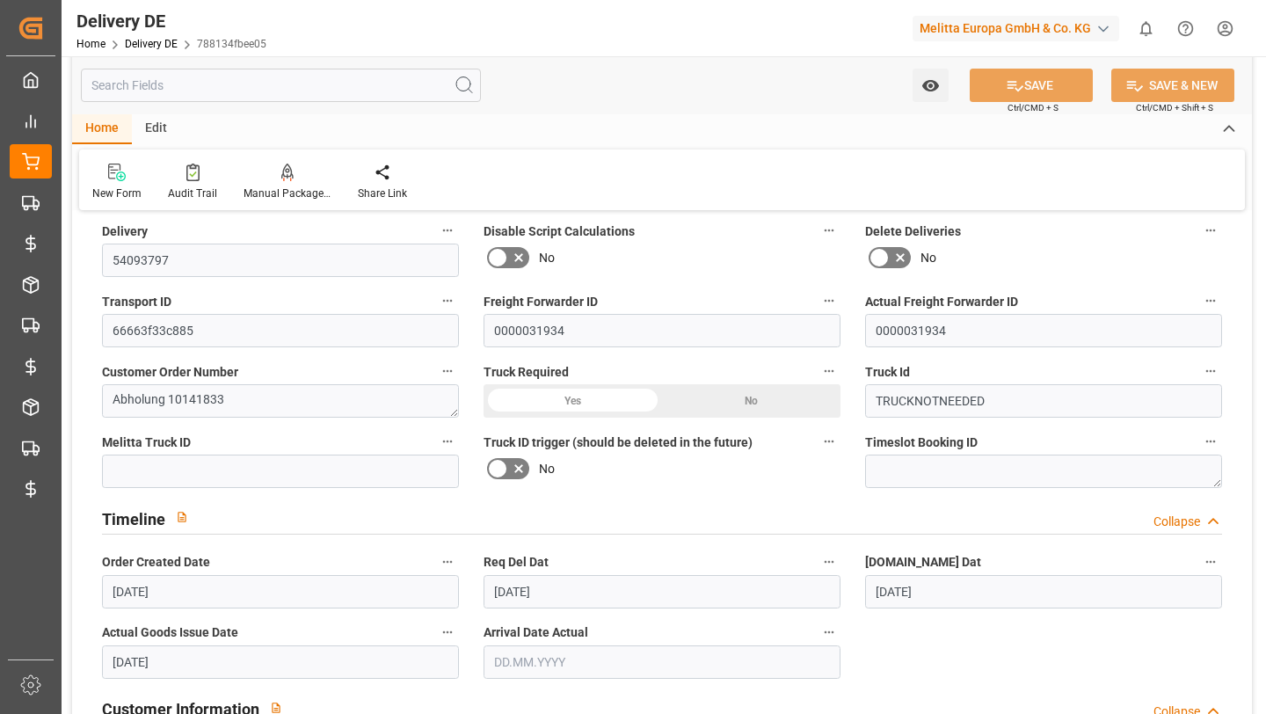
scroll to position [35, 0]
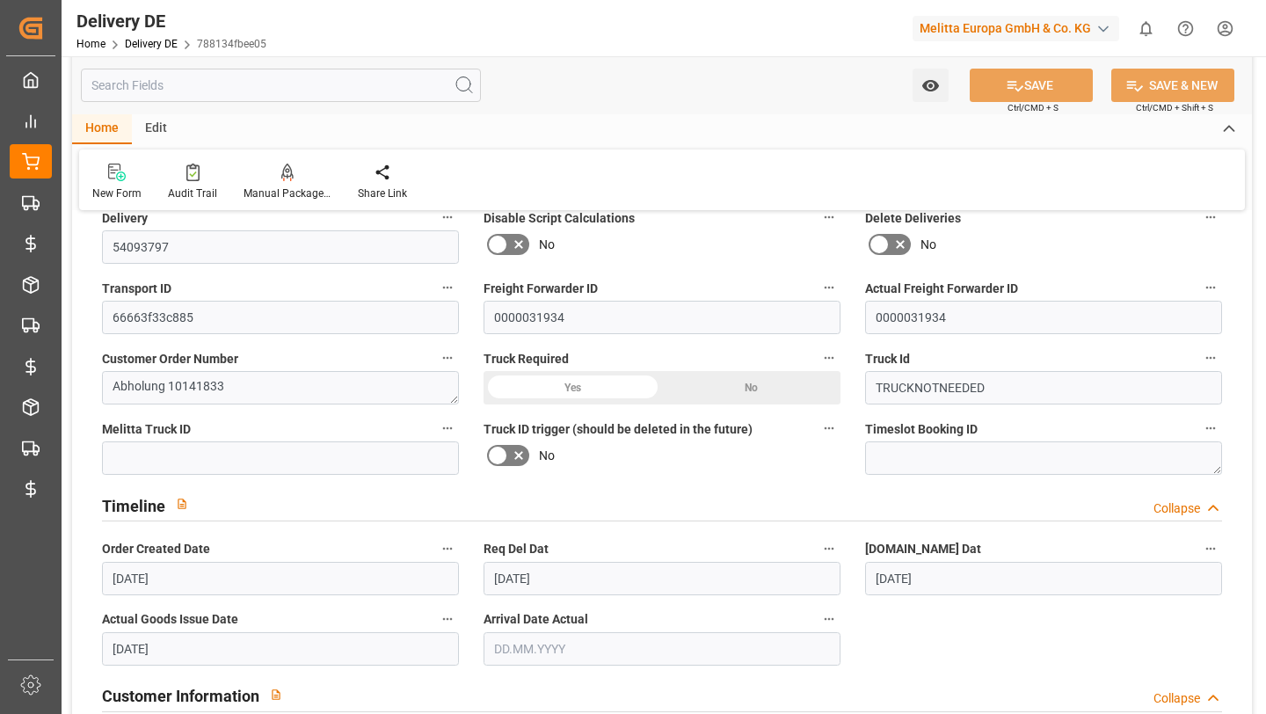
click at [509, 291] on span "Freight Forwarder ID" at bounding box center [541, 289] width 114 height 18
click at [818, 291] on button "Freight Forwarder ID" at bounding box center [829, 287] width 23 height 23
click at [509, 291] on div at bounding box center [633, 357] width 1266 height 714
click at [490, 288] on span "Freight Forwarder ID" at bounding box center [541, 289] width 114 height 18
click at [818, 288] on button "Freight Forwarder ID" at bounding box center [829, 287] width 23 height 23
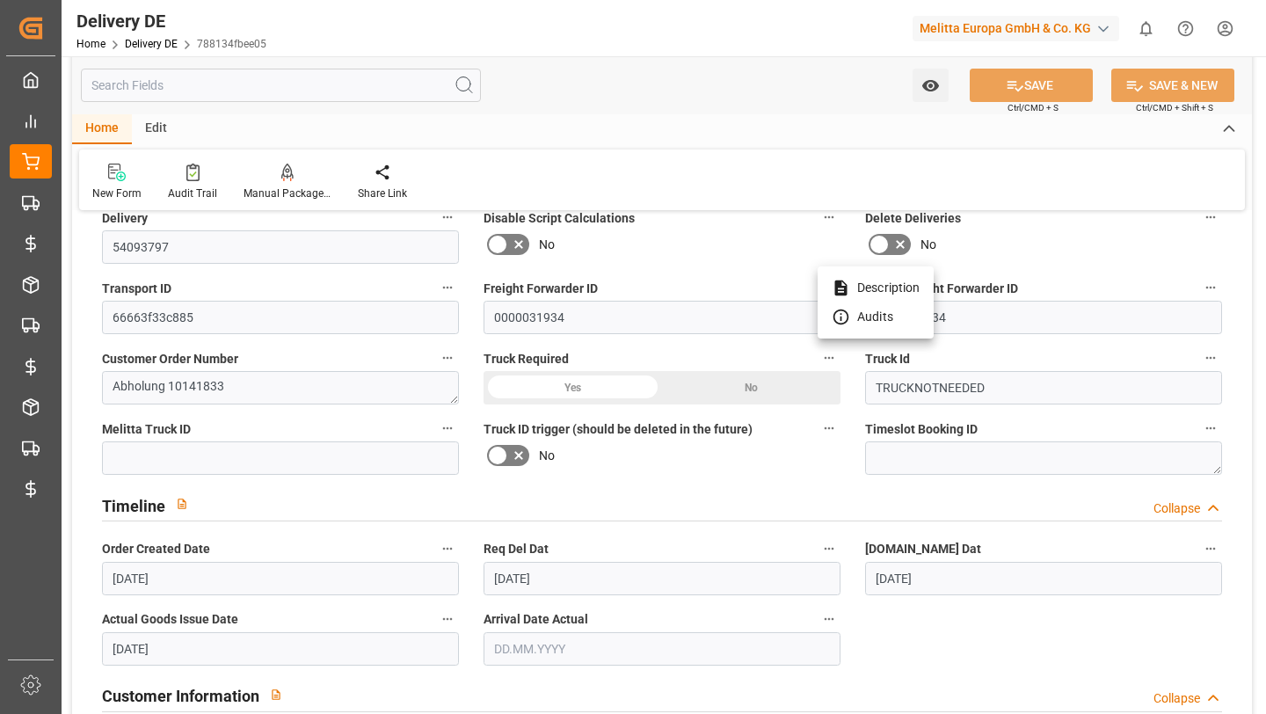
click at [490, 288] on div at bounding box center [633, 357] width 1266 height 714
drag, startPoint x: 605, startPoint y: 286, endPoint x: 481, endPoint y: 282, distance: 124.0
click at [481, 282] on div "Freight Forwarder ID 0000031934" at bounding box center [662, 305] width 382 height 70
click at [625, 295] on label "Freight Forwarder ID" at bounding box center [662, 288] width 357 height 25
click at [818, 295] on button "Freight Forwarder ID" at bounding box center [829, 287] width 23 height 23
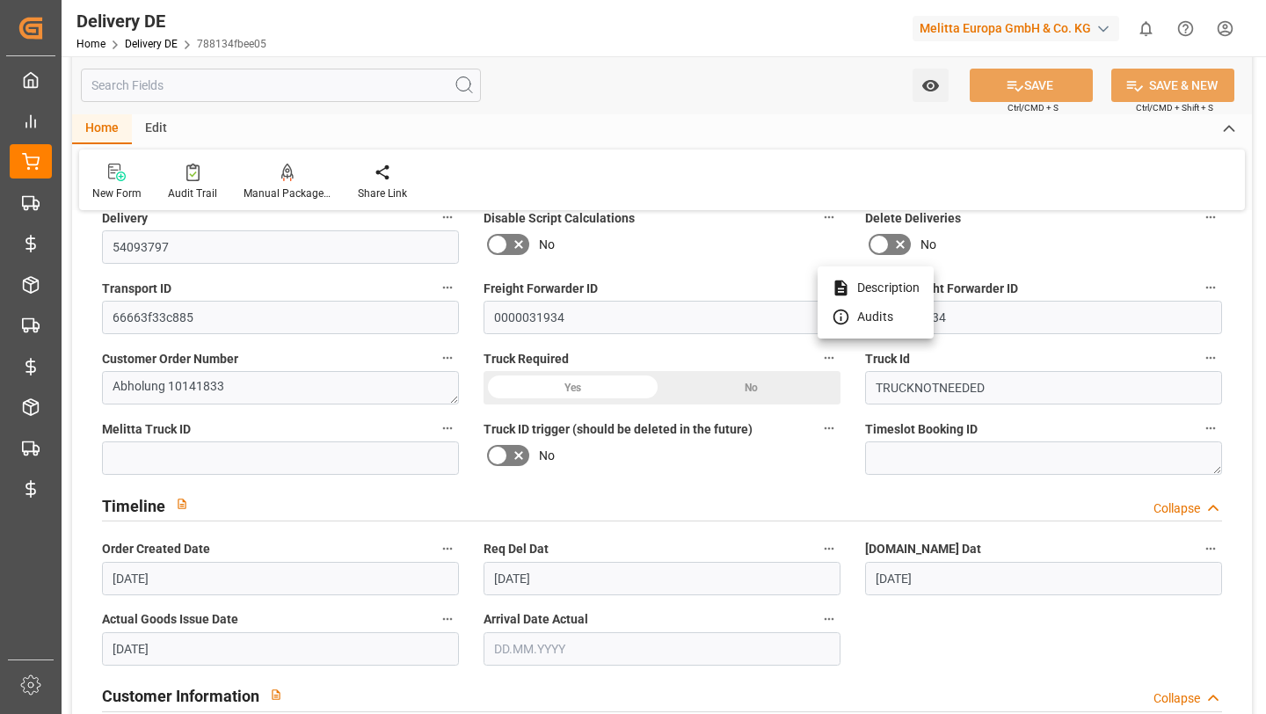
click at [616, 292] on div at bounding box center [633, 357] width 1266 height 714
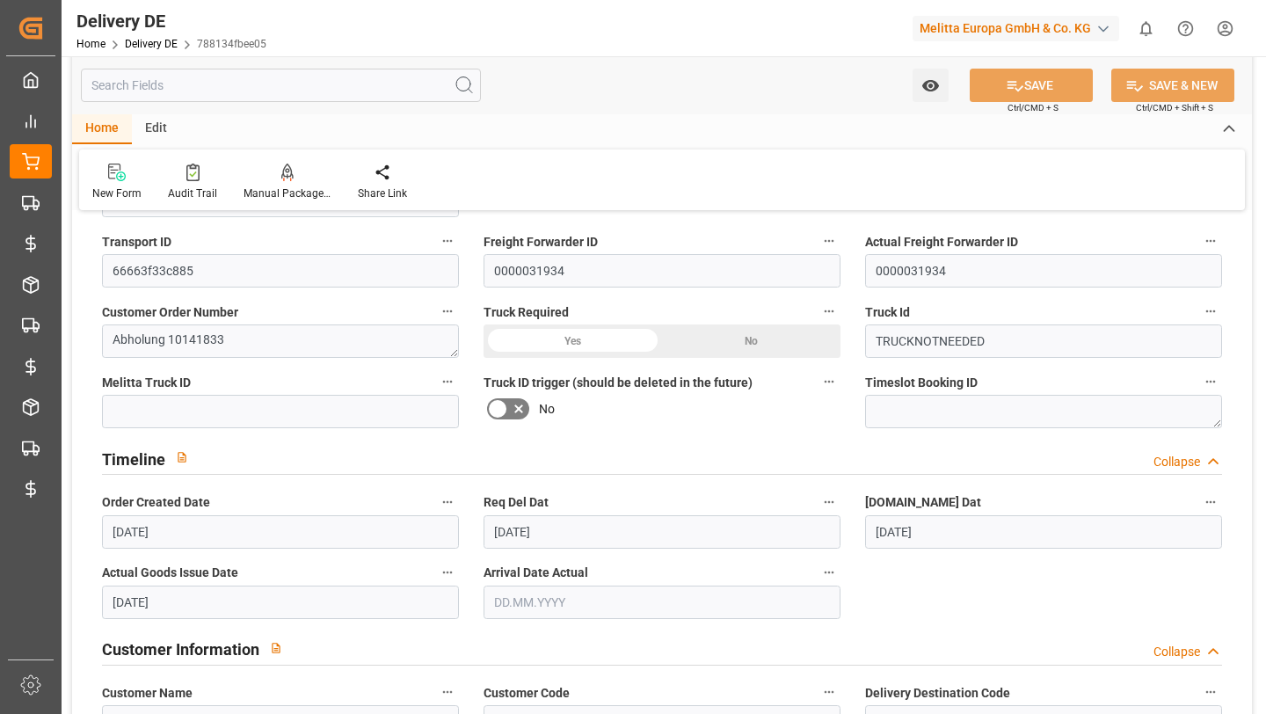
scroll to position [0, 0]
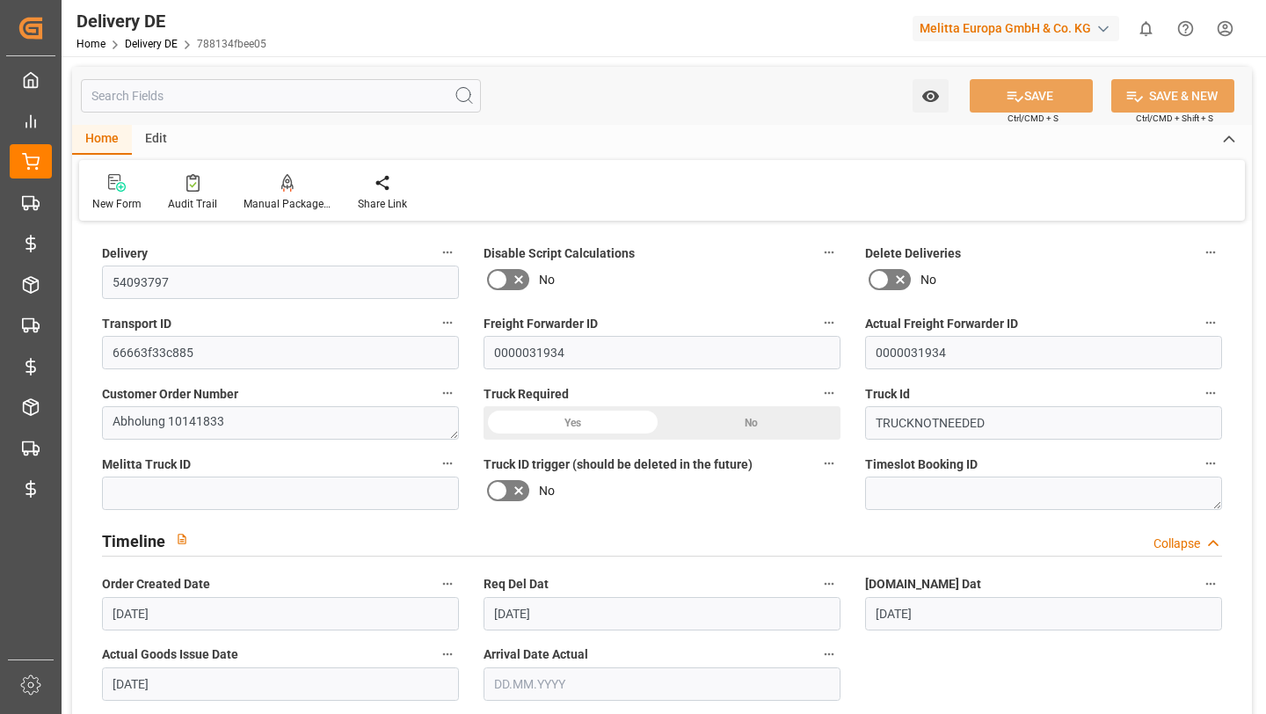
click at [693, 139] on div "Home Edit" at bounding box center [662, 140] width 1180 height 30
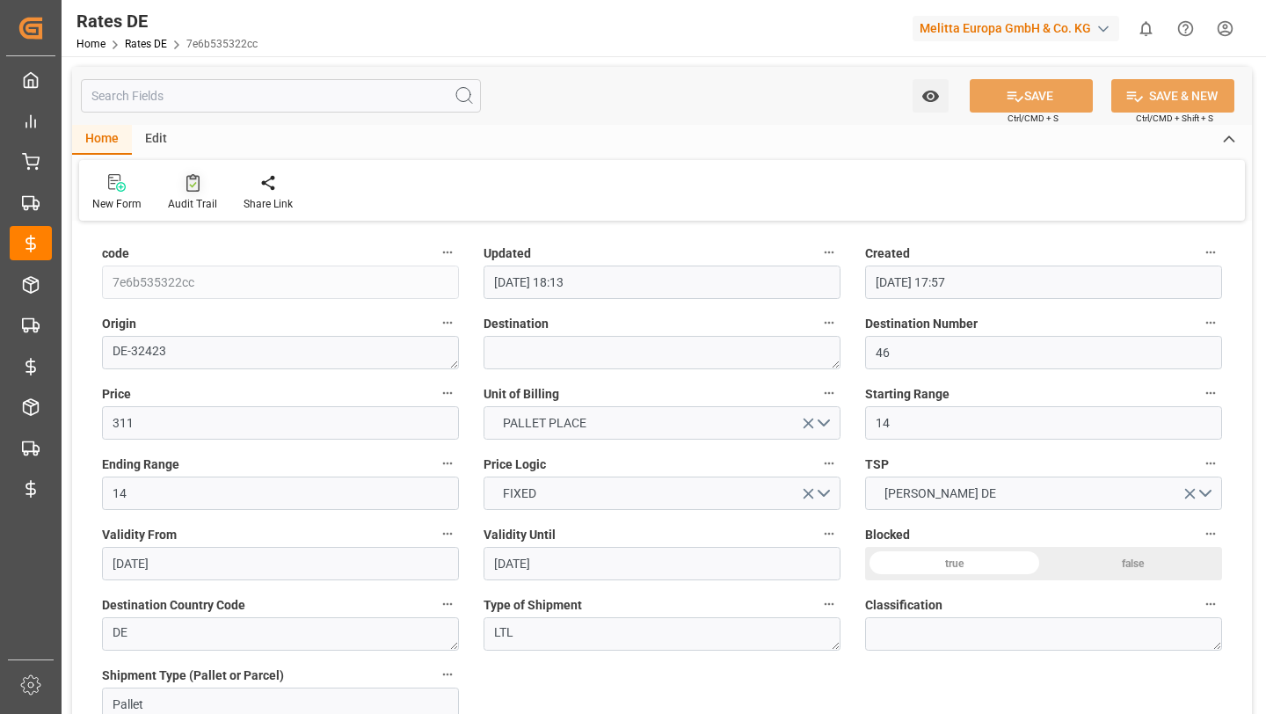
click at [179, 200] on div "Audit Trail" at bounding box center [192, 204] width 49 height 16
type input "46"
type input "311"
type input "14"
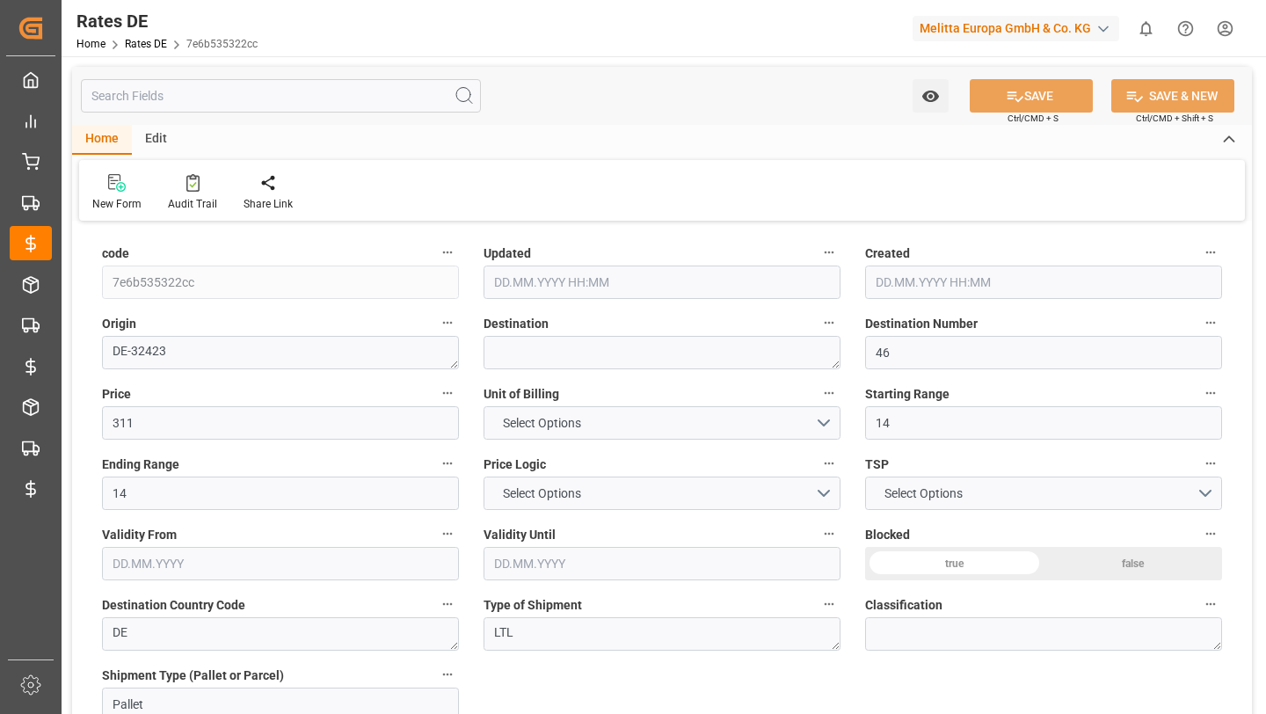
type input "[DATE] 18:13"
type input "[DATE] 17:57"
type input "[DATE]"
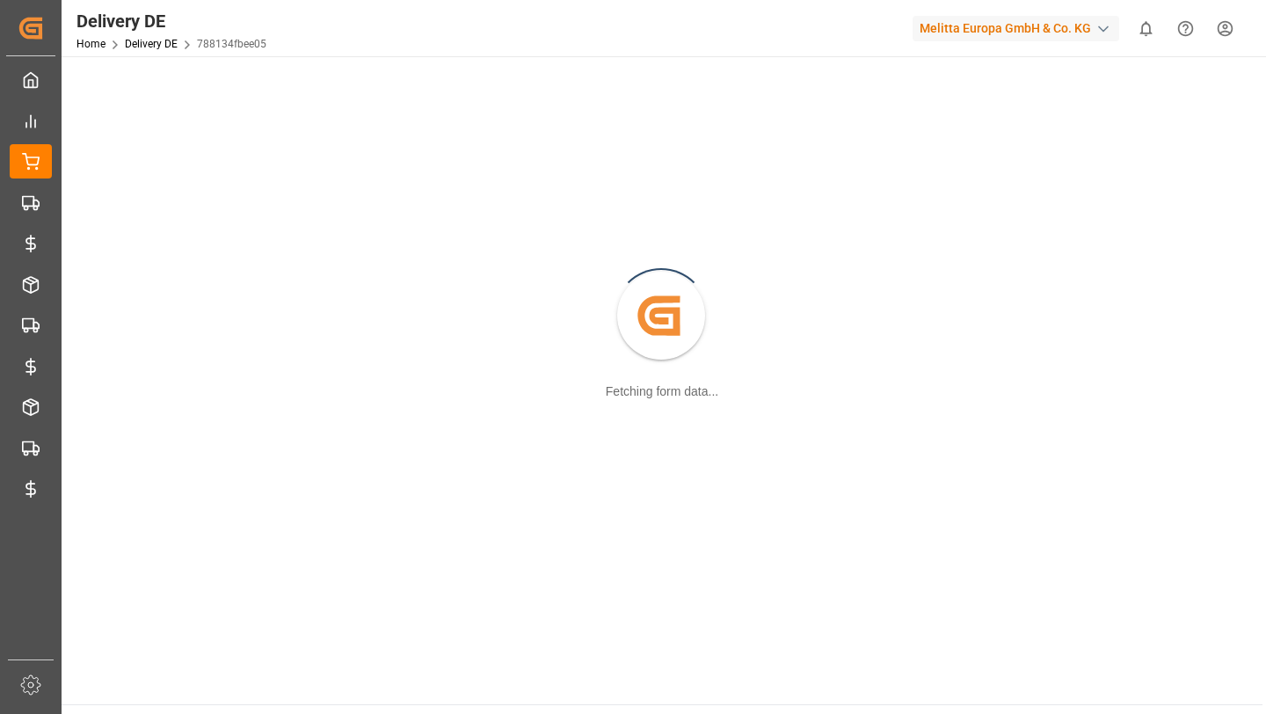
click at [123, 44] on span "Home" at bounding box center [101, 44] width 48 height 12
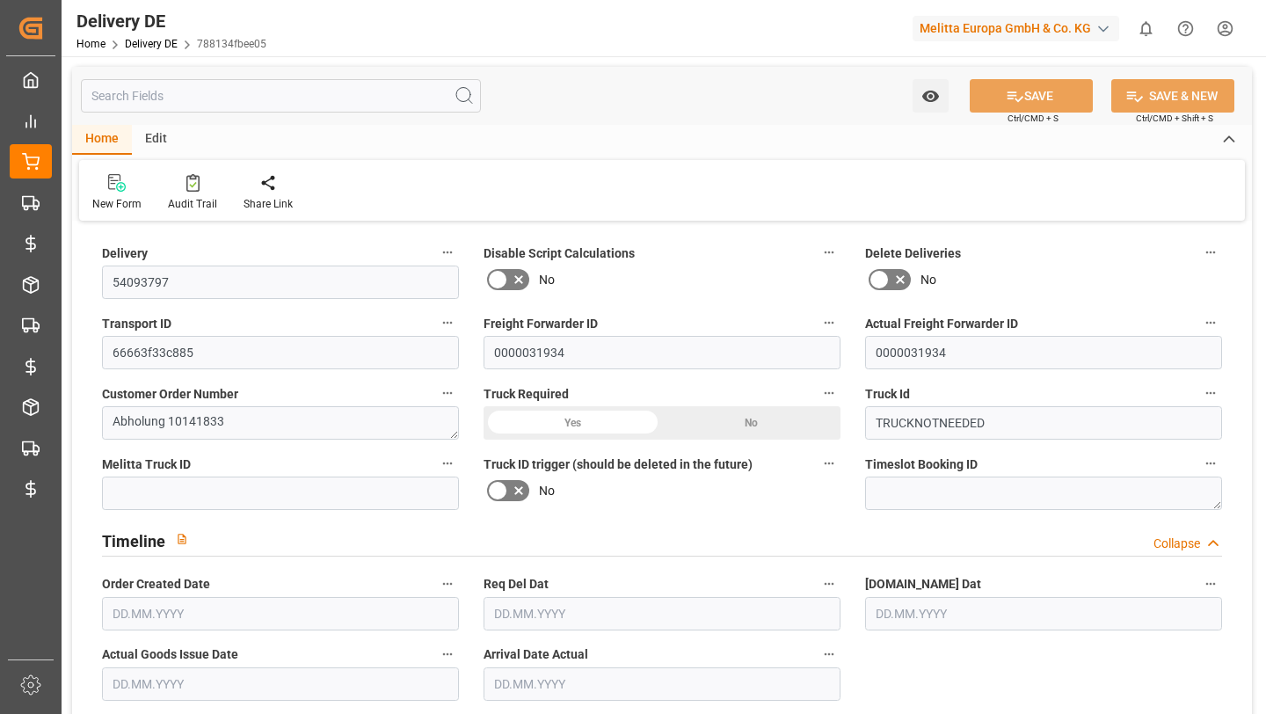
type input "0"
type input "1"
type input "14"
type input "703.041"
type input "0"
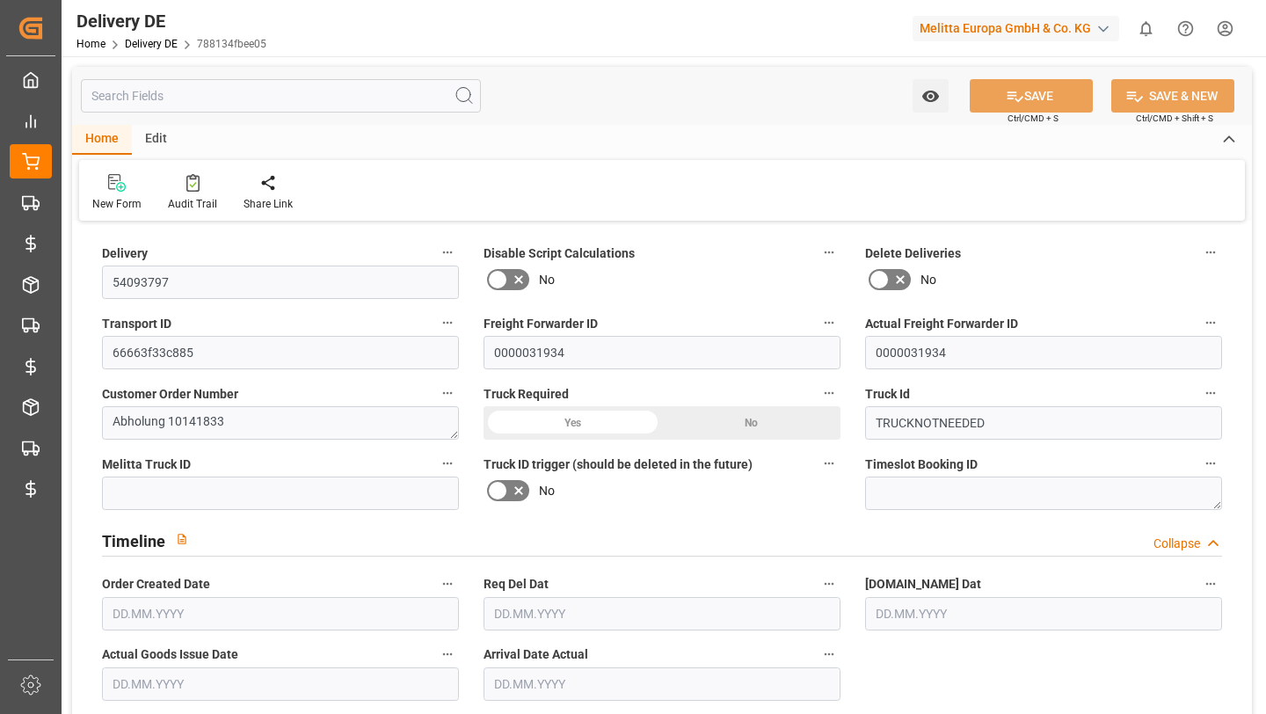
type input "0"
type input "[DATE]"
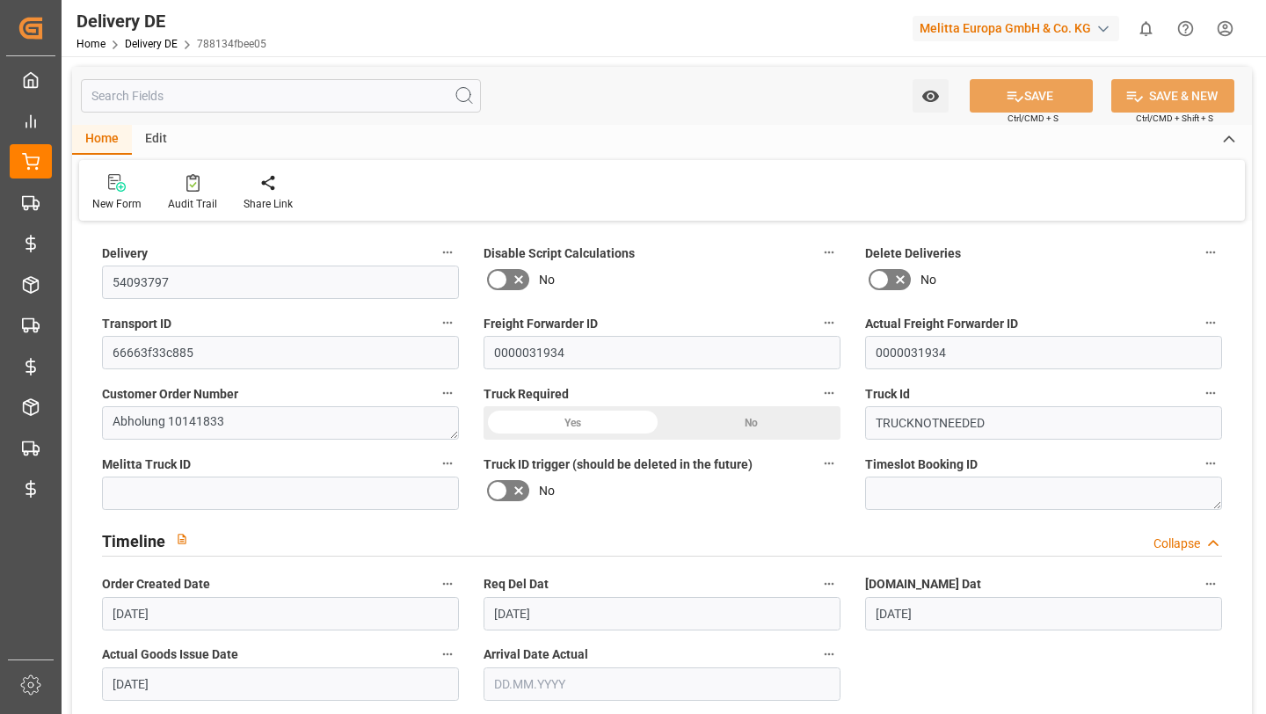
click at [184, 45] on icon at bounding box center [187, 45] width 11 height 11
click at [169, 45] on link "Delivery DE" at bounding box center [151, 44] width 53 height 12
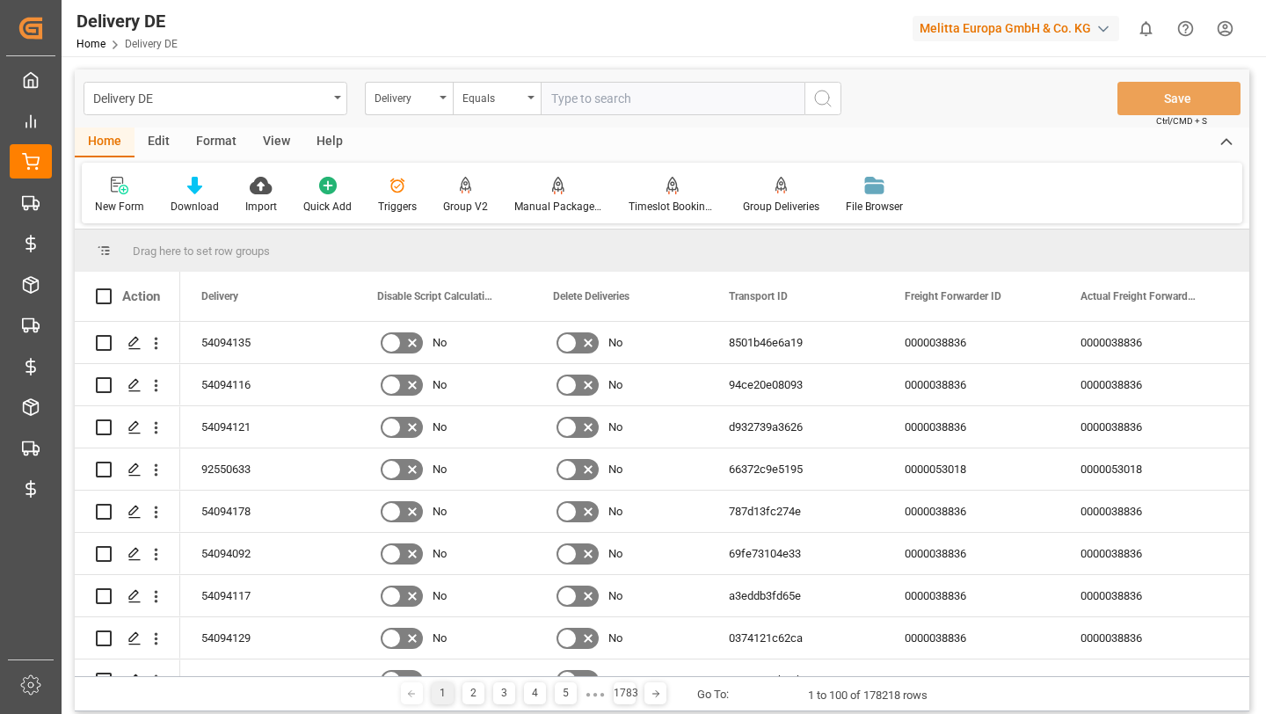
click at [433, 37] on div "Delivery DE Home Delivery DE Melitta Europa GmbH & Co. KG 0 Notifications Only …" at bounding box center [657, 28] width 1217 height 56
click at [431, 100] on div "Delivery" at bounding box center [405, 96] width 60 height 20
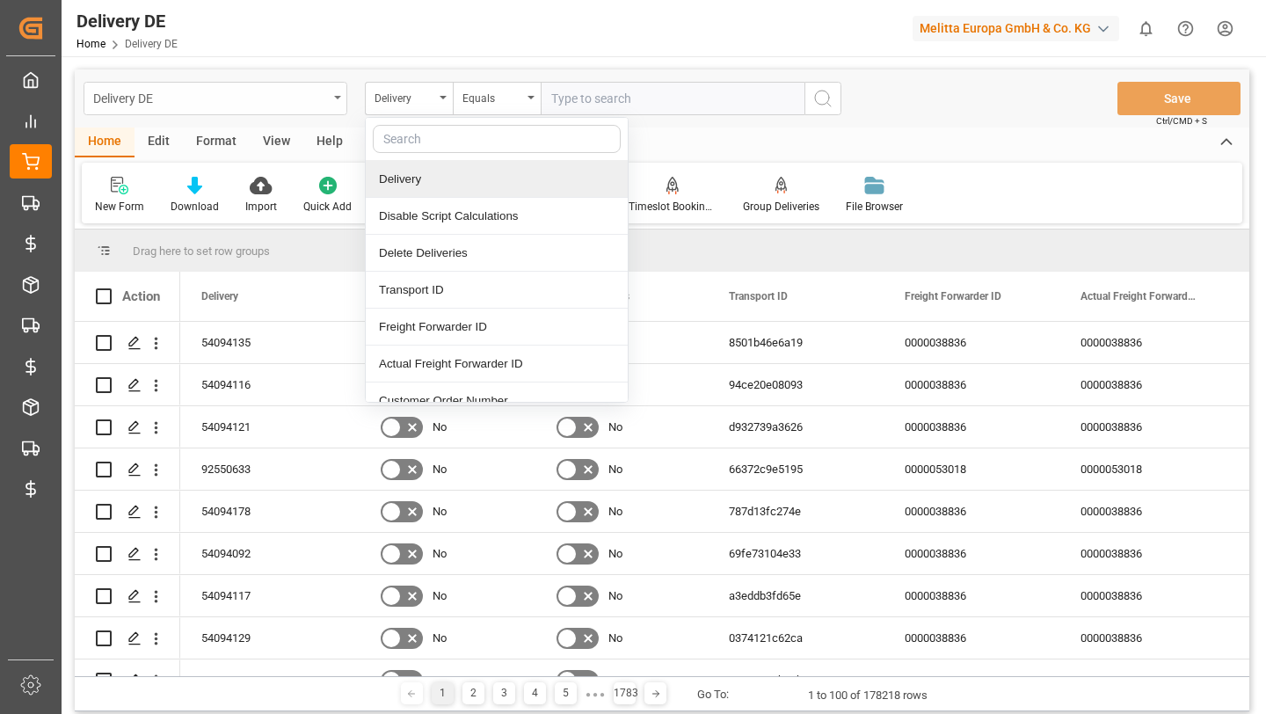
click at [275, 98] on div "Delivery DE" at bounding box center [210, 97] width 235 height 22
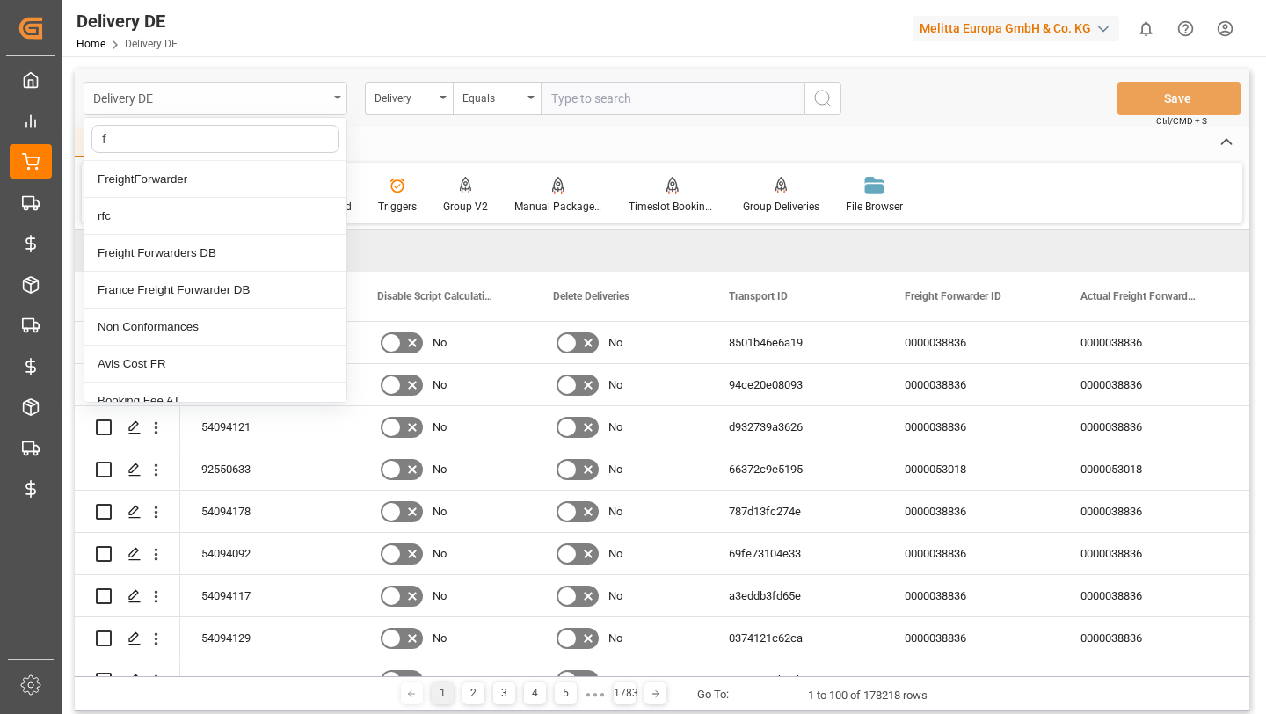
type input "fr"
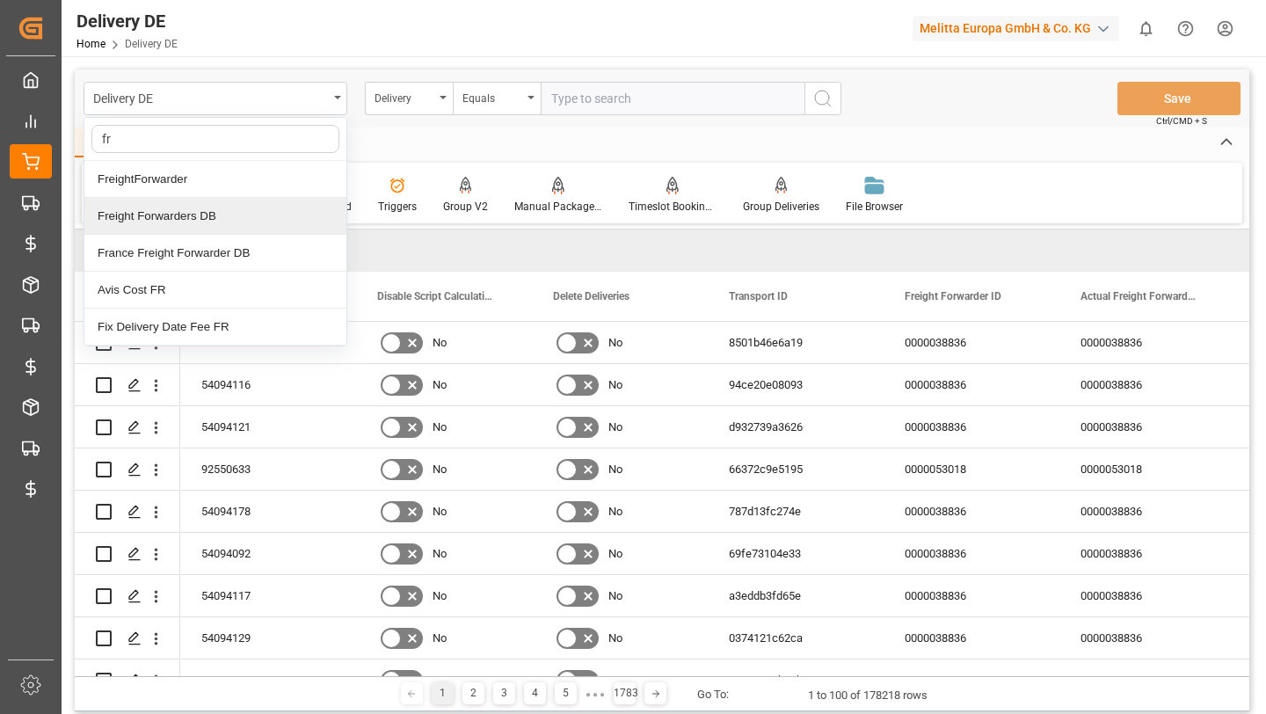
click at [237, 226] on div "Freight Forwarders DB" at bounding box center [215, 216] width 262 height 37
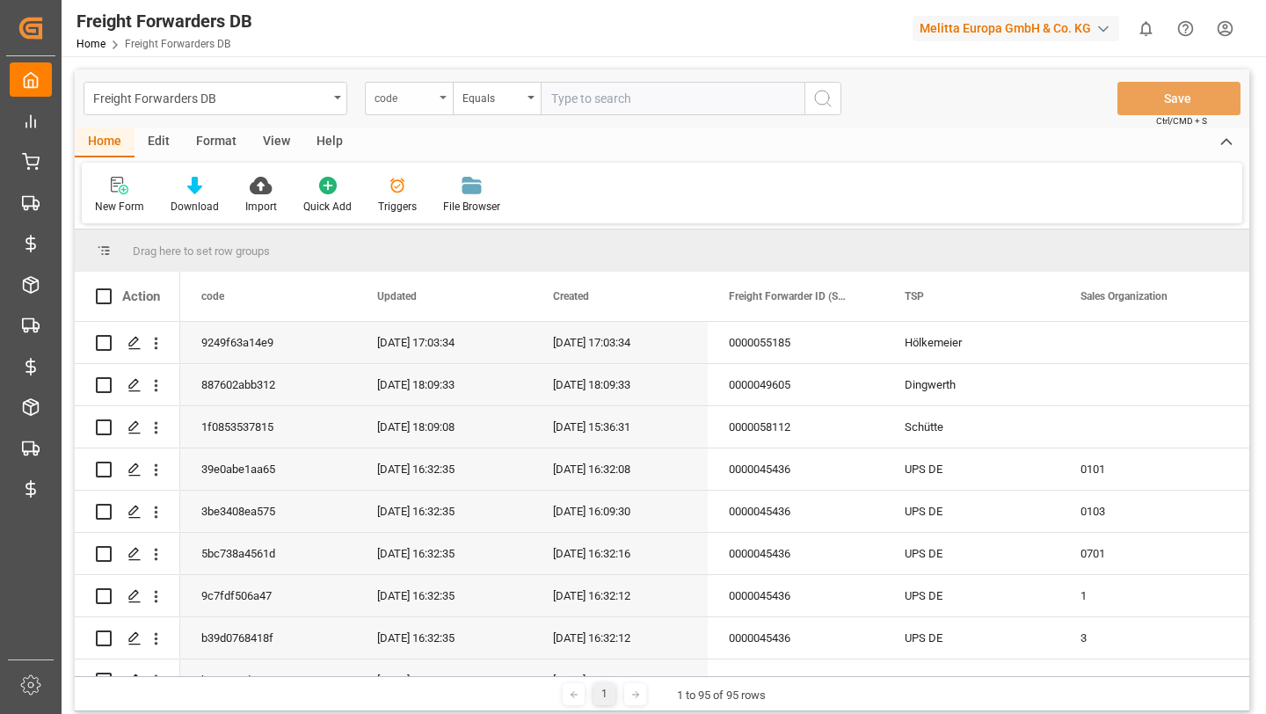
click at [445, 97] on icon "open menu" at bounding box center [443, 98] width 7 height 4
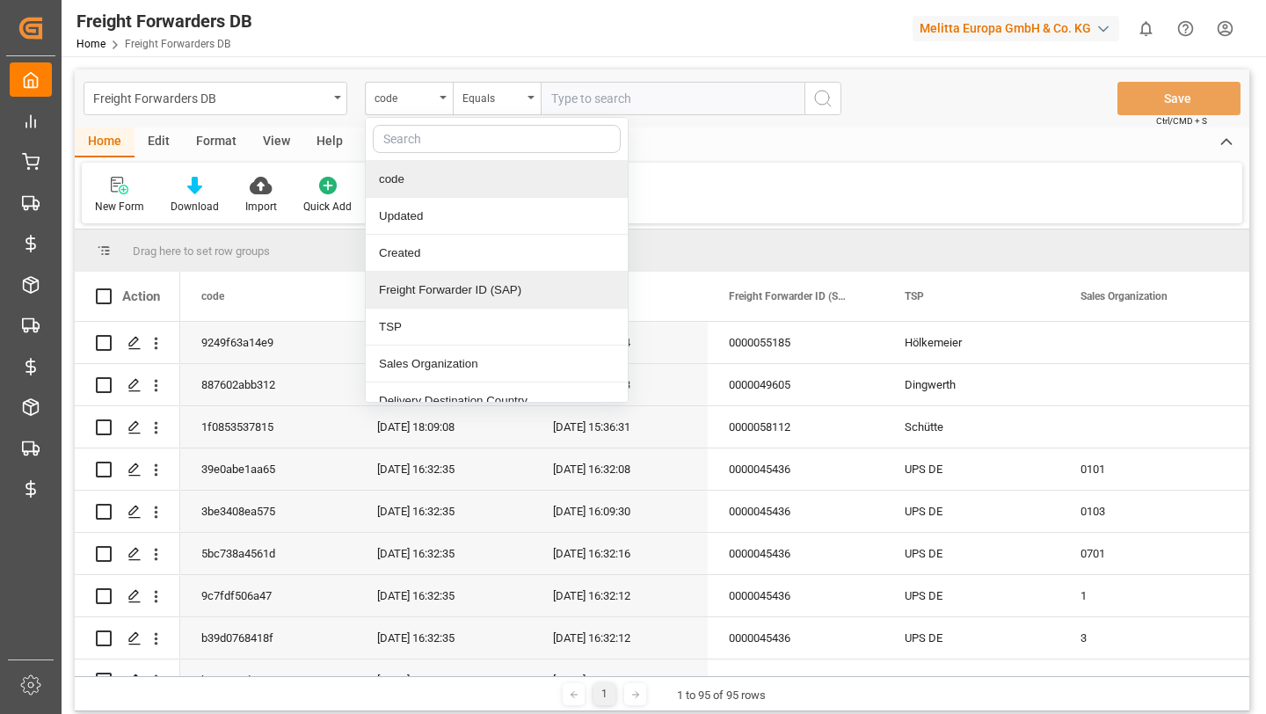
click at [456, 295] on div "Freight Forwarder ID (SAP)" at bounding box center [497, 290] width 262 height 37
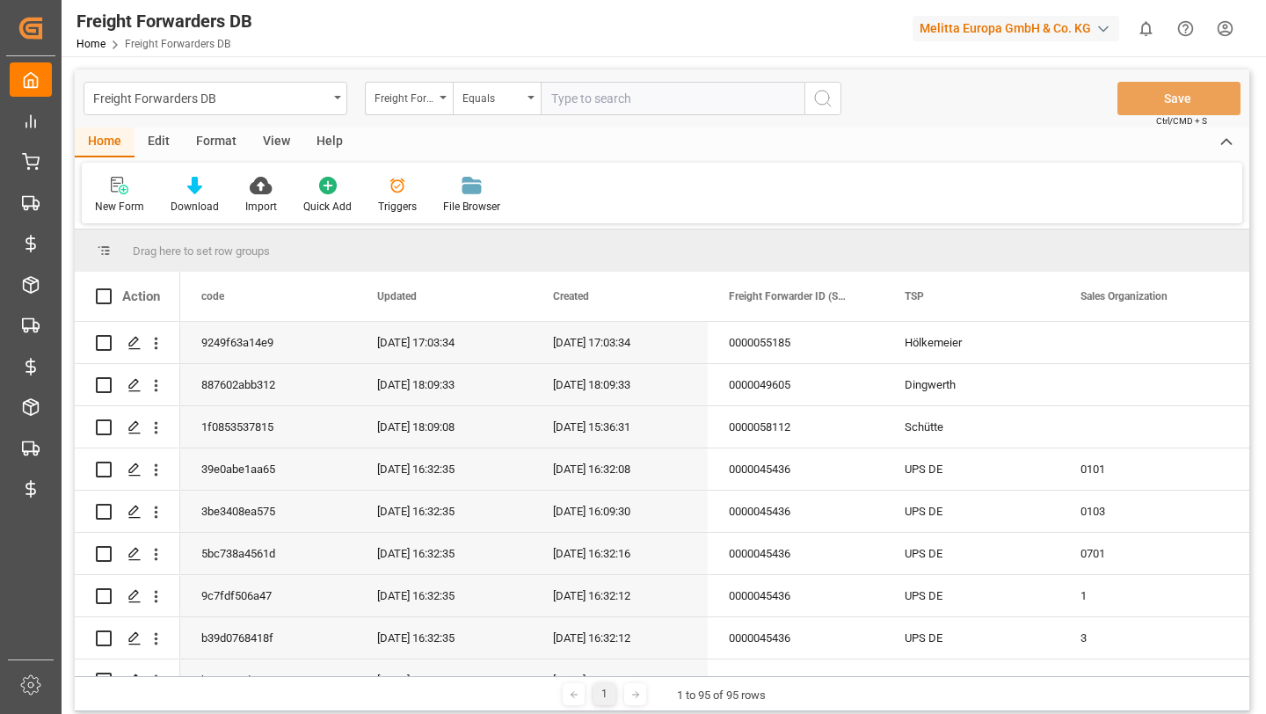
click at [654, 101] on input "text" at bounding box center [673, 98] width 264 height 33
paste input "0000031934"
type input "0000031934"
